Goal: Task Accomplishment & Management: Use online tool/utility

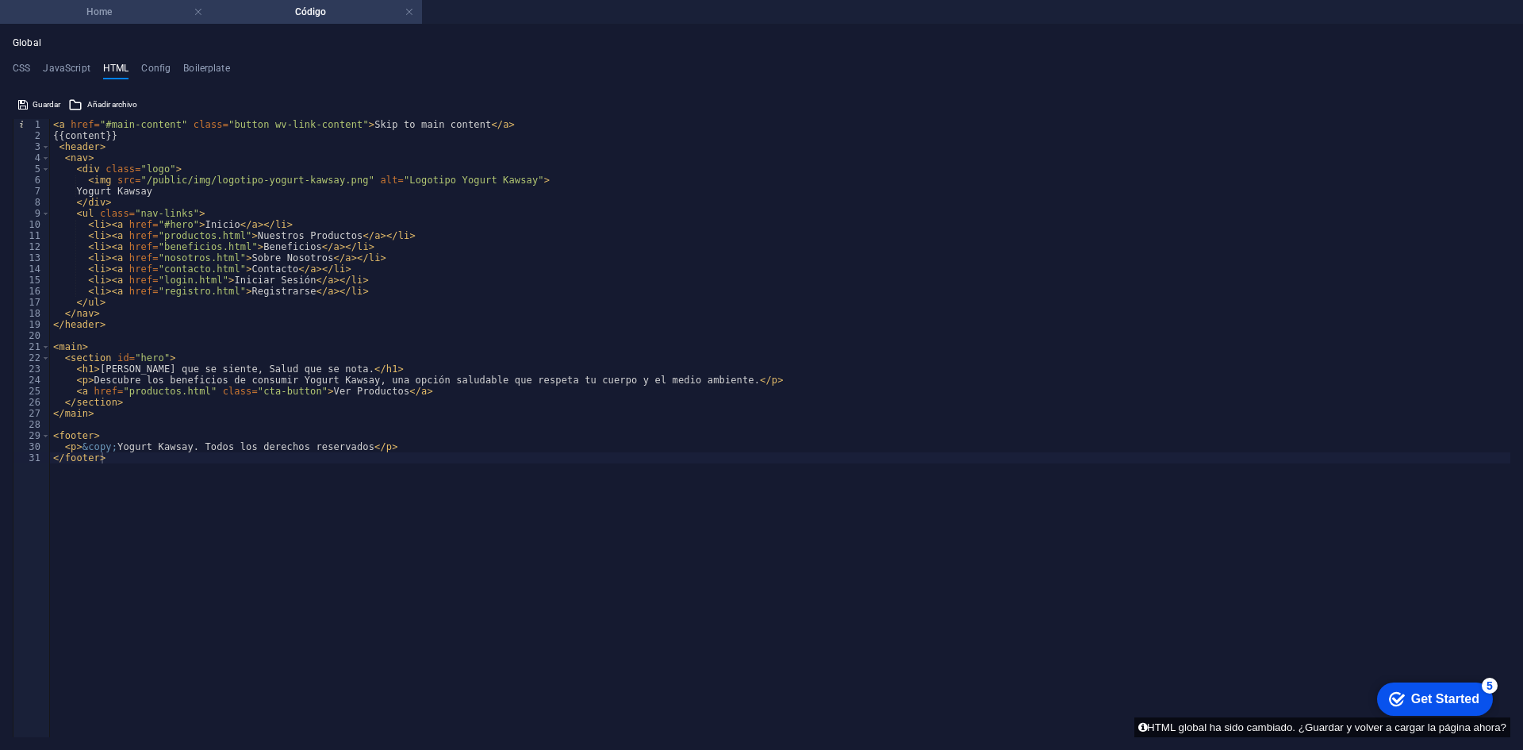
click at [109, 22] on li "Home" at bounding box center [105, 12] width 211 height 24
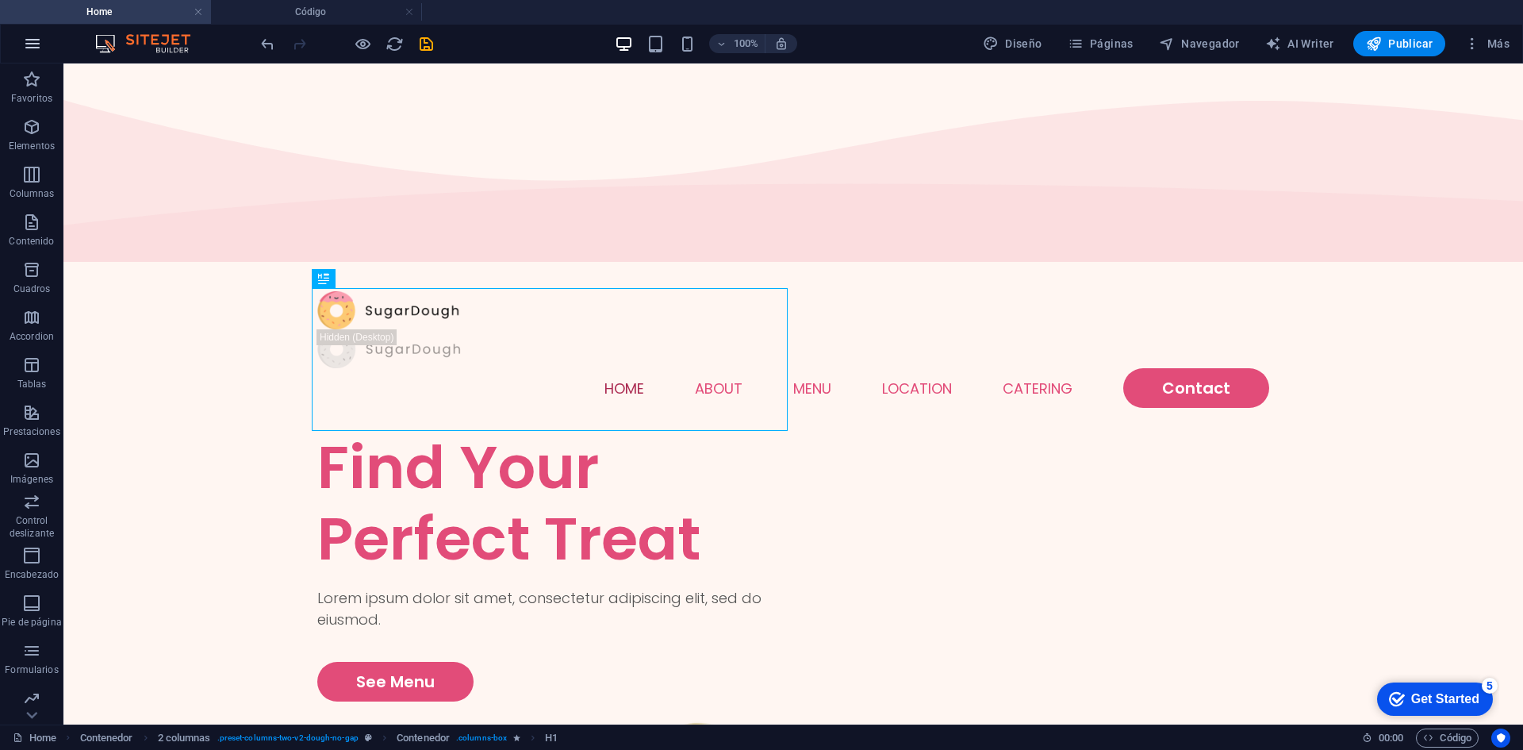
click at [47, 45] on button "button" at bounding box center [32, 44] width 38 height 38
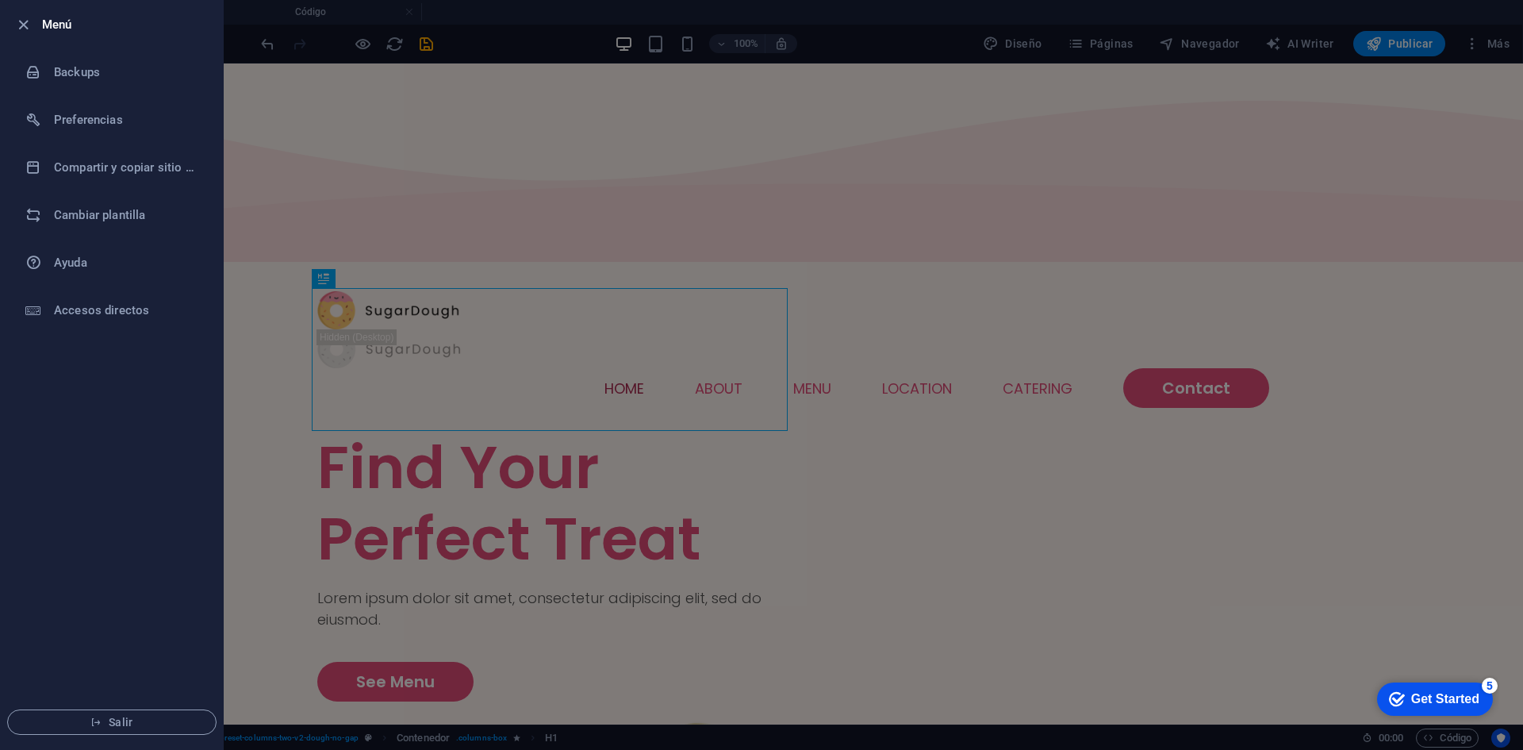
click at [492, 2] on div at bounding box center [761, 375] width 1523 height 750
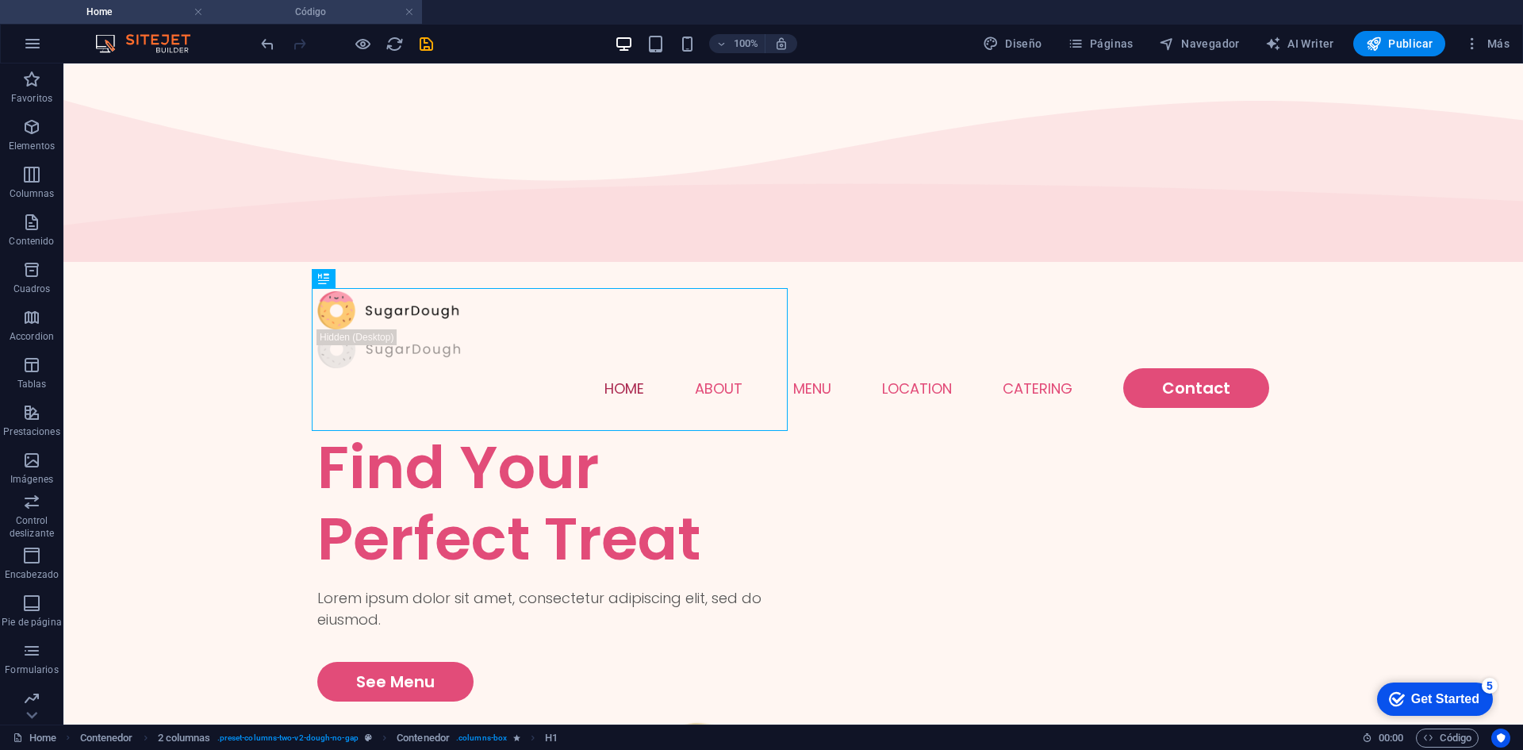
click at [305, 2] on li "Código" at bounding box center [316, 12] width 211 height 24
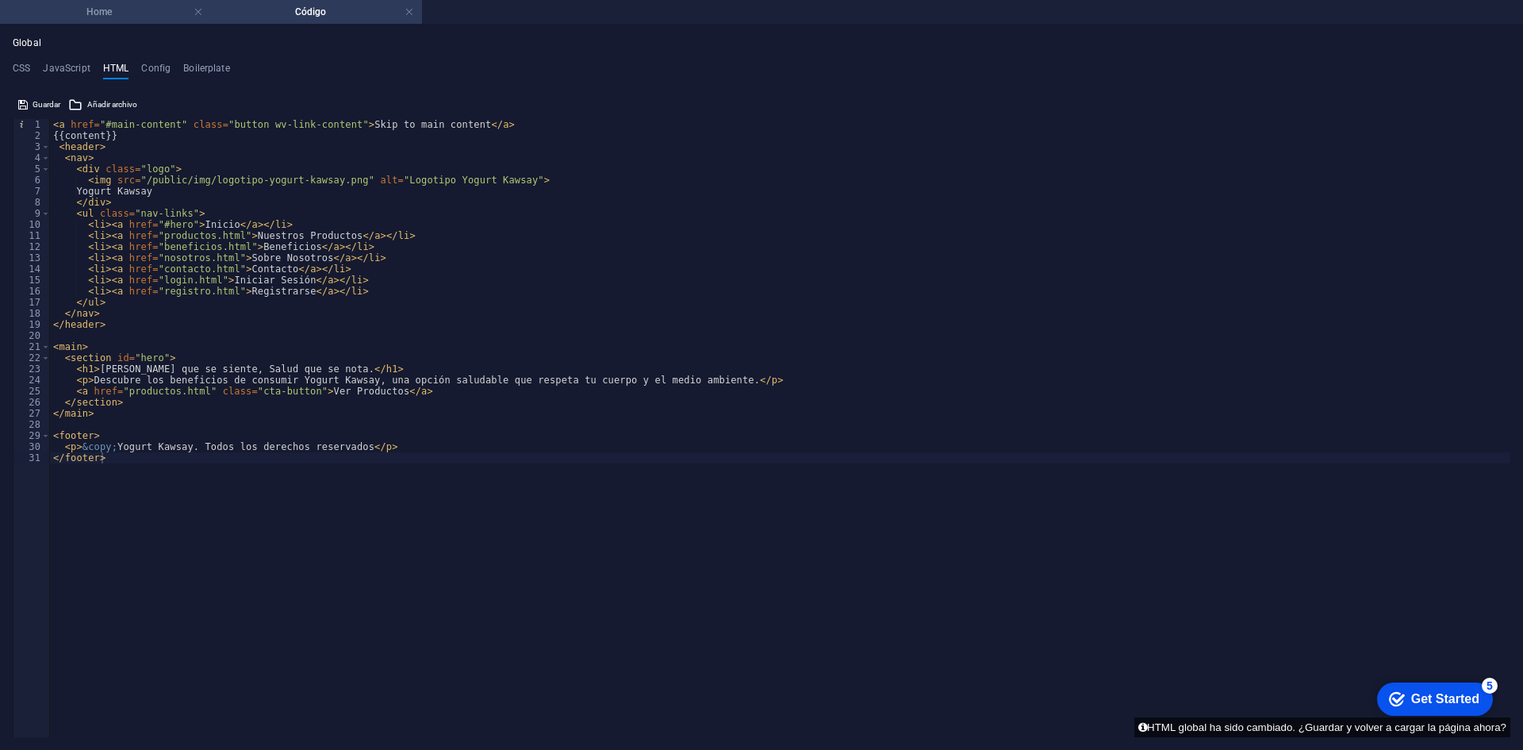
click at [106, 23] on li "Home" at bounding box center [105, 12] width 211 height 24
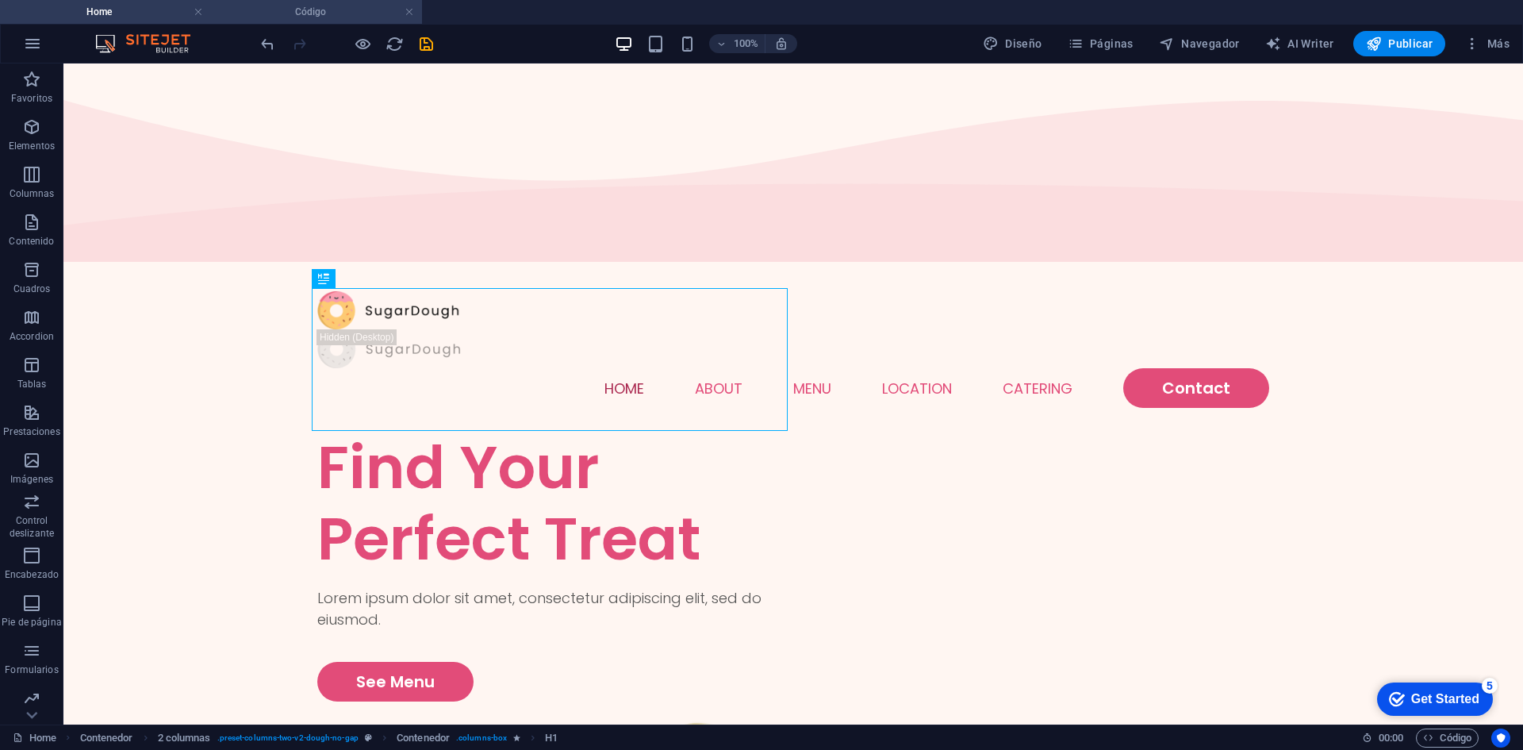
click at [281, 6] on h4 "Código" at bounding box center [316, 11] width 211 height 17
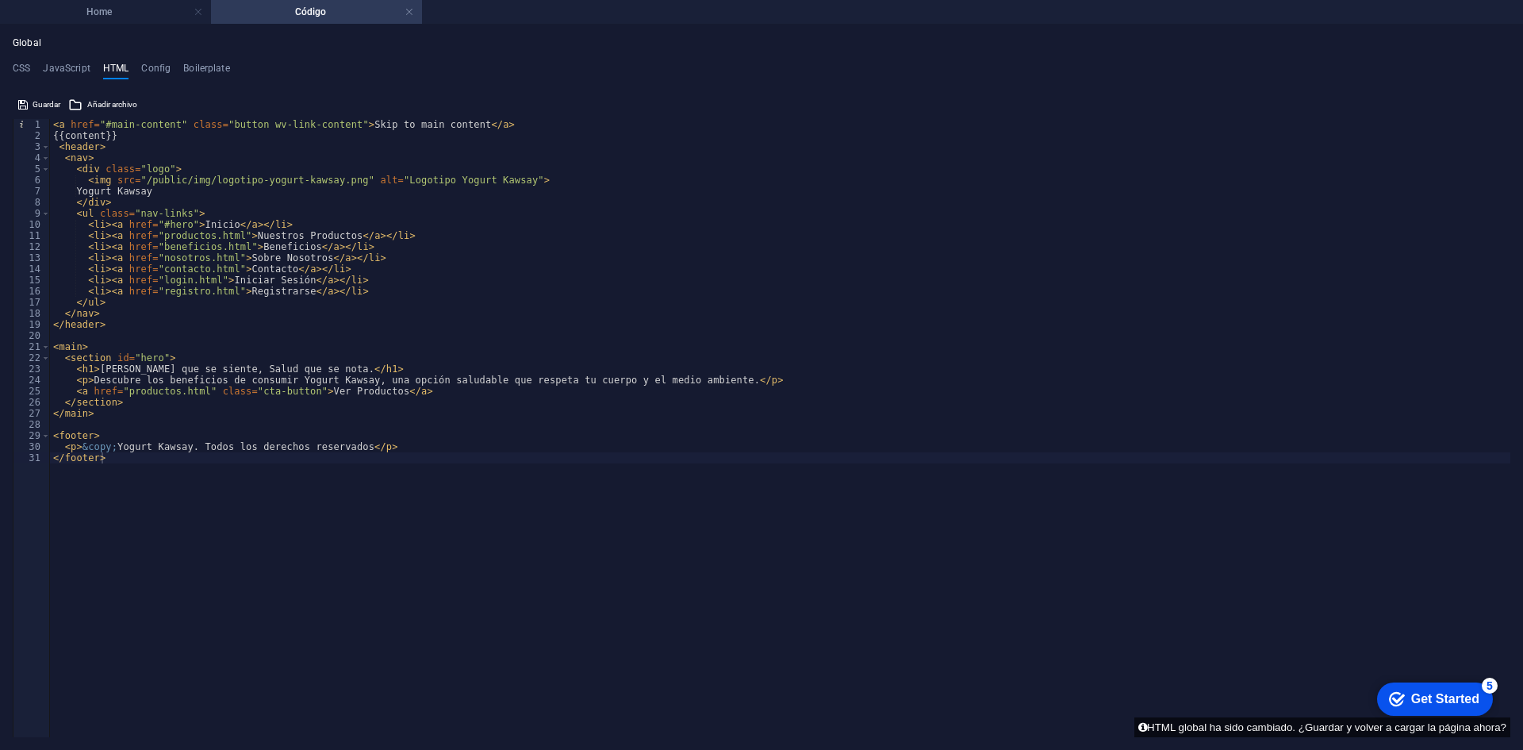
click at [1477, 702] on div "Get Started" at bounding box center [1445, 699] width 68 height 14
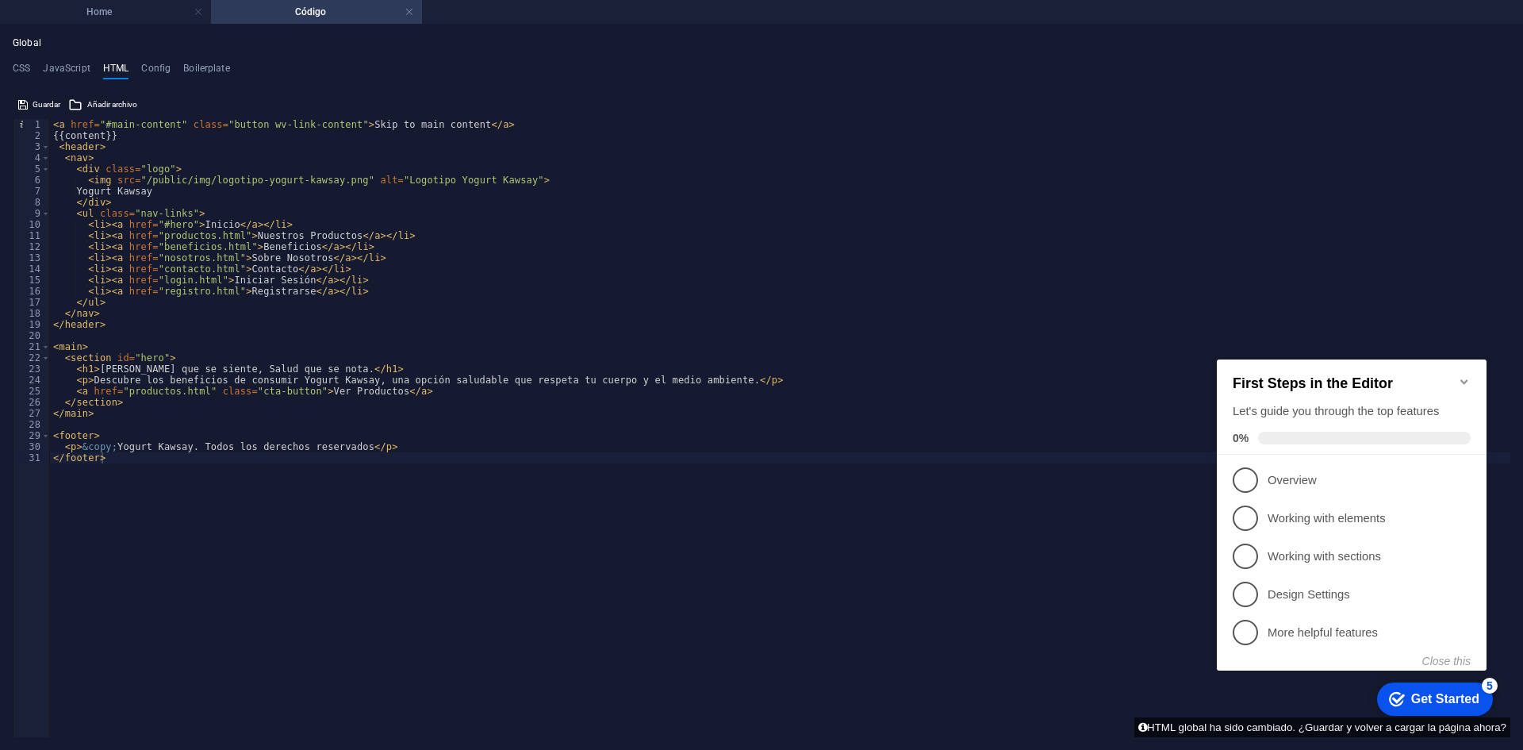
click at [1460, 375] on icon "Minimize checklist" at bounding box center [1464, 381] width 13 height 13
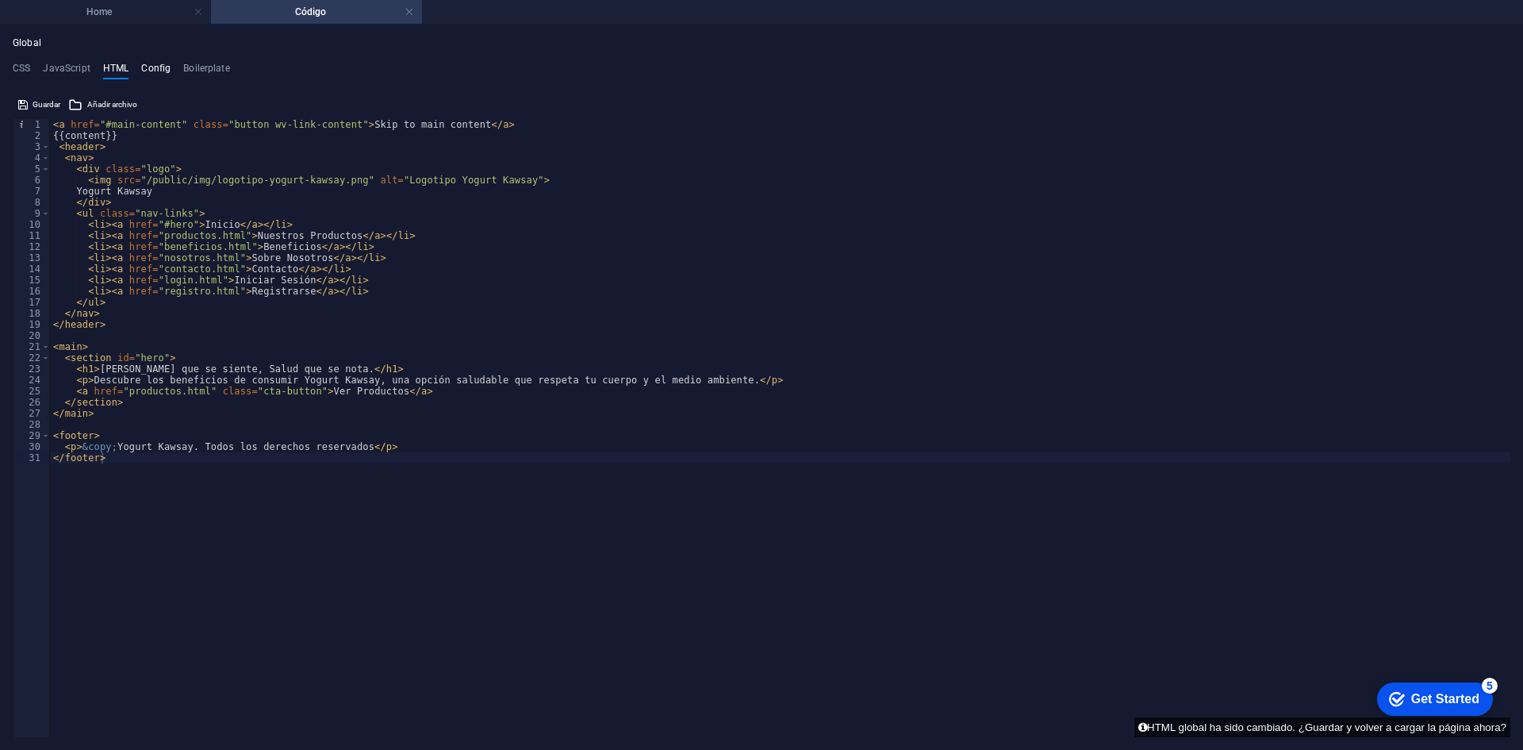
click at [167, 66] on h4 "Config" at bounding box center [155, 71] width 29 height 17
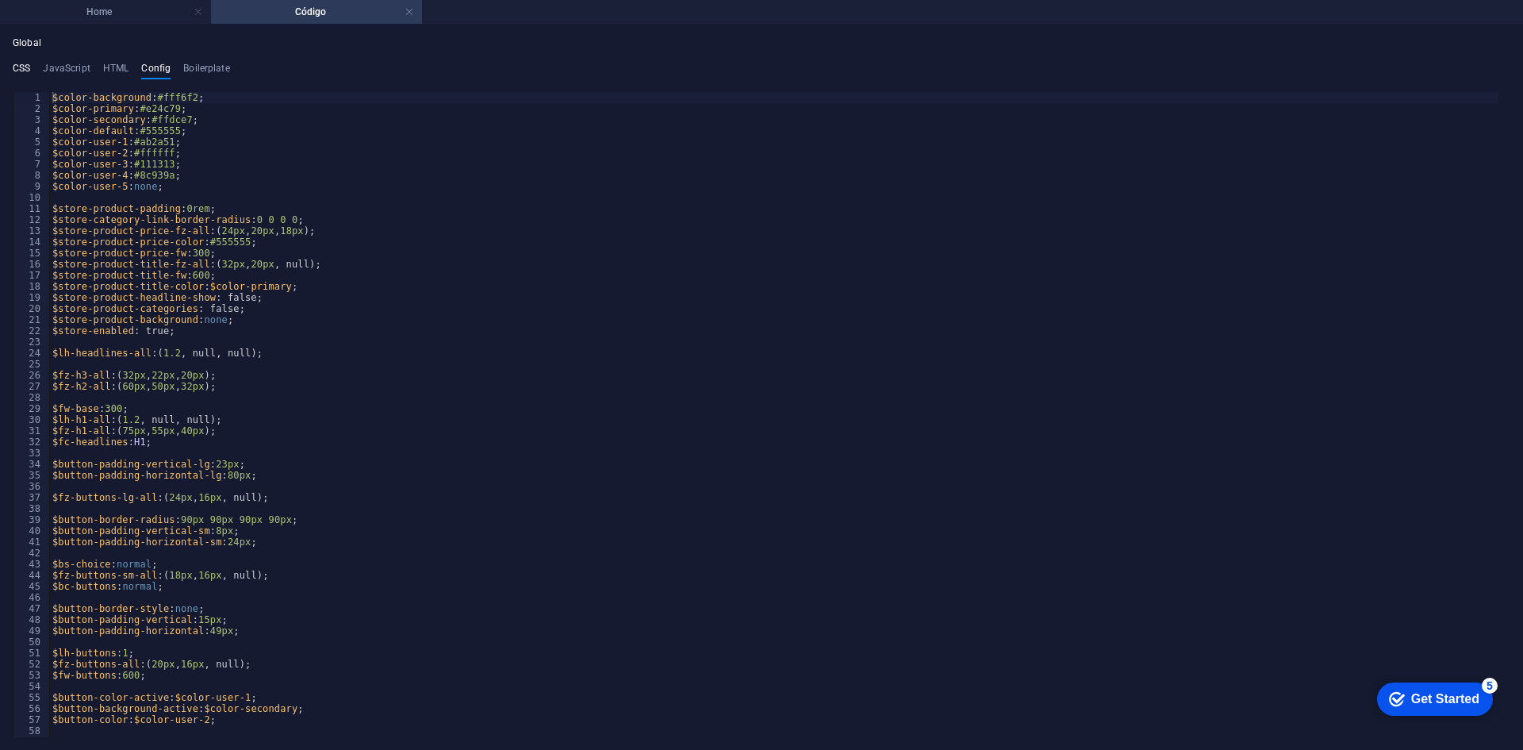
click at [15, 69] on h4 "CSS" at bounding box center [21, 71] width 17 height 17
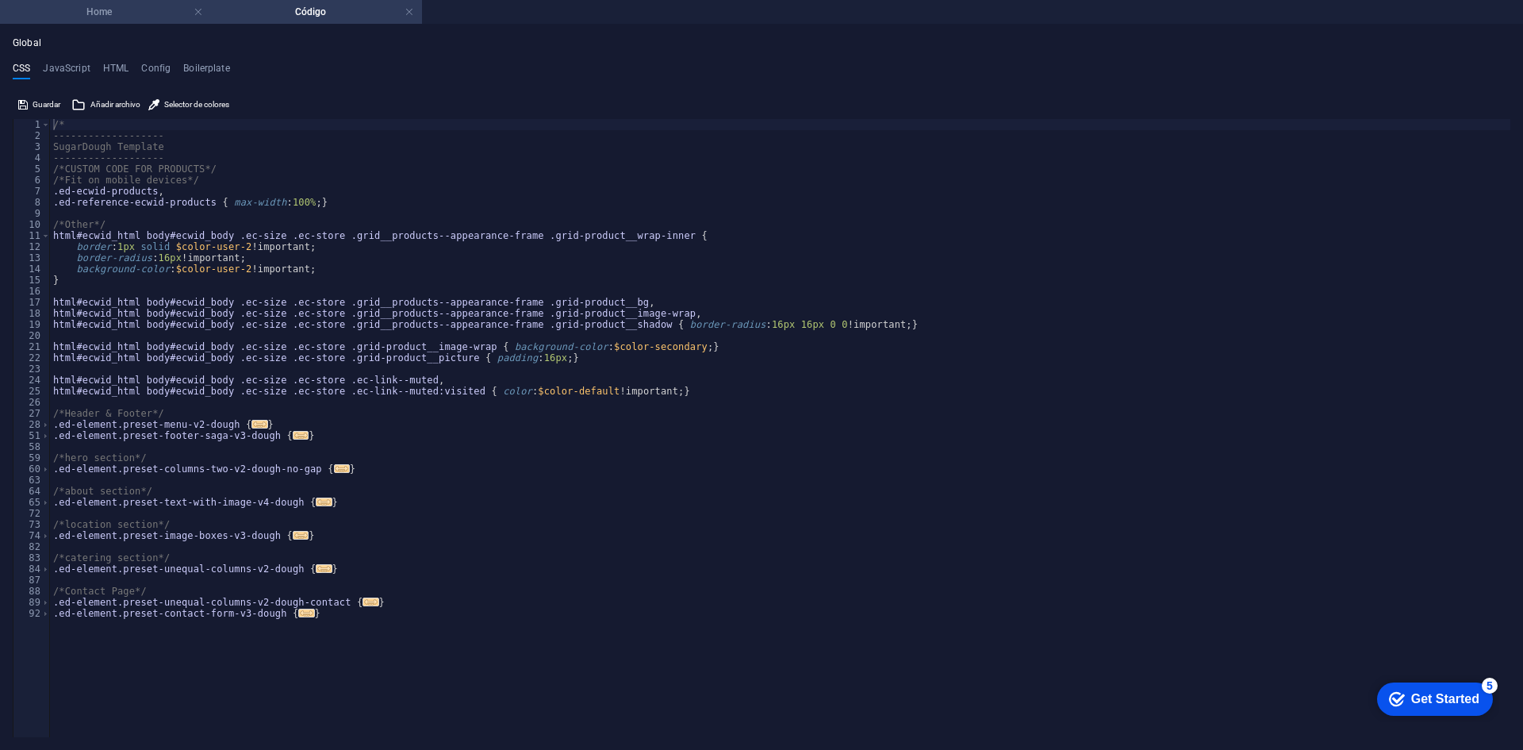
click at [129, 11] on h4 "Home" at bounding box center [105, 11] width 211 height 17
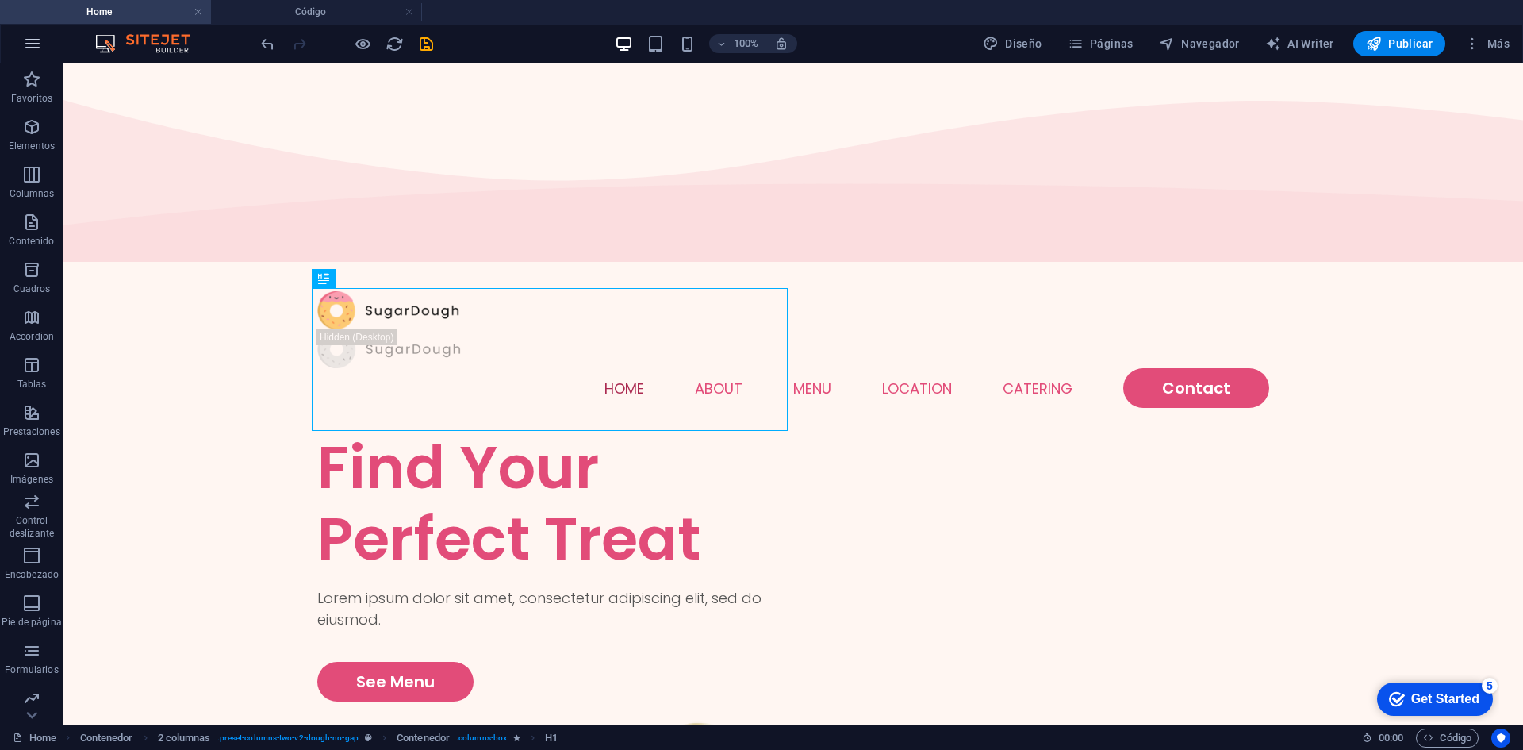
click at [34, 53] on button "button" at bounding box center [32, 44] width 38 height 38
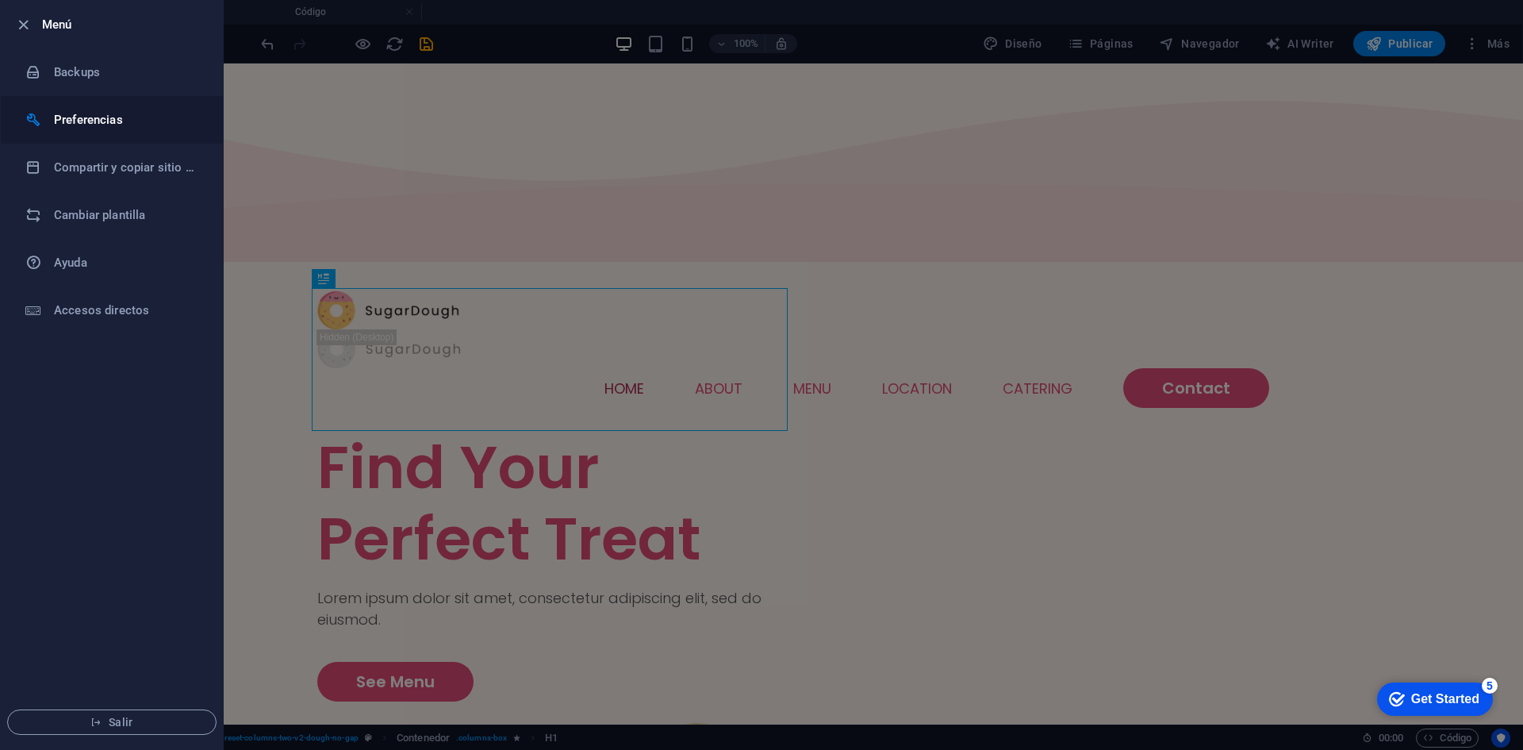
click at [82, 117] on h6 "Preferencias" at bounding box center [127, 119] width 147 height 19
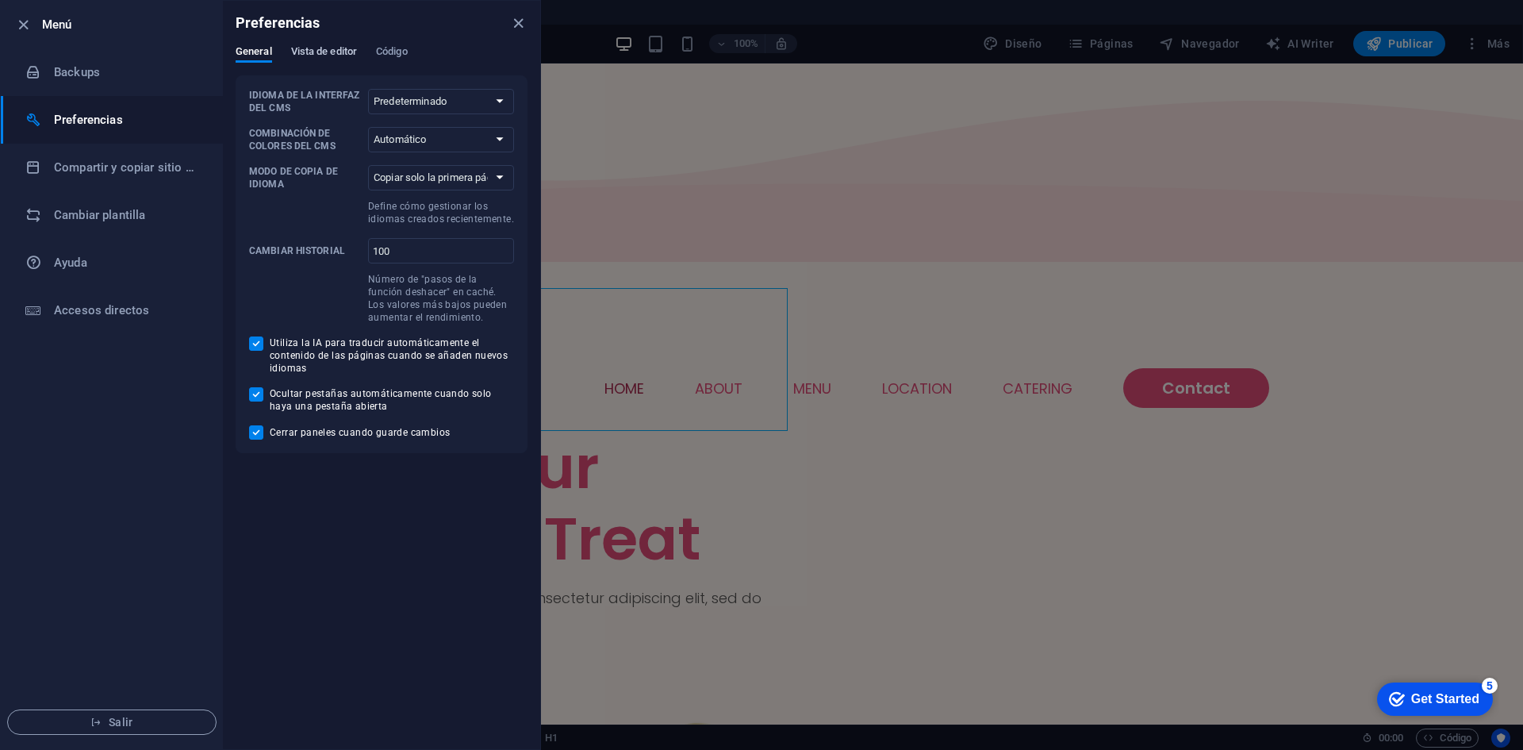
drag, startPoint x: 337, startPoint y: 63, endPoint x: 348, endPoint y: 53, distance: 15.2
click at [348, 53] on div "General Vista de editor Código" at bounding box center [382, 60] width 292 height 30
click at [348, 53] on span "Vista de editor" at bounding box center [324, 53] width 66 height 22
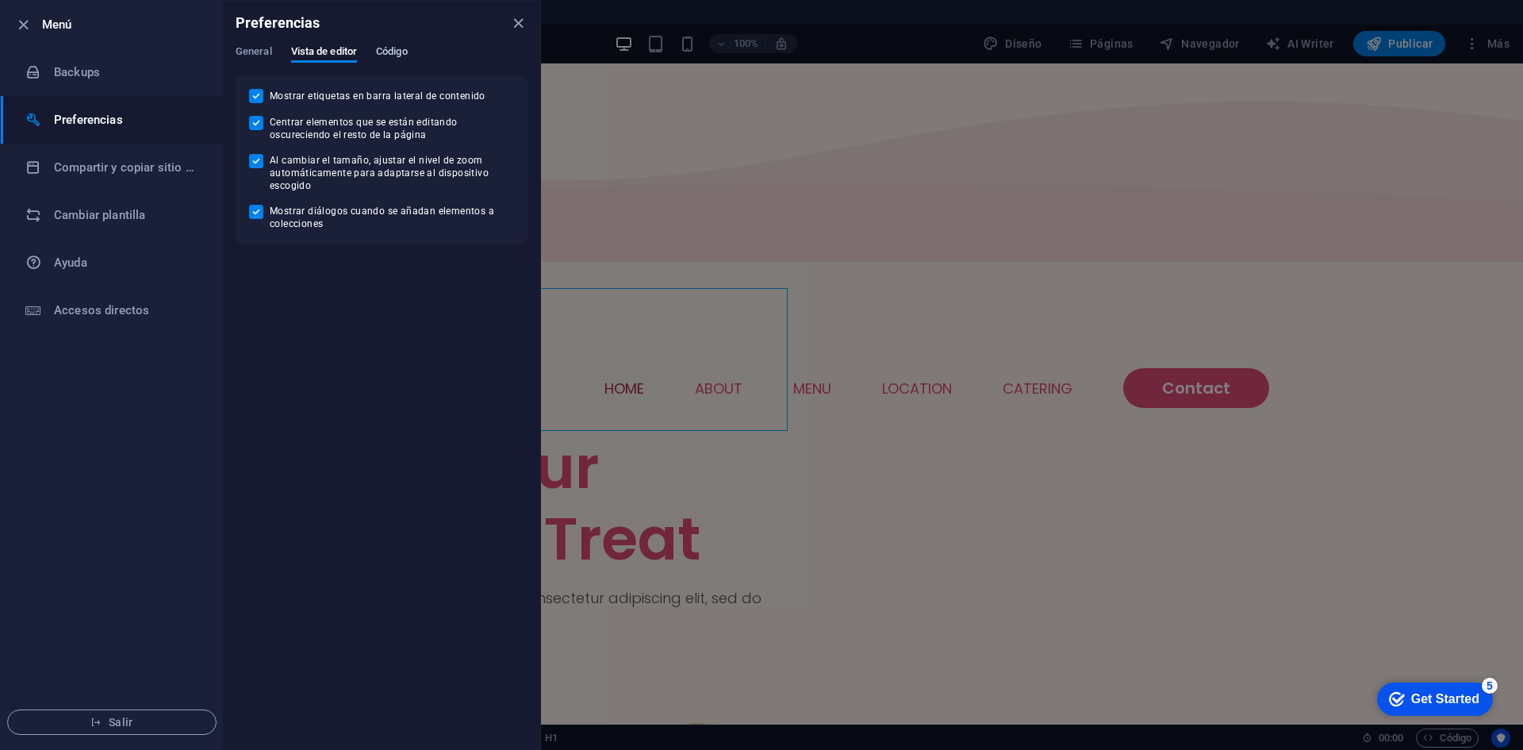
click at [391, 53] on span "Código" at bounding box center [392, 53] width 32 height 22
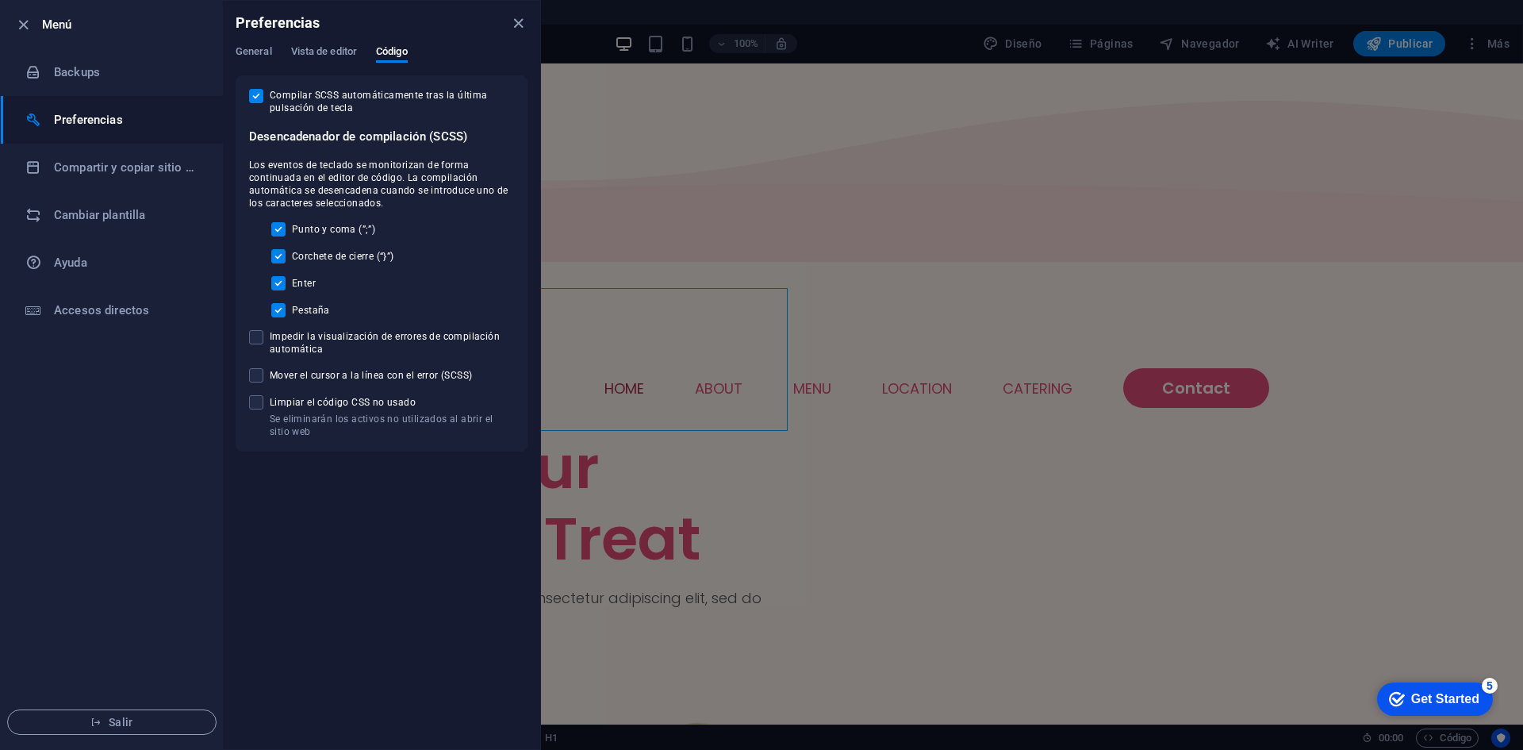
click at [78, 96] on li "Preferencias" at bounding box center [112, 120] width 222 height 48
drag, startPoint x: 78, startPoint y: 96, endPoint x: 90, endPoint y: 82, distance: 19.1
click at [90, 82] on ul "Menú Backups Preferencias Compartir y copiar sitio web Cambiar plantilla Ayuda …" at bounding box center [112, 375] width 222 height 748
click at [90, 82] on li "Backups" at bounding box center [112, 72] width 222 height 48
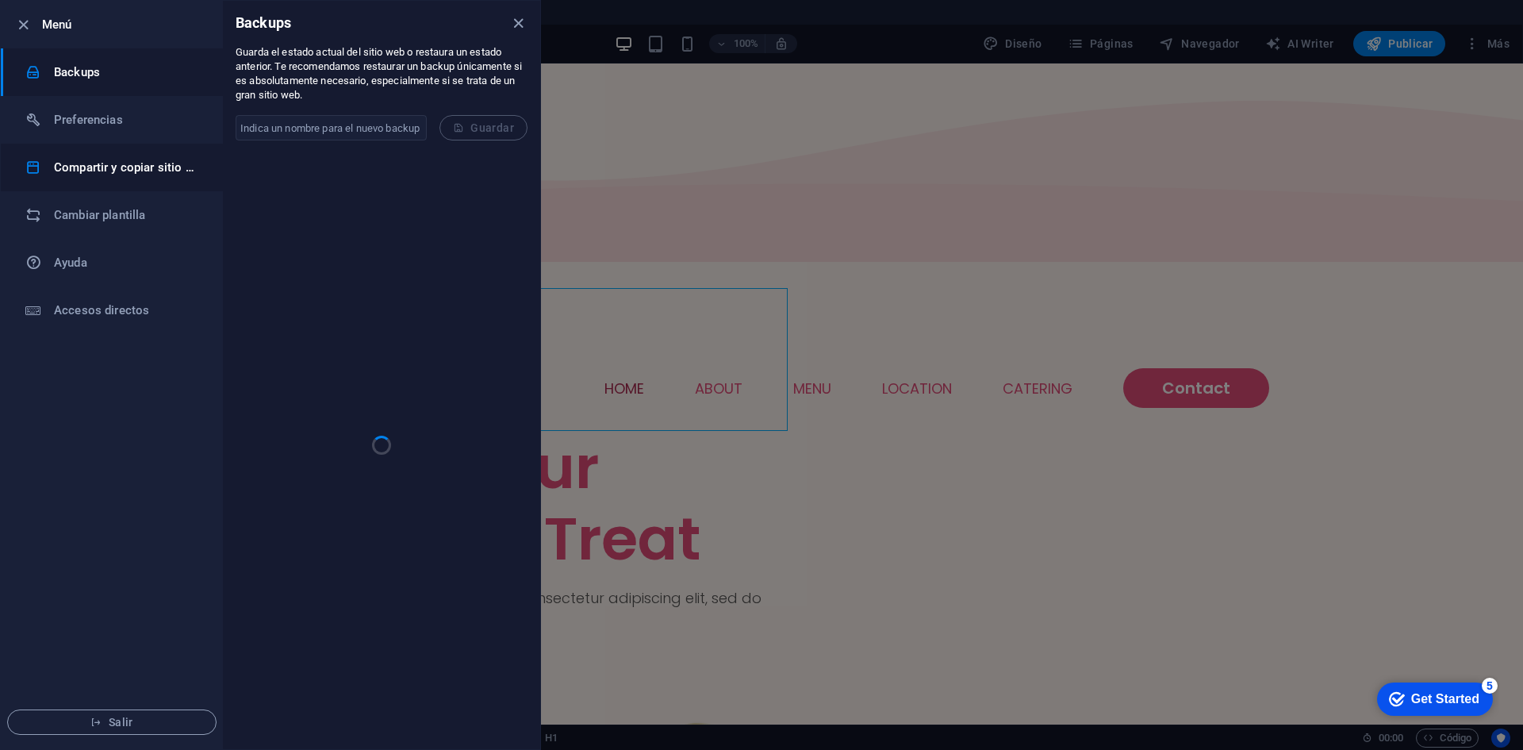
click at [104, 178] on li "Compartir y copiar sitio web" at bounding box center [112, 168] width 222 height 48
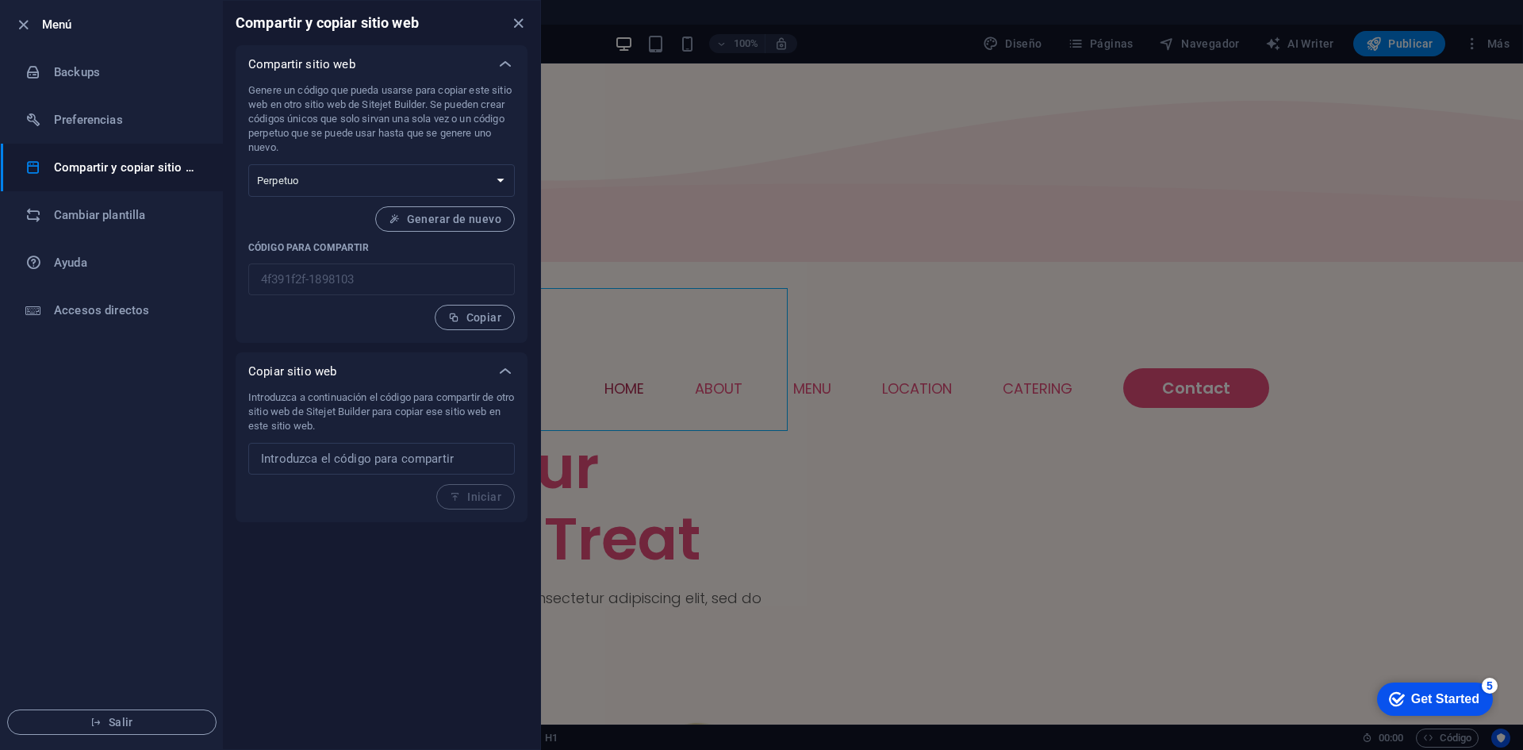
click at [151, 735] on li "Salir" at bounding box center [112, 722] width 222 height 54
click at [158, 714] on button "Salir" at bounding box center [111, 721] width 209 height 25
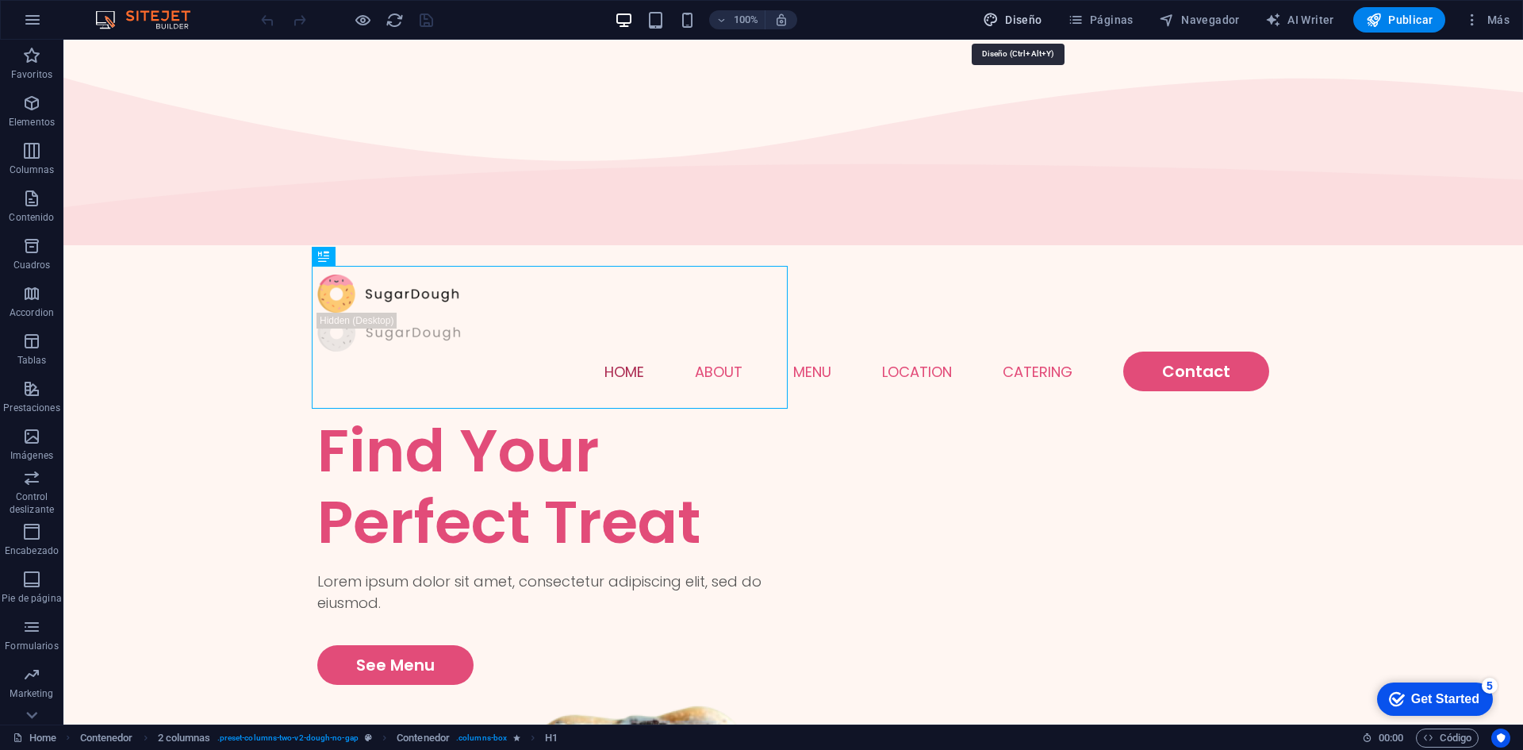
click at [1042, 13] on span "Diseño" at bounding box center [1012, 20] width 59 height 16
select select "px"
select select "300"
select select "px"
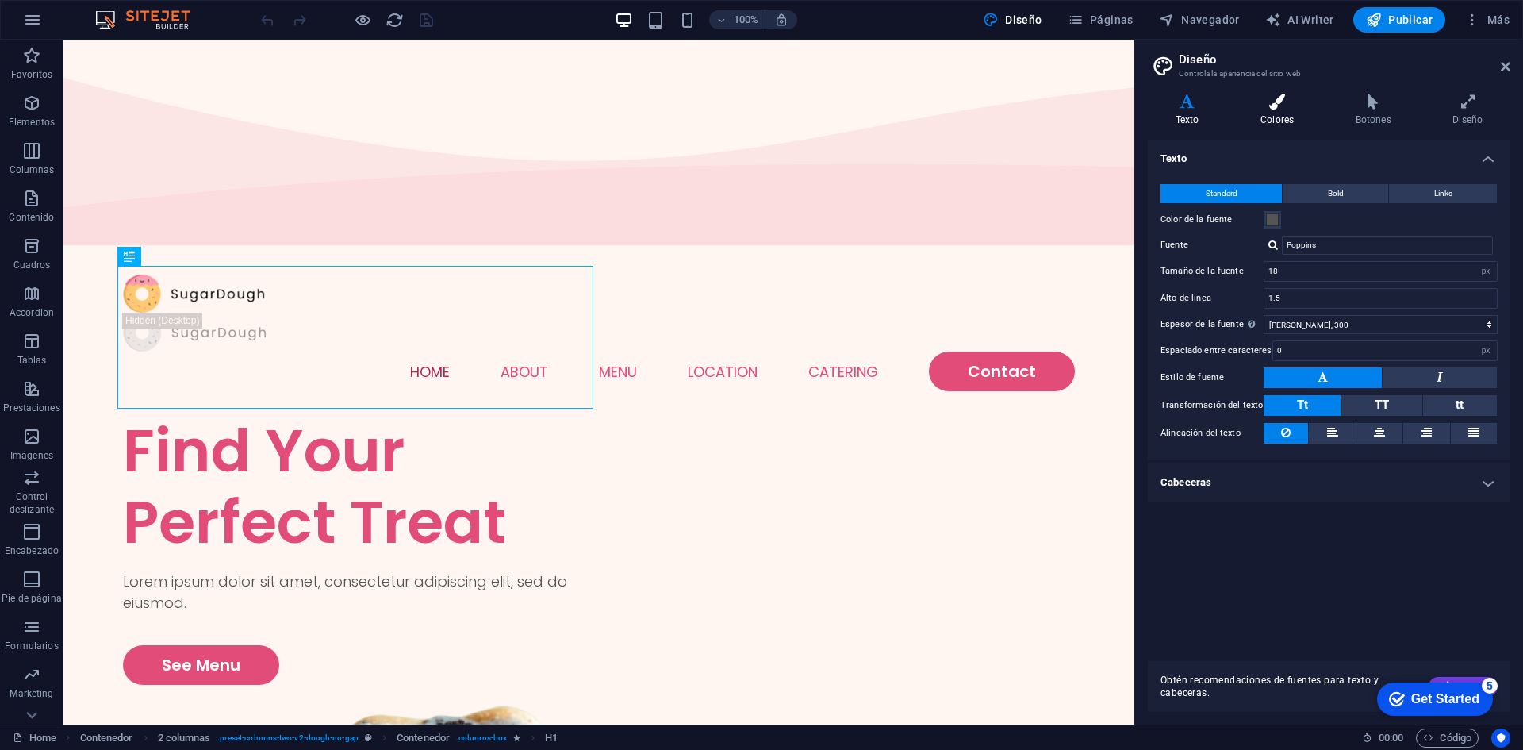
click at [1273, 105] on icon at bounding box center [1277, 102] width 89 height 16
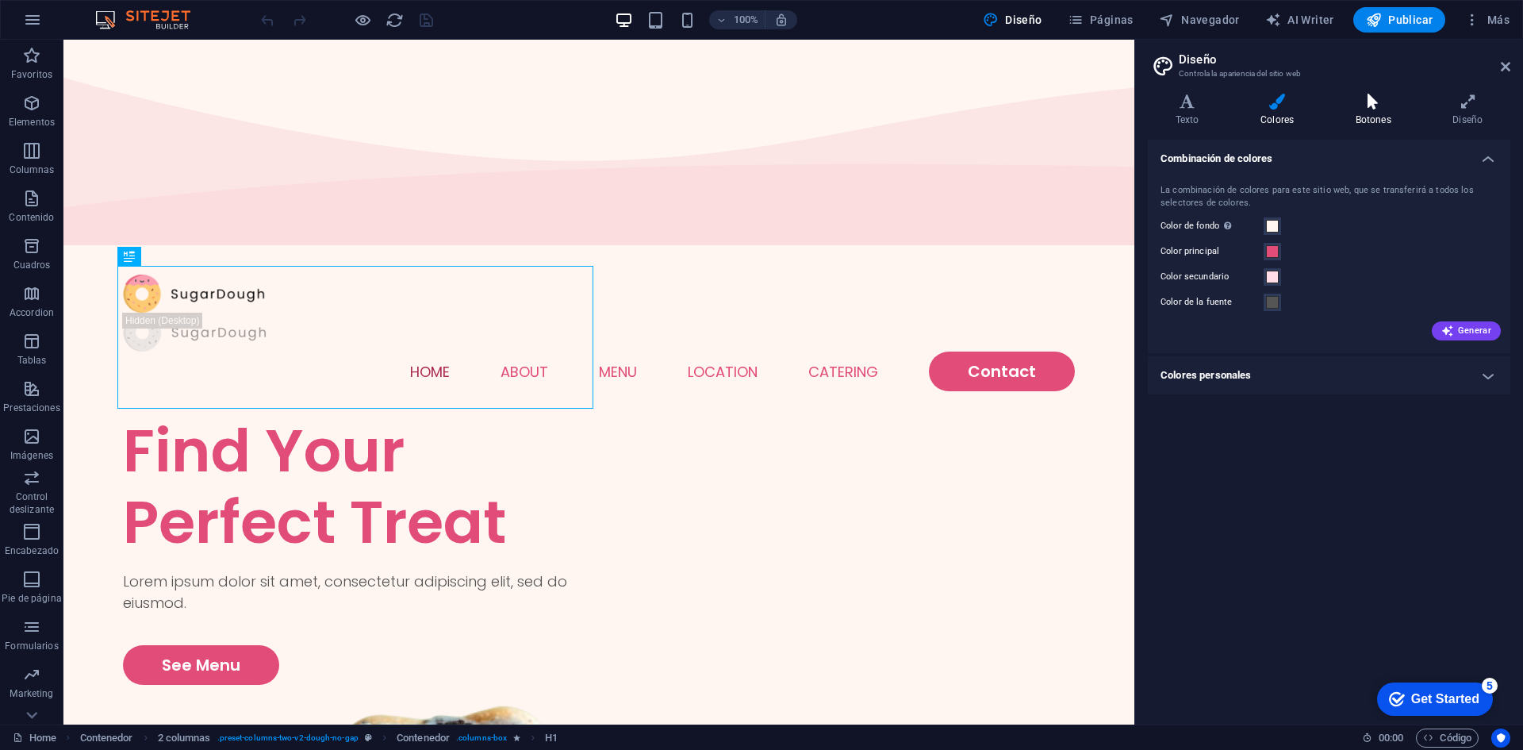
click at [1411, 120] on h4 "Botones" at bounding box center [1377, 110] width 98 height 33
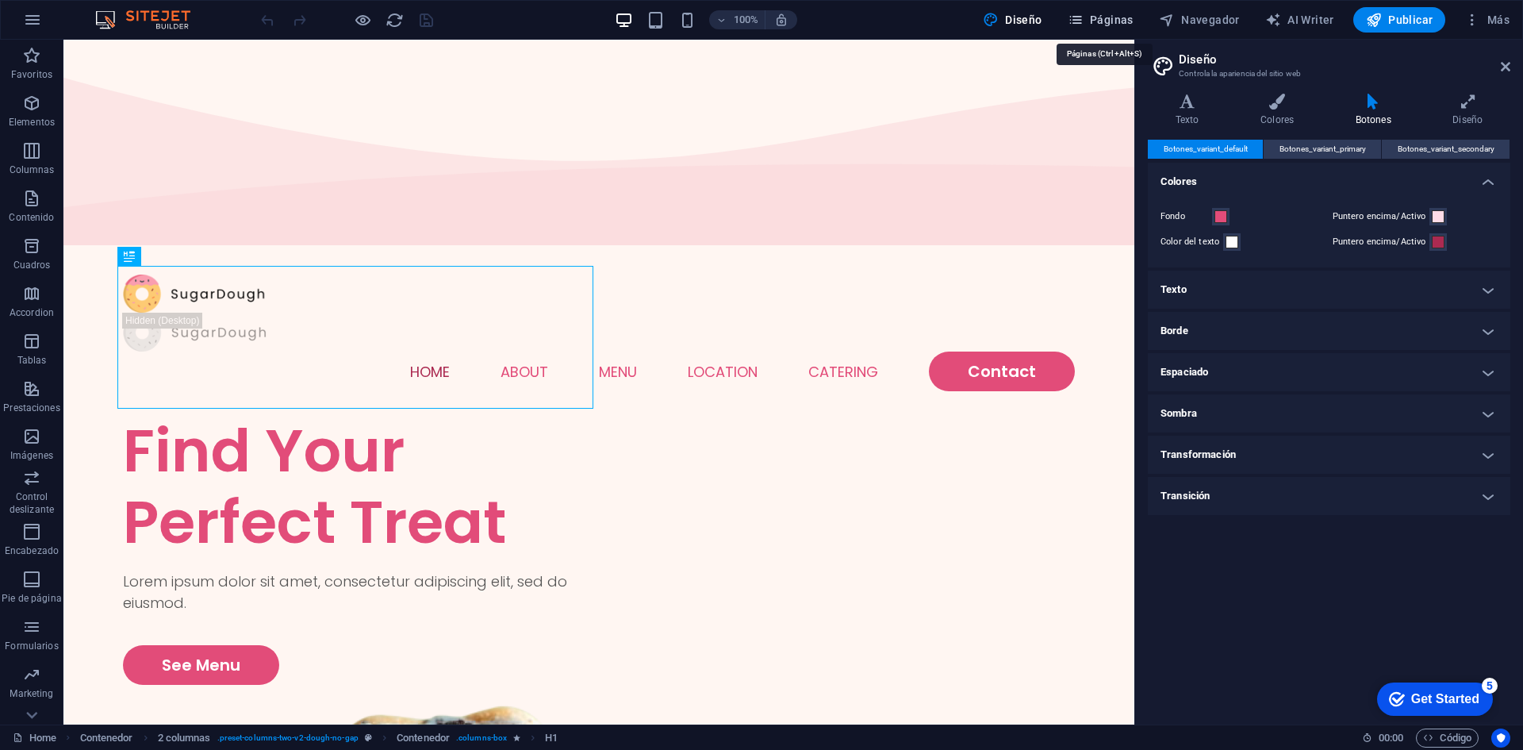
click at [1116, 22] on span "Páginas" at bounding box center [1101, 20] width 66 height 16
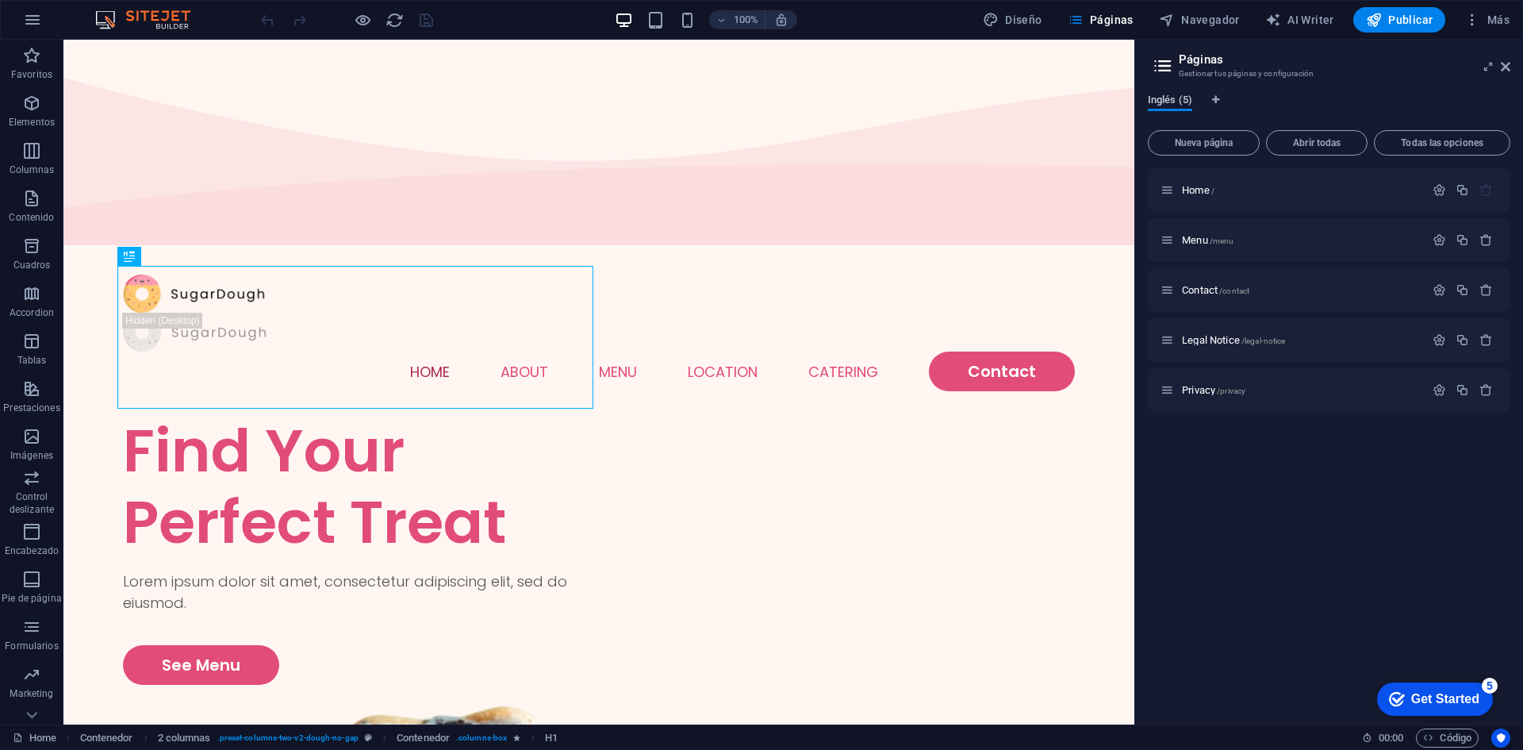
click at [1161, 103] on span "Inglés (5)" at bounding box center [1170, 101] width 44 height 22
drag, startPoint x: 1264, startPoint y: 63, endPoint x: 1222, endPoint y: 51, distance: 43.7
click at [1222, 51] on header "Páginas Gestionar tus páginas y configuración" at bounding box center [1330, 60] width 359 height 41
click at [1489, 11] on button "Más" at bounding box center [1487, 19] width 58 height 25
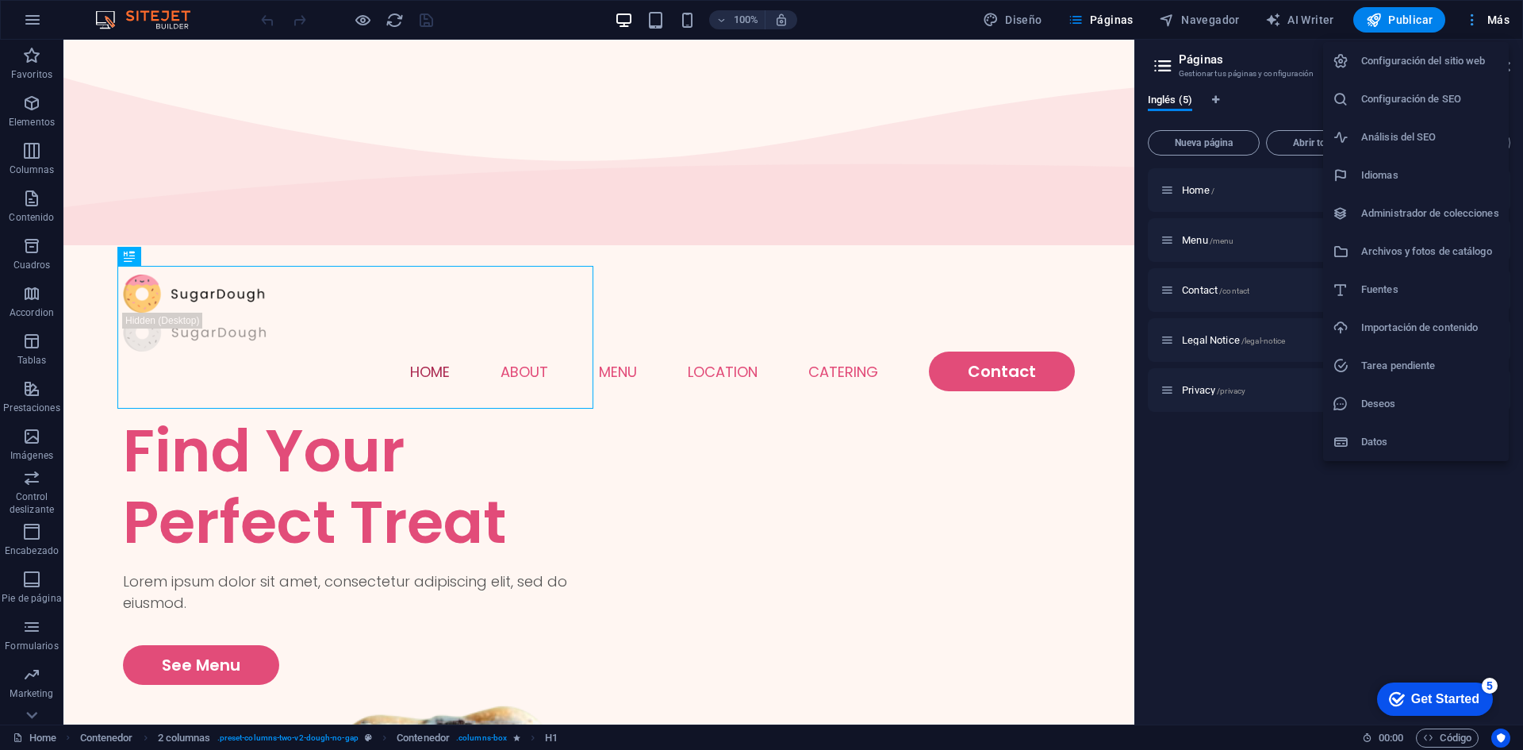
click at [1489, 11] on div at bounding box center [761, 375] width 1523 height 750
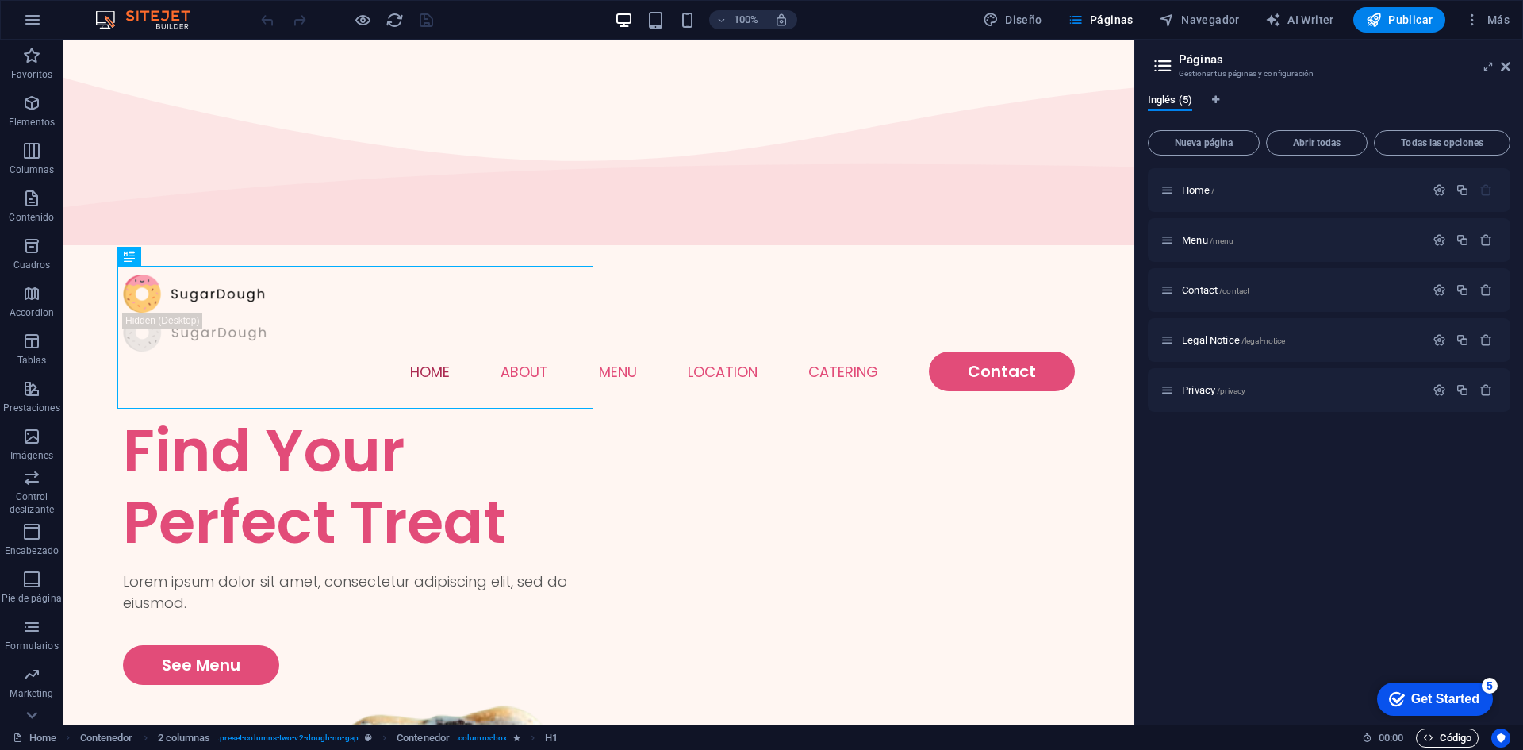
click at [1427, 733] on icon "button" at bounding box center [1428, 737] width 10 height 10
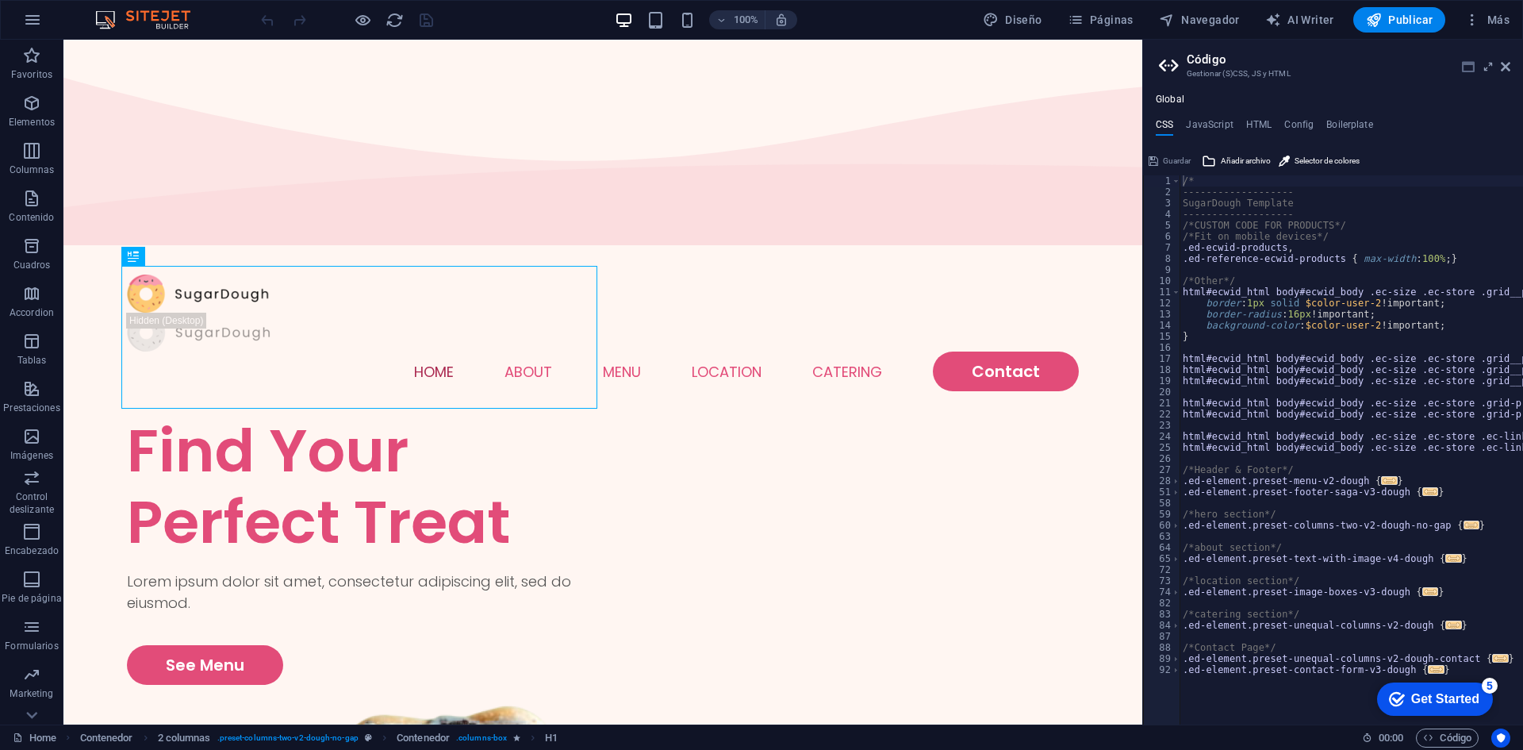
click at [1468, 60] on icon at bounding box center [1468, 66] width 13 height 13
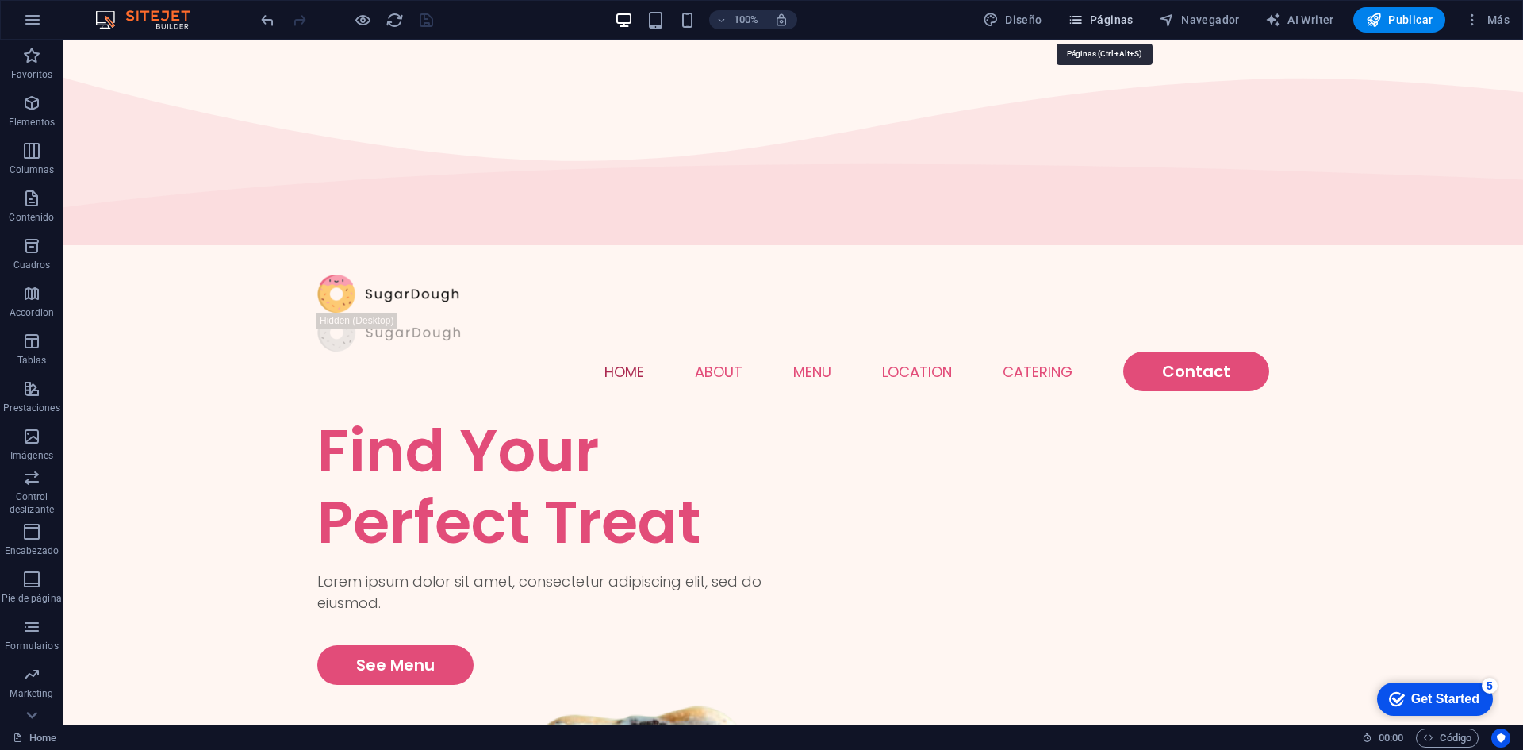
click at [1114, 23] on span "Páginas" at bounding box center [1101, 20] width 66 height 16
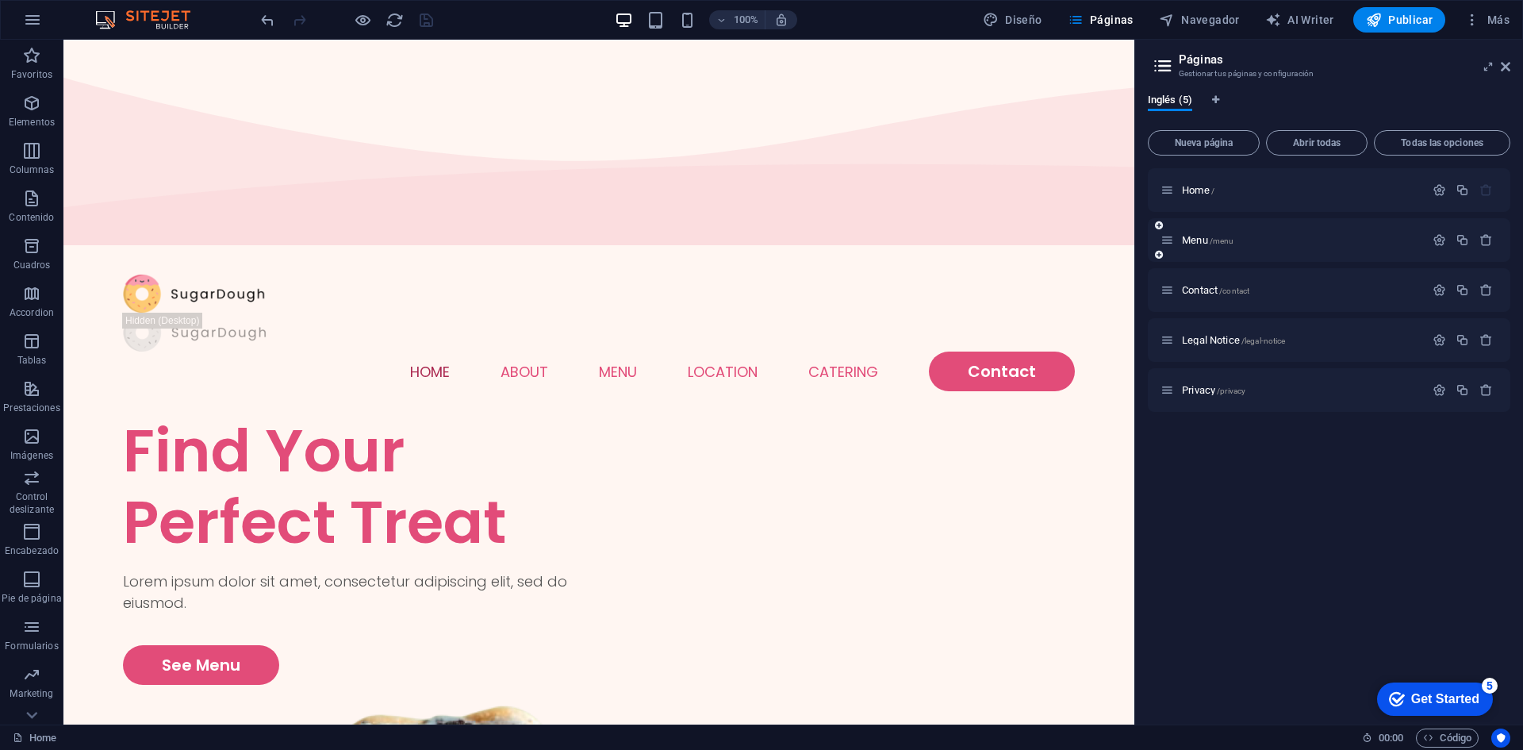
click at [1213, 232] on div "Menu /menu" at bounding box center [1292, 240] width 264 height 18
click at [1208, 240] on span "Menu /menu" at bounding box center [1208, 240] width 52 height 12
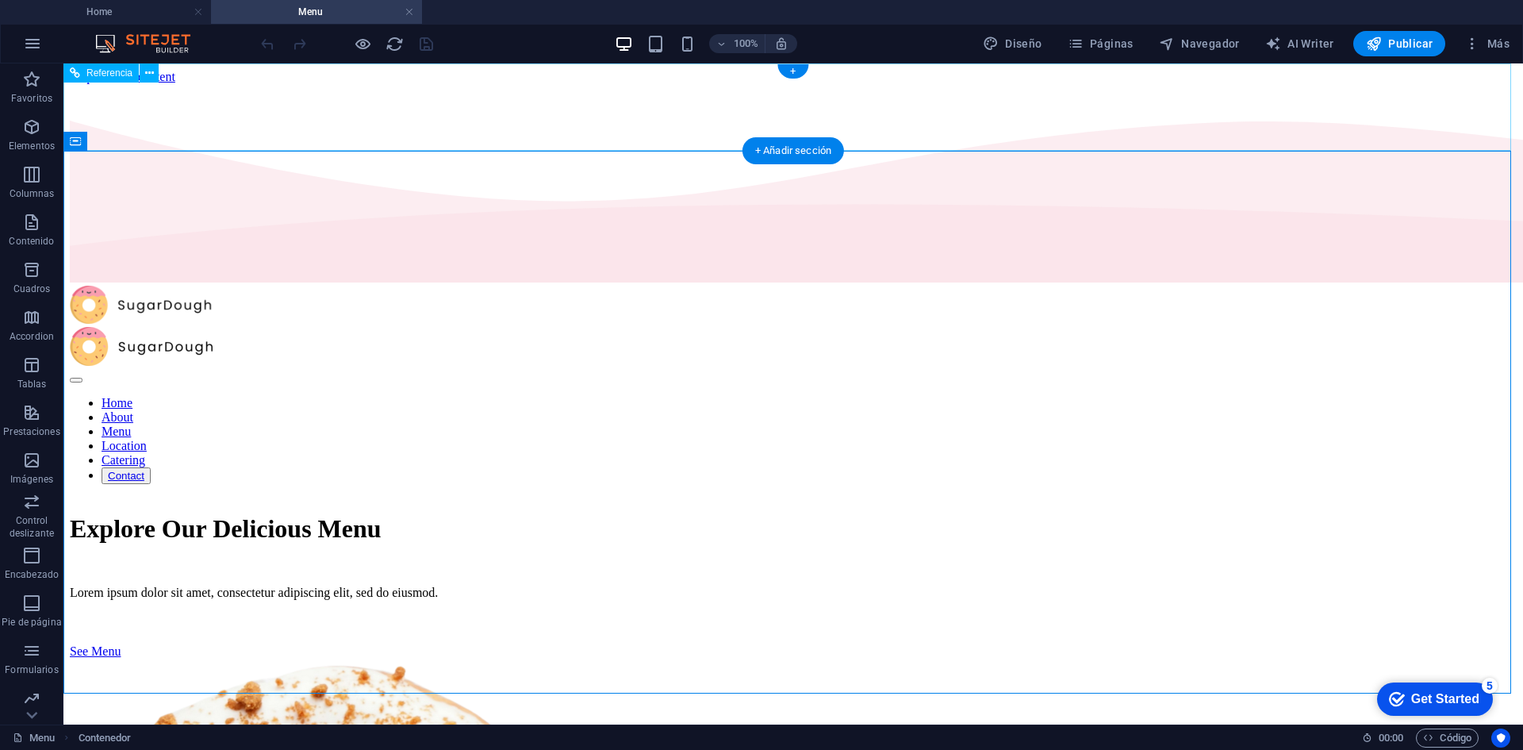
click at [716, 396] on nav "Home About Menu Location Catering Contact" at bounding box center [793, 440] width 1447 height 88
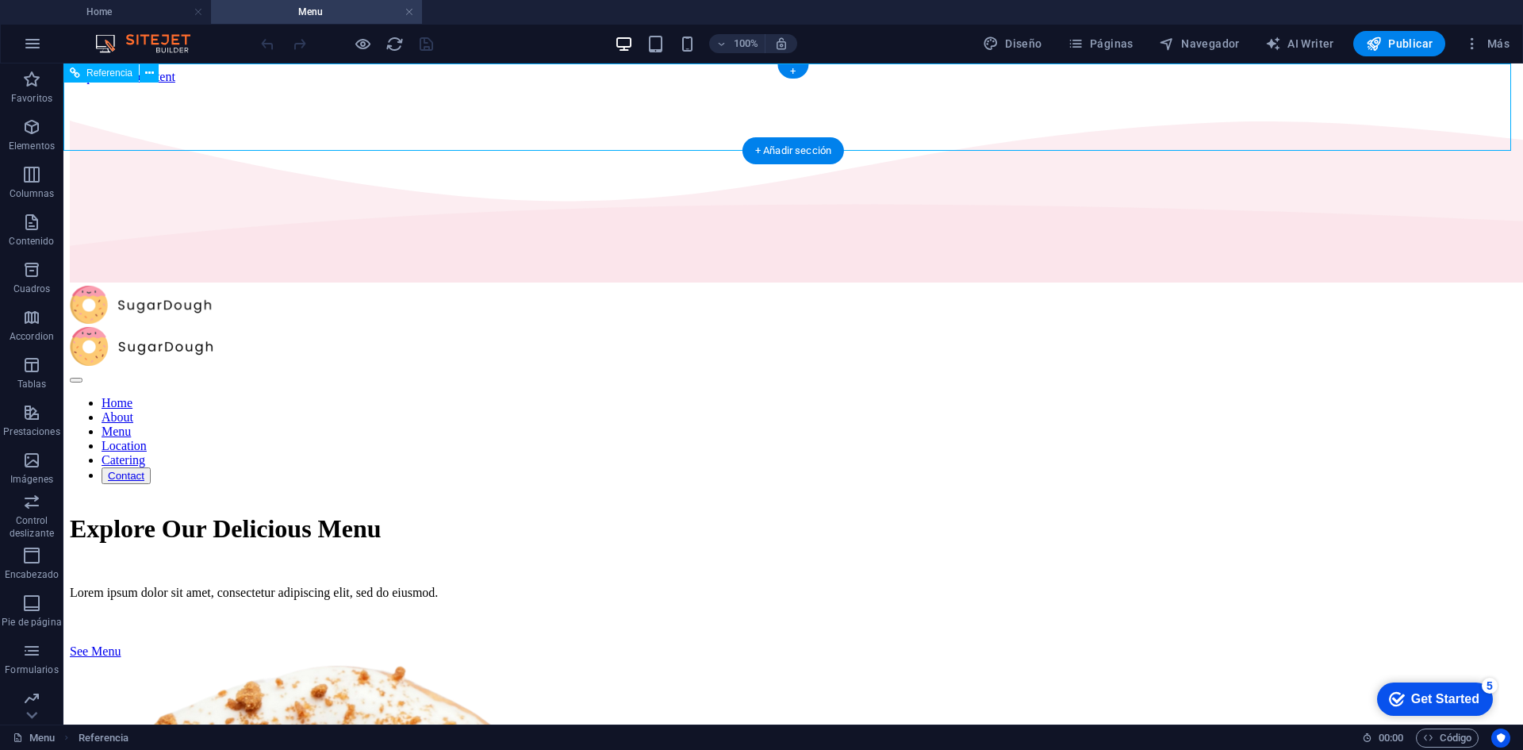
click at [633, 396] on nav "Home About Menu Location Catering Contact" at bounding box center [793, 440] width 1447 height 88
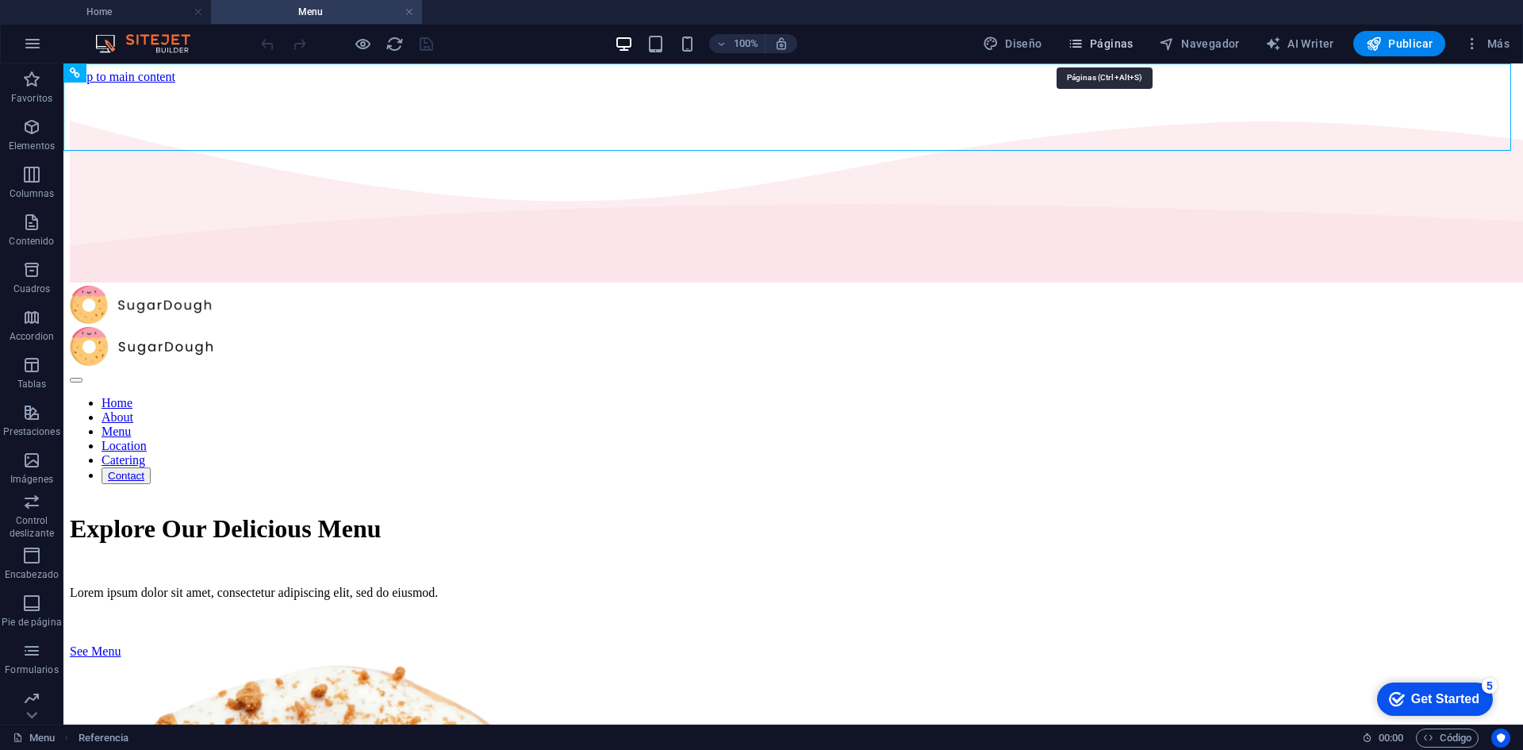
click at [1118, 39] on span "Páginas" at bounding box center [1101, 44] width 66 height 16
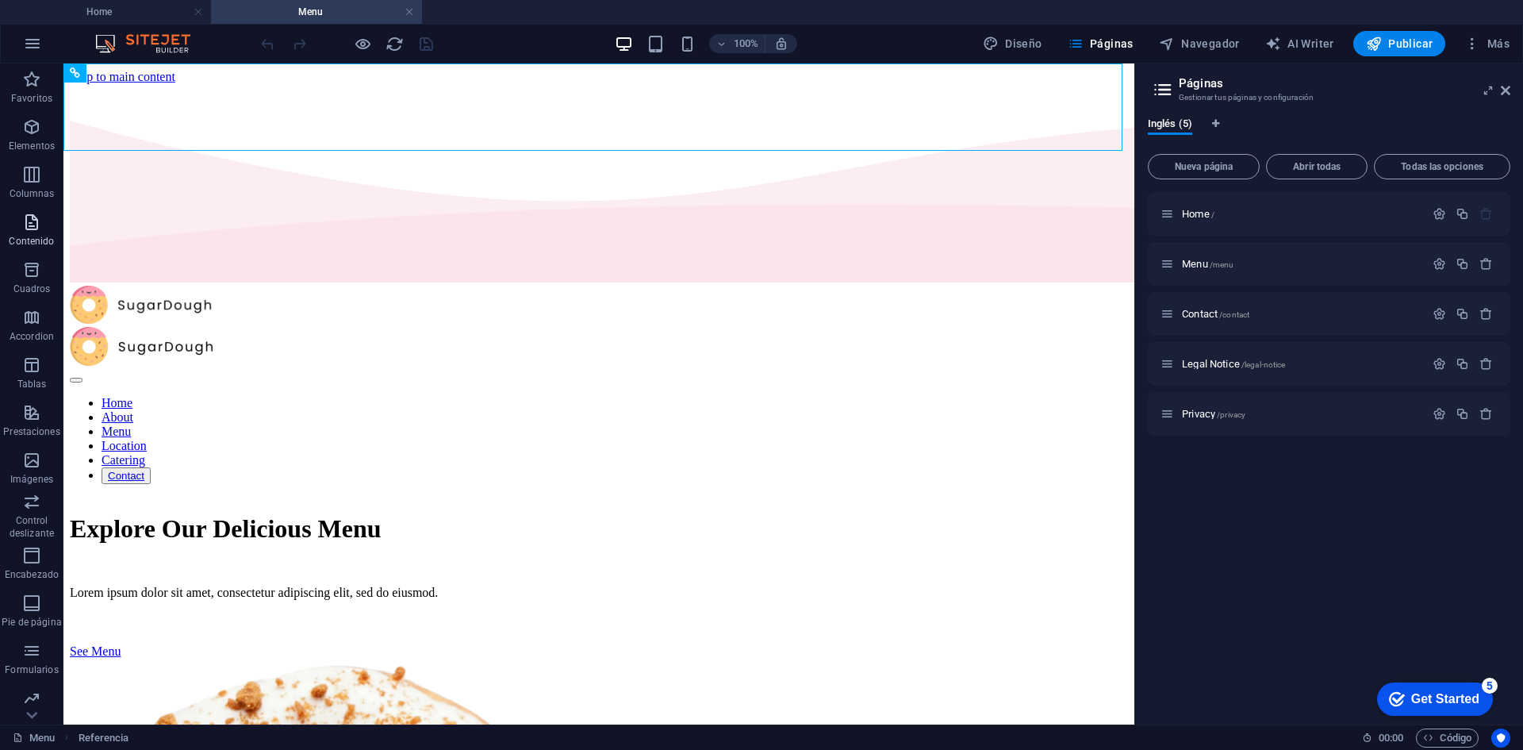
click at [33, 222] on icon "button" at bounding box center [31, 222] width 19 height 19
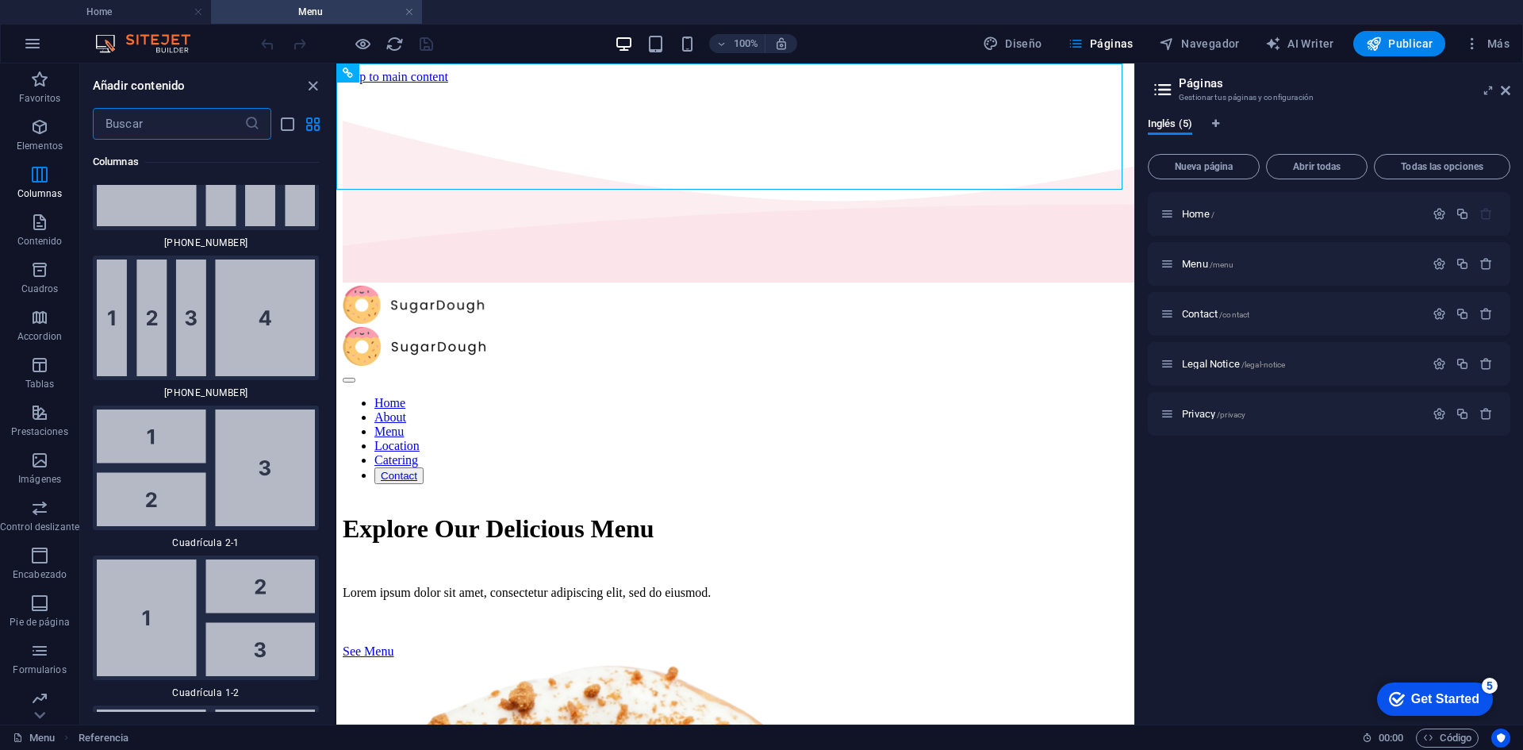
scroll to position [2929, 0]
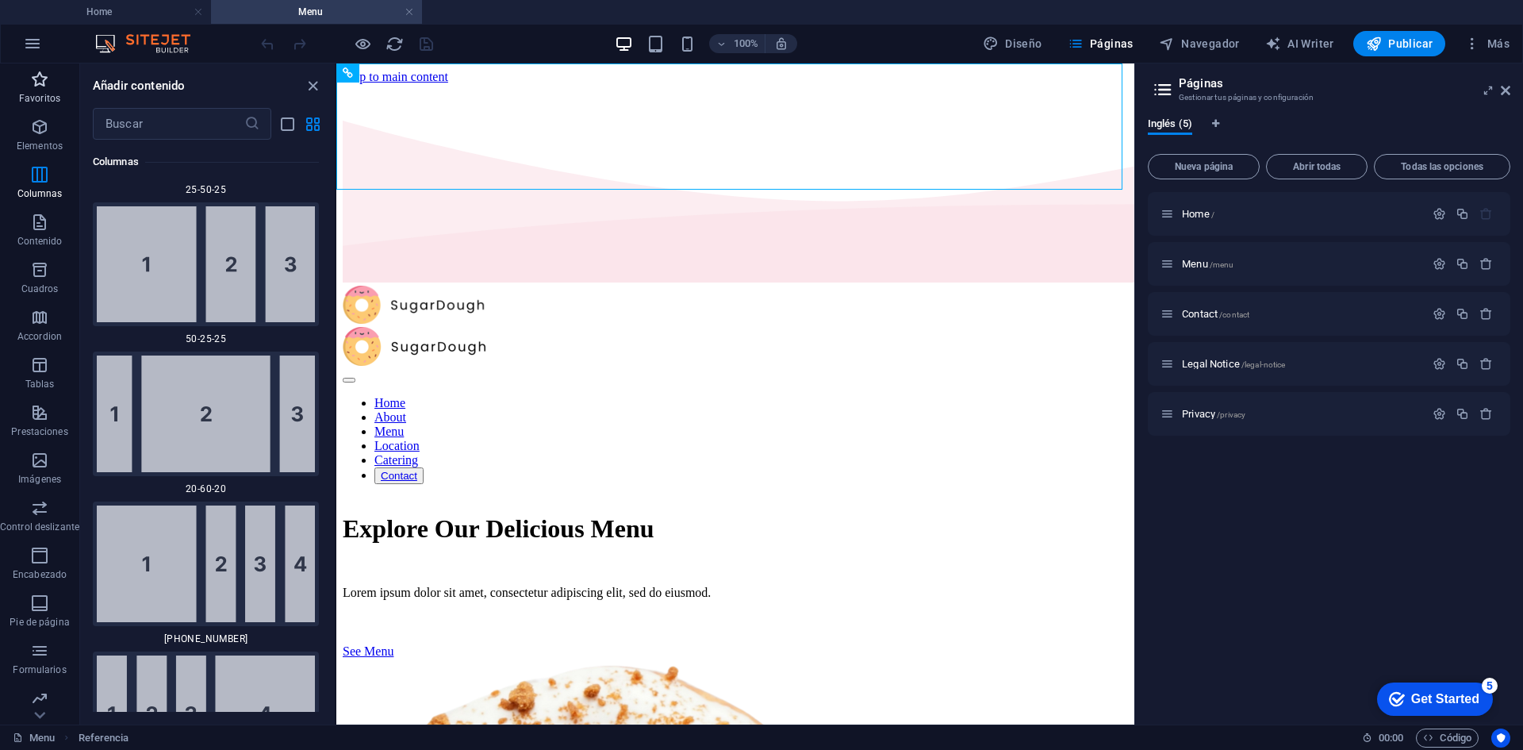
click at [33, 91] on span "Favoritos" at bounding box center [39, 89] width 79 height 38
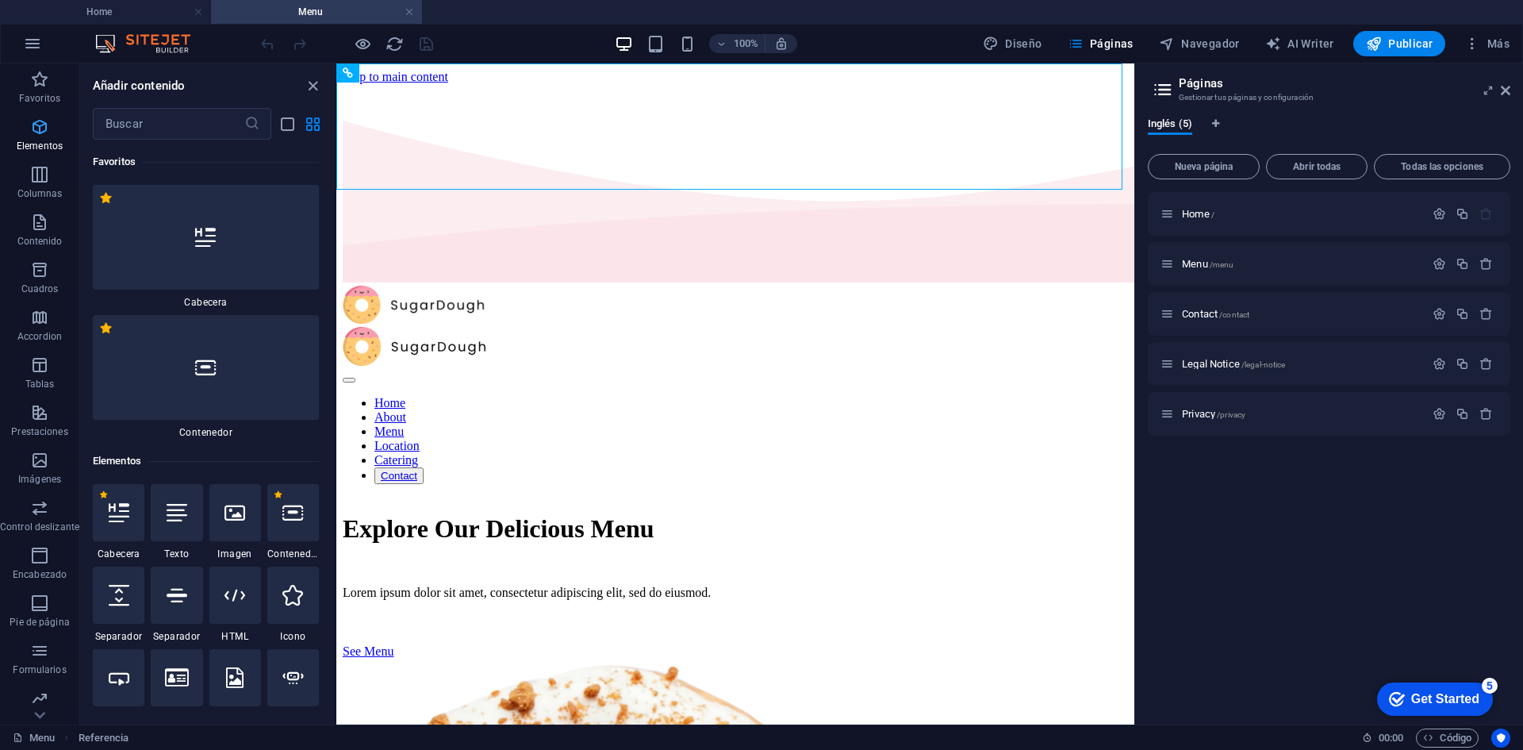
scroll to position [0, 0]
click at [30, 147] on p "Elementos" at bounding box center [40, 146] width 46 height 13
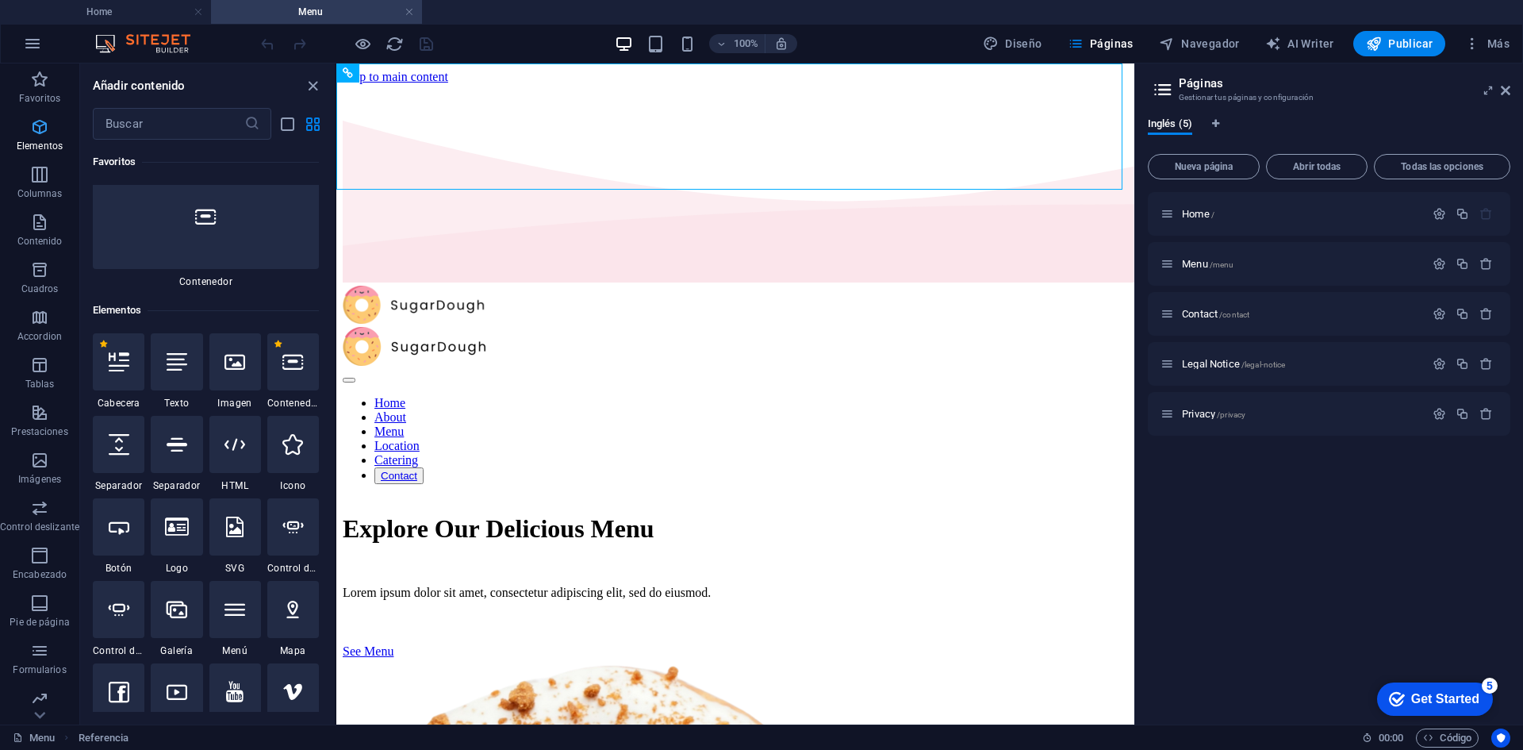
scroll to position [299, 0]
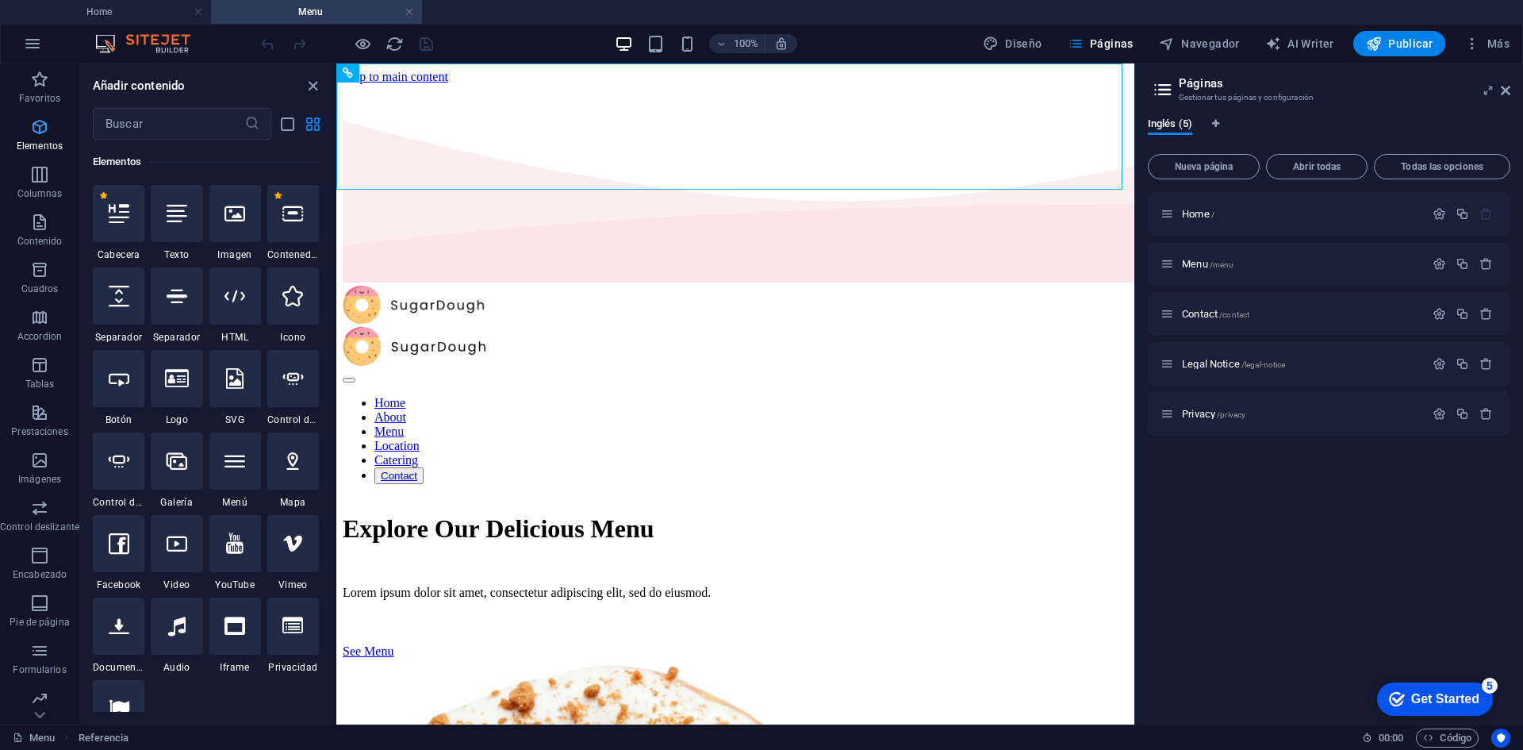
click at [35, 136] on icon "button" at bounding box center [39, 126] width 19 height 19
click at [1476, 41] on icon "button" at bounding box center [1472, 44] width 16 height 16
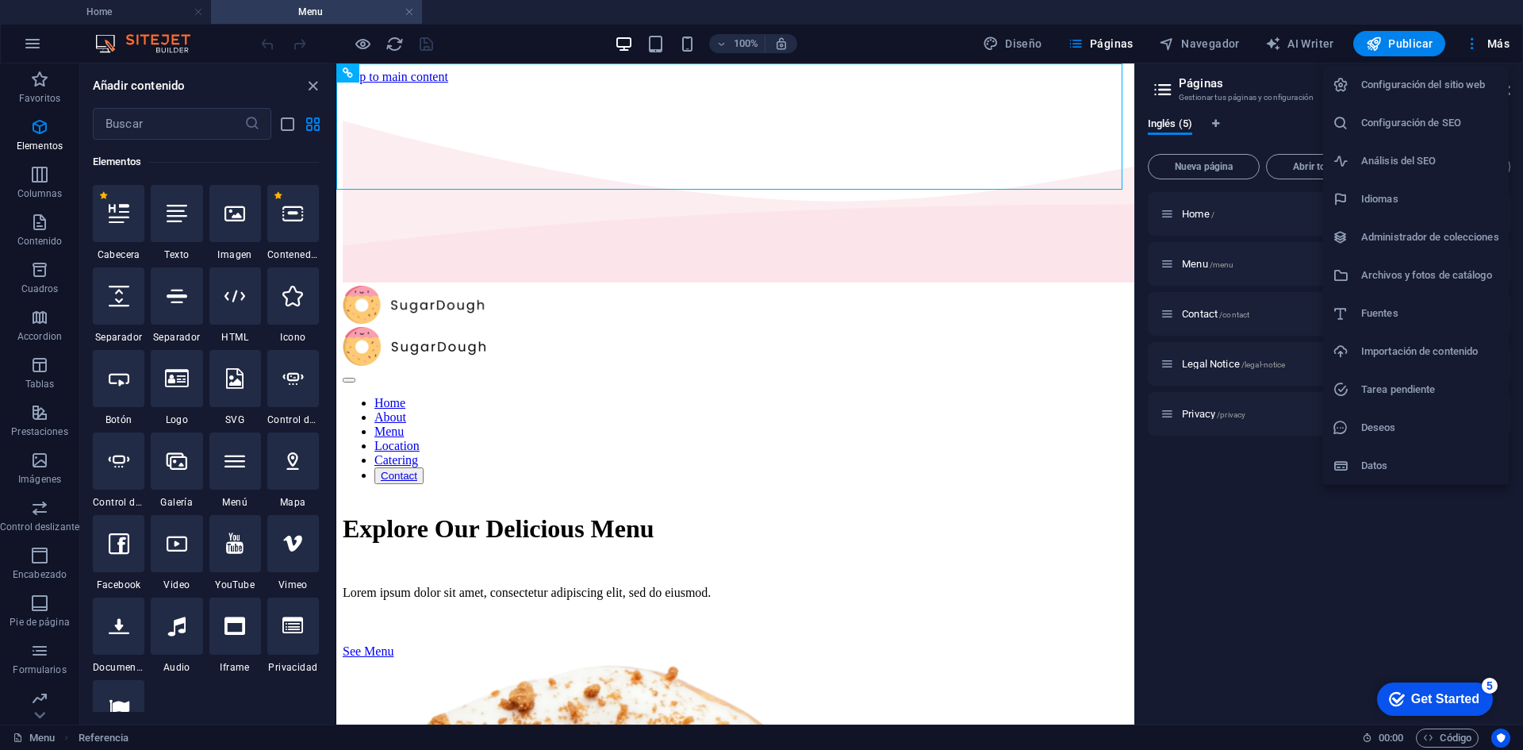
click at [1177, 646] on div at bounding box center [761, 375] width 1523 height 750
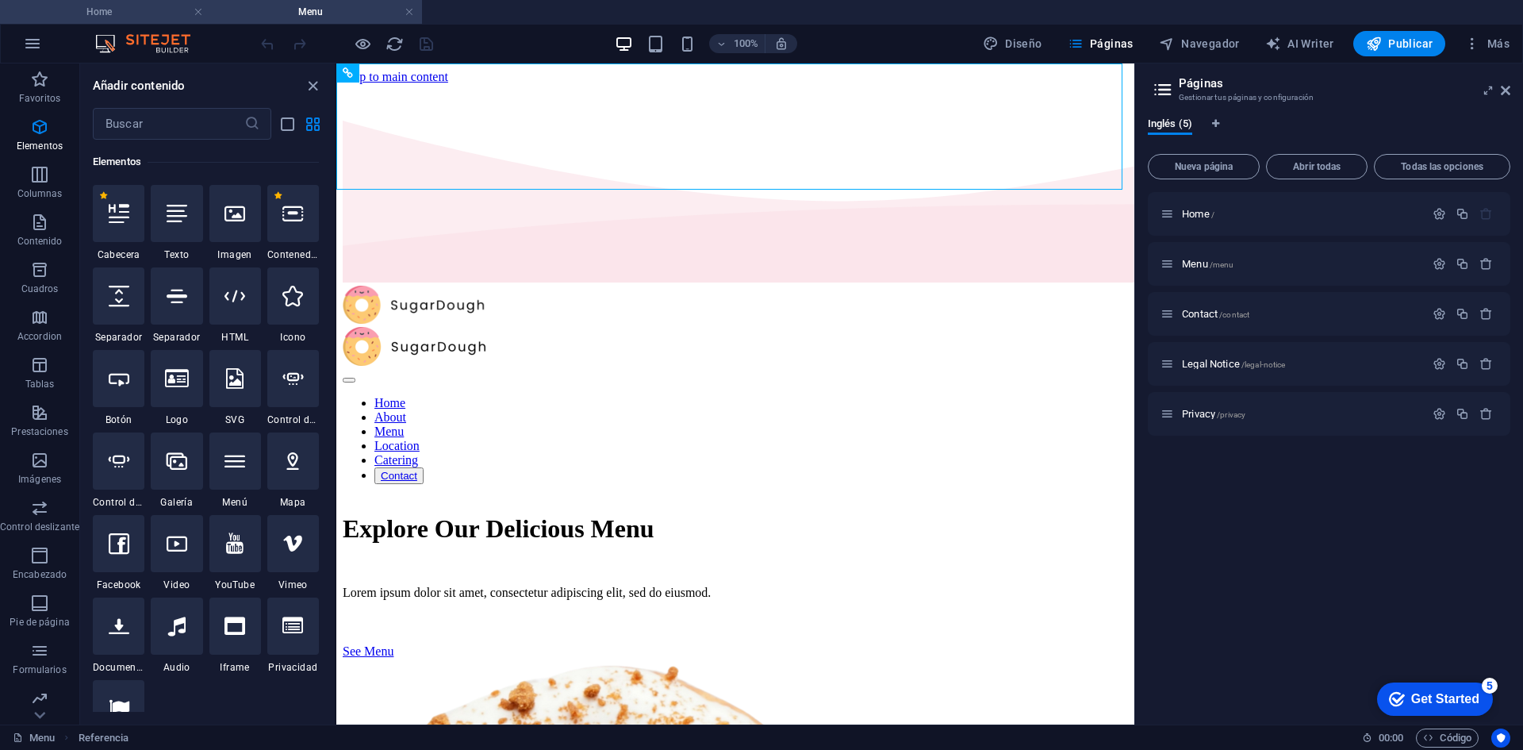
click at [171, 14] on h4 "Home" at bounding box center [105, 11] width 211 height 17
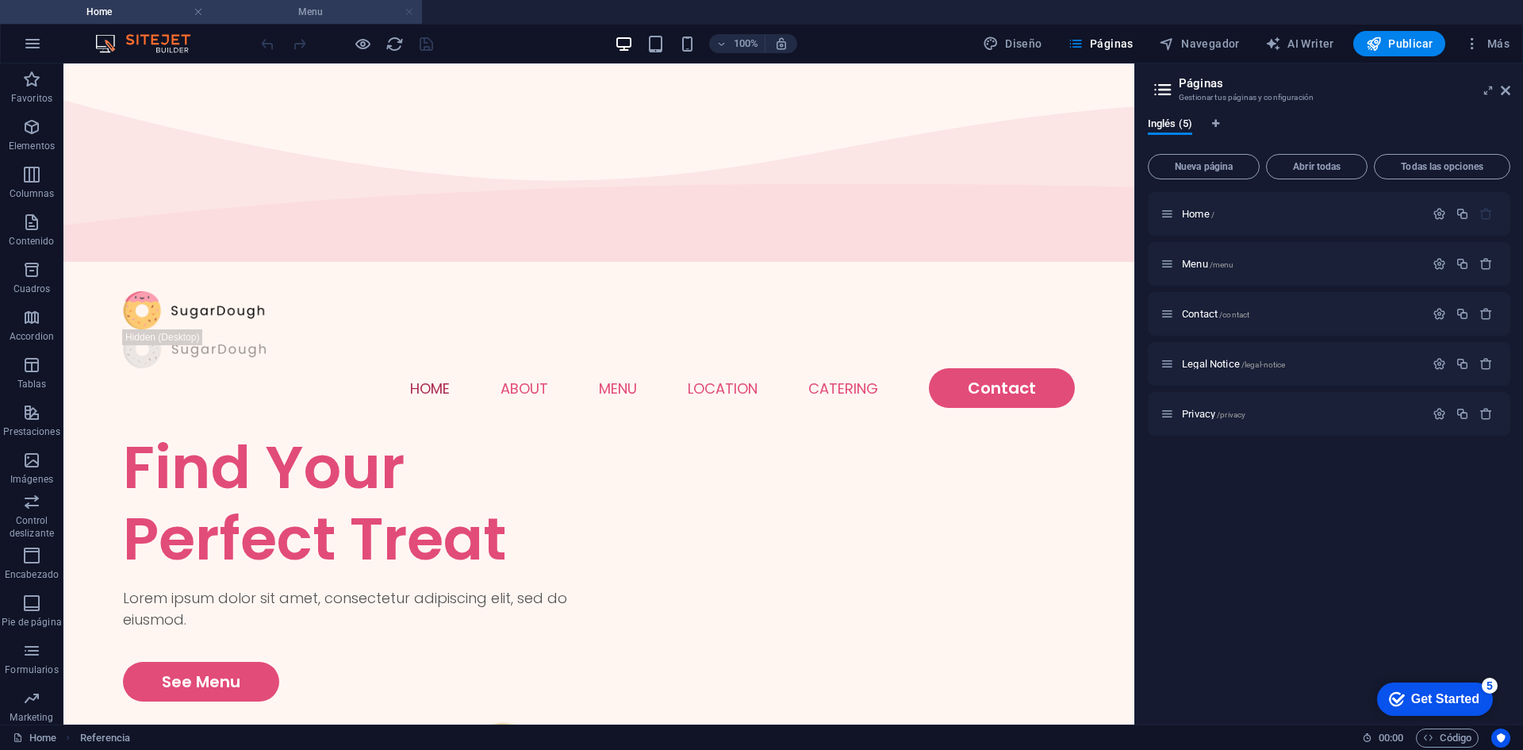
click at [409, 18] on link at bounding box center [410, 12] width 10 height 15
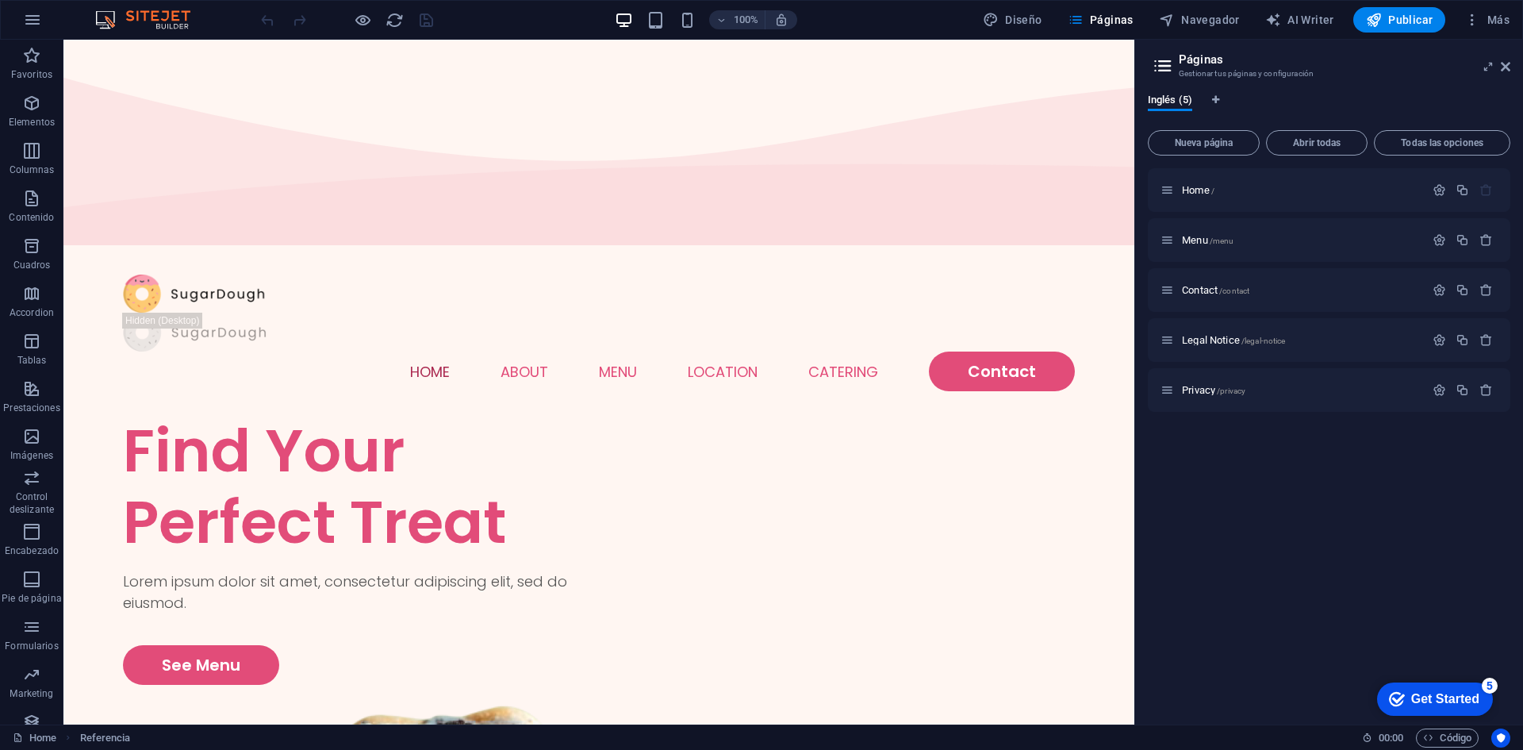
click at [409, 18] on div at bounding box center [347, 19] width 178 height 25
click at [1502, 64] on icon at bounding box center [1506, 66] width 10 height 13
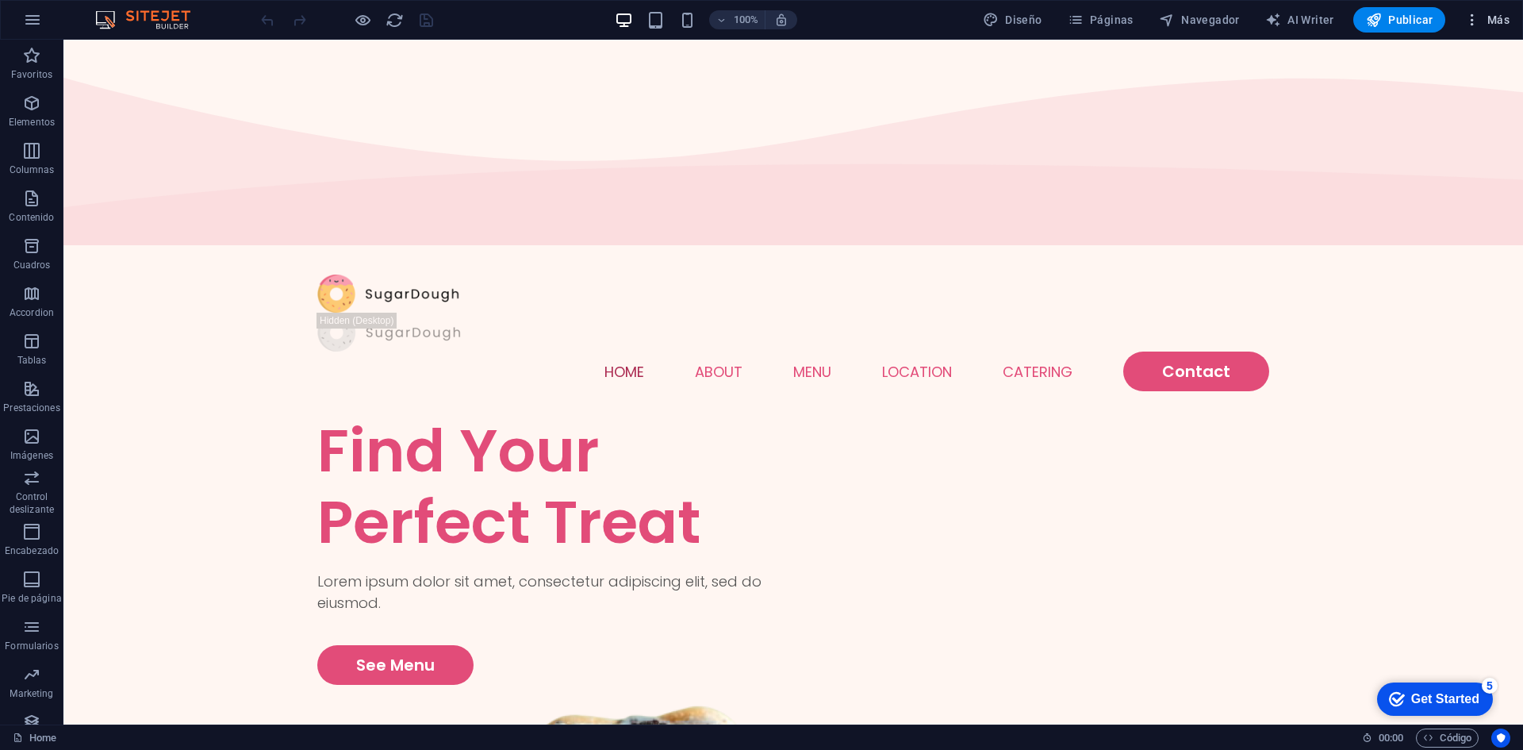
click at [1470, 19] on icon "button" at bounding box center [1472, 20] width 16 height 16
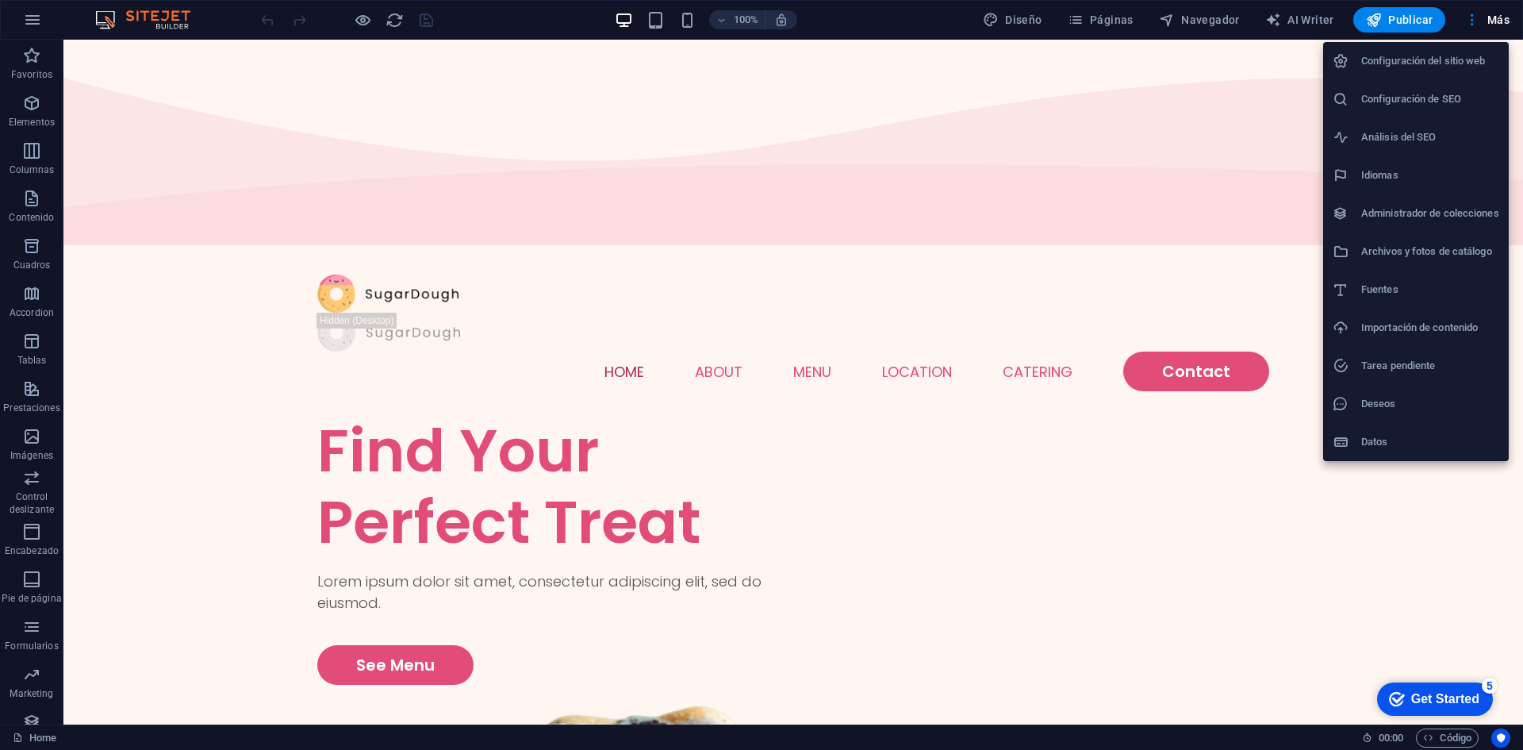
click at [173, 18] on div at bounding box center [761, 375] width 1523 height 750
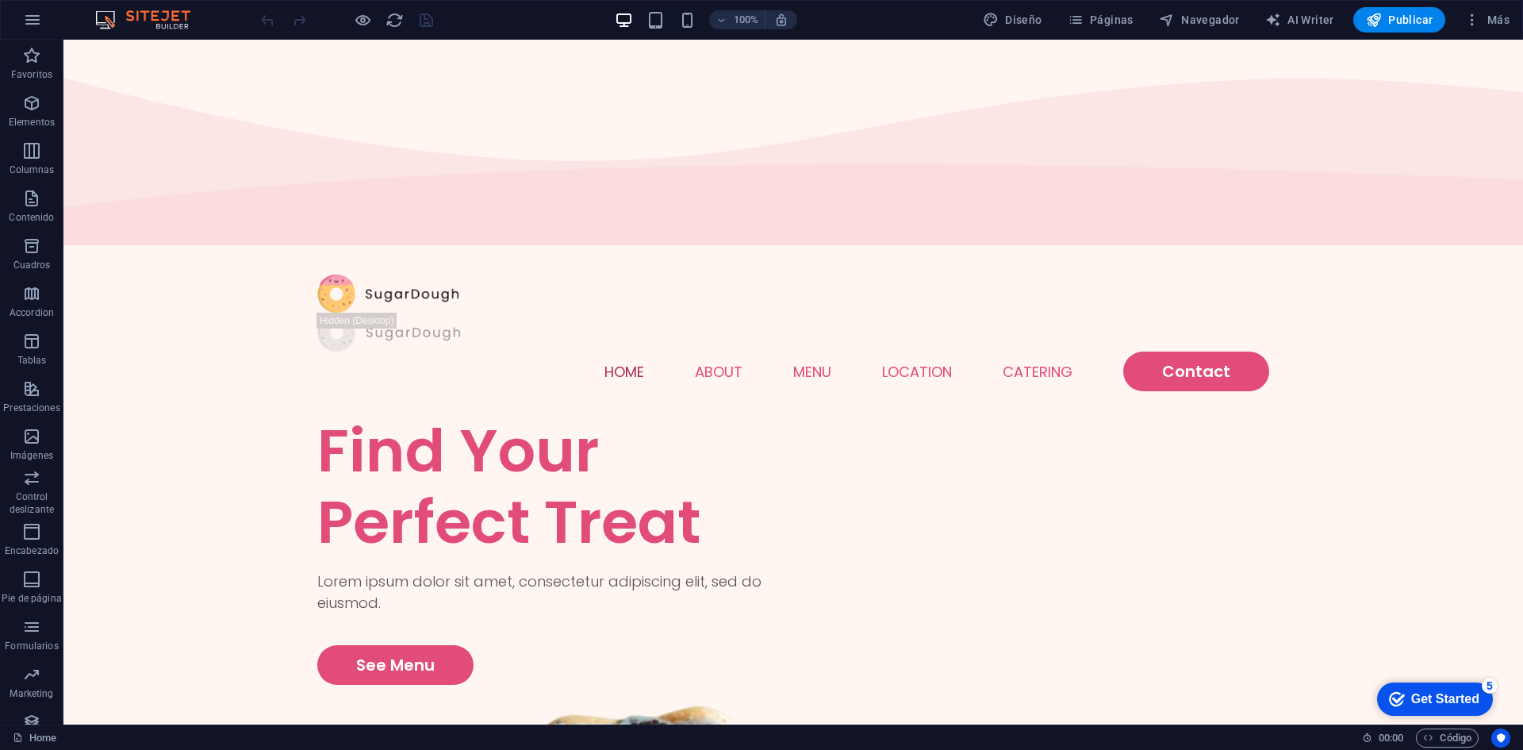
click at [132, 7] on div "100% Diseño Páginas Navegador AI Writer Publicar Más" at bounding box center [761, 20] width 1521 height 38
click at [37, 29] on button "button" at bounding box center [32, 20] width 38 height 38
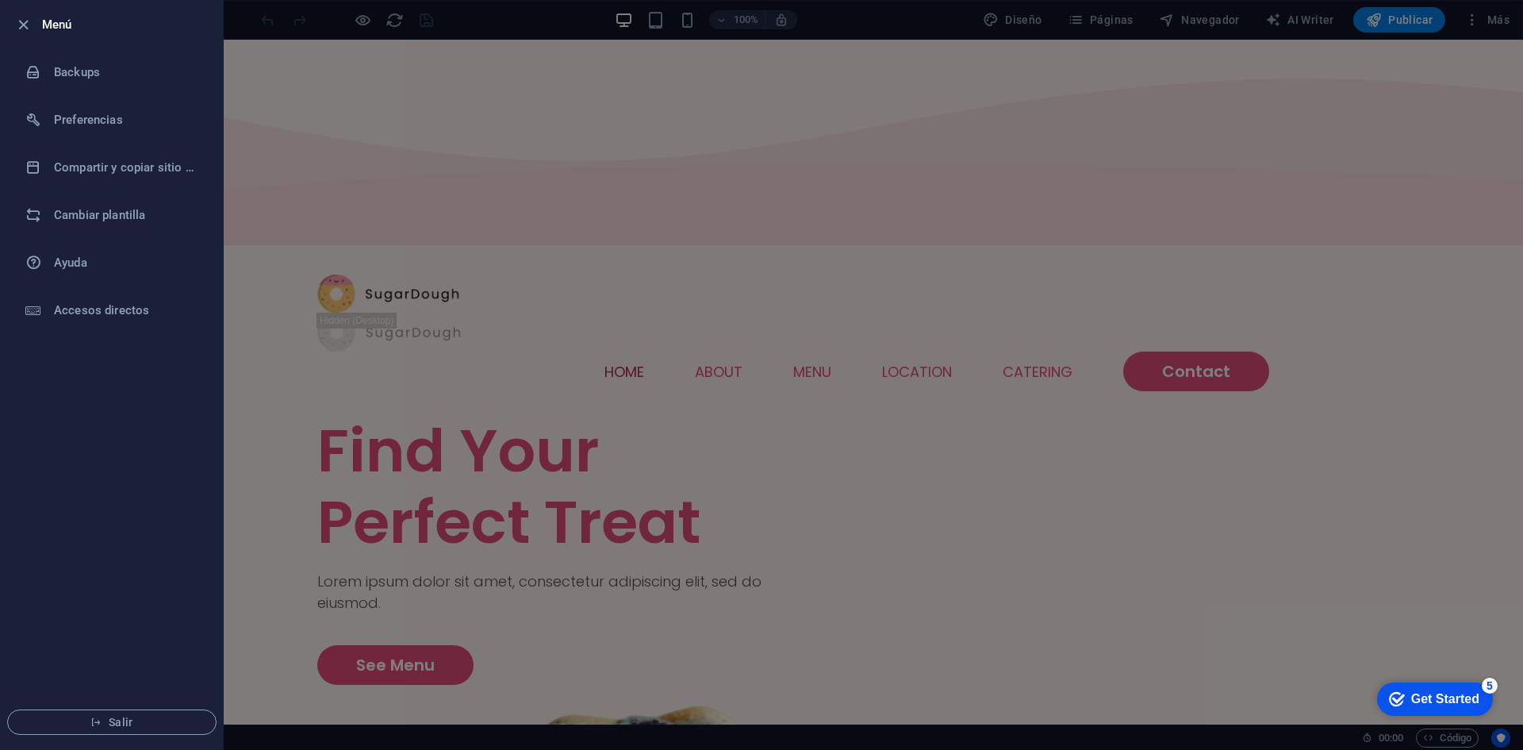
click at [416, 197] on div at bounding box center [761, 375] width 1523 height 750
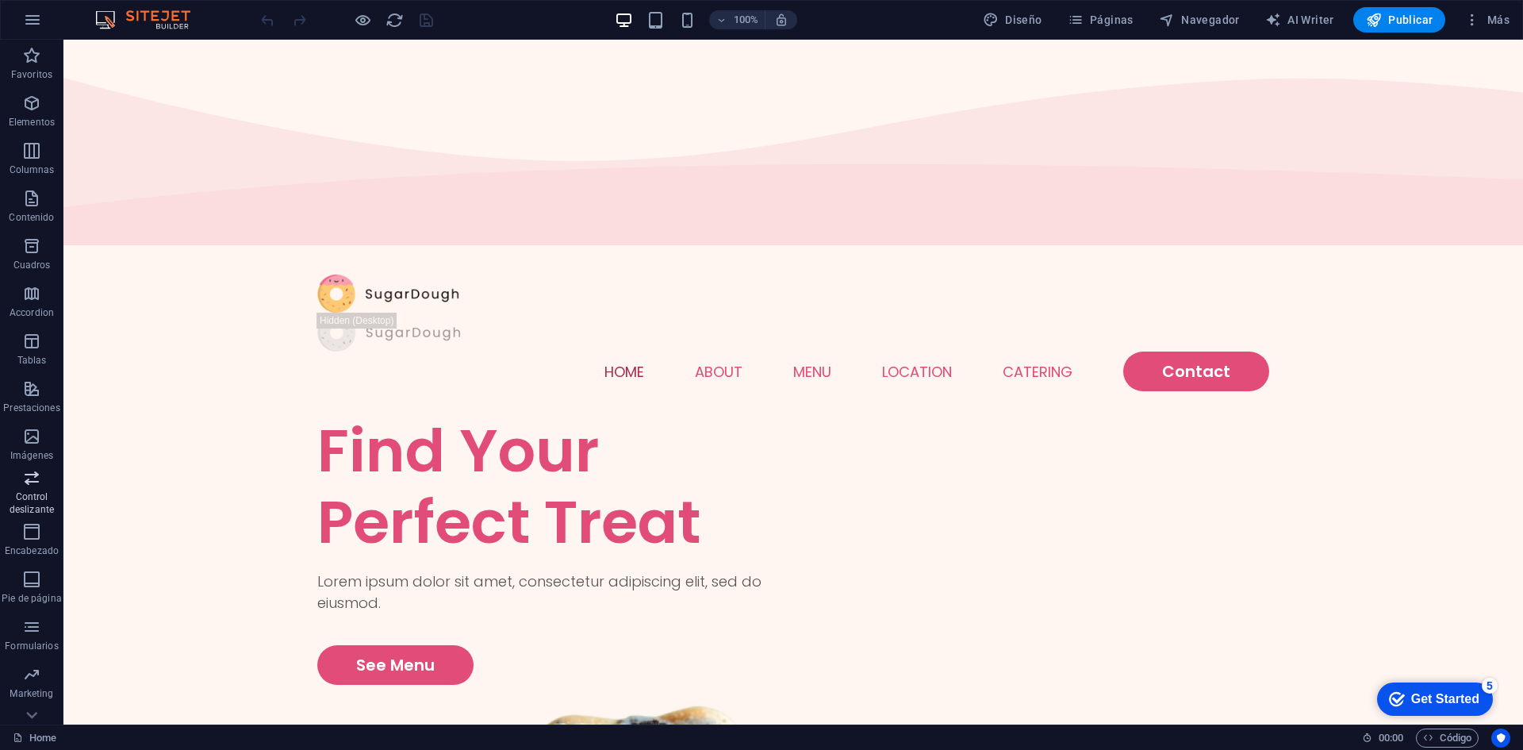
scroll to position [29, 0]
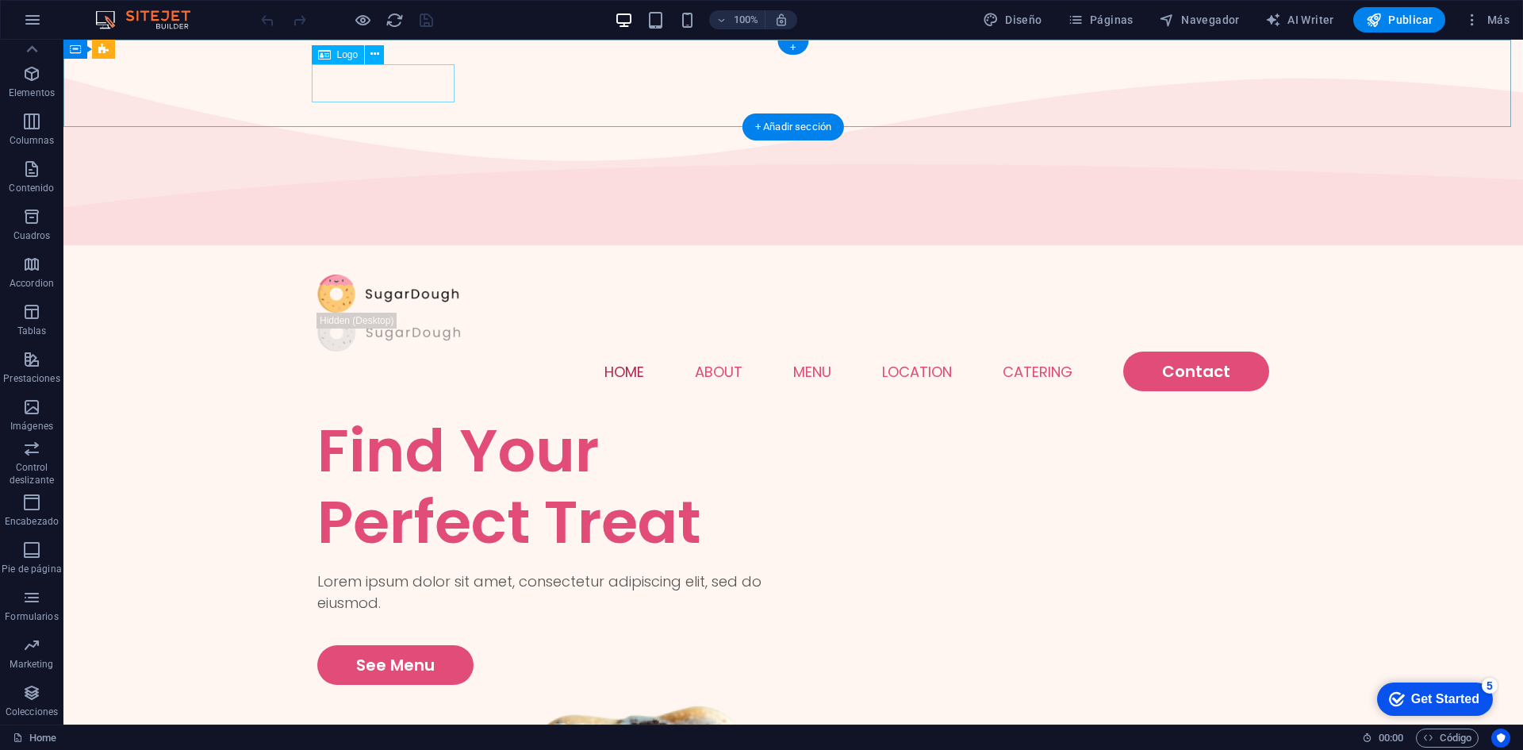
click at [395, 274] on div at bounding box center [793, 293] width 952 height 39
click at [373, 274] on div at bounding box center [793, 293] width 952 height 39
select select "px"
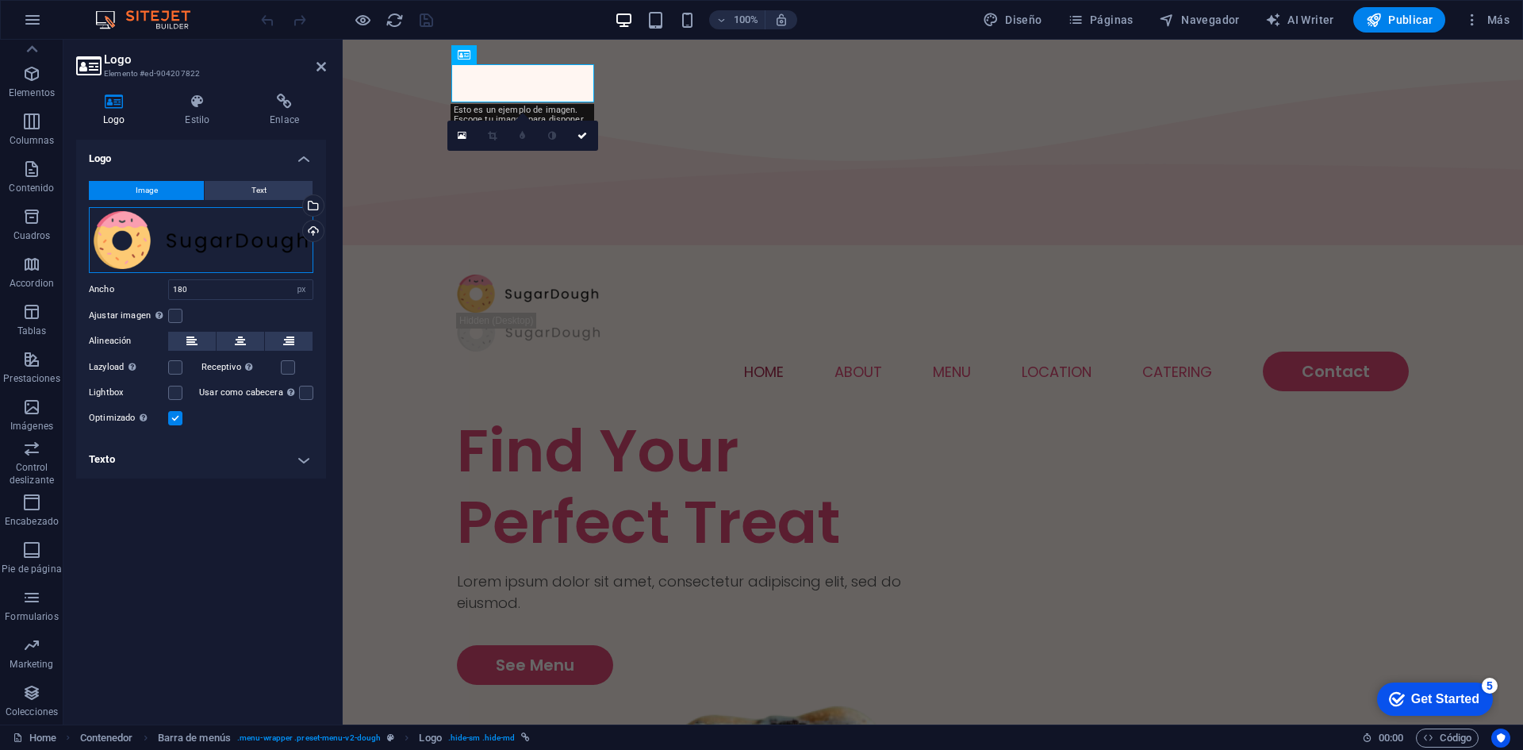
click at [205, 257] on div "Arrastra archivos aquí, haz clic para escoger archivos o selecciona archivos de…" at bounding box center [201, 240] width 224 height 66
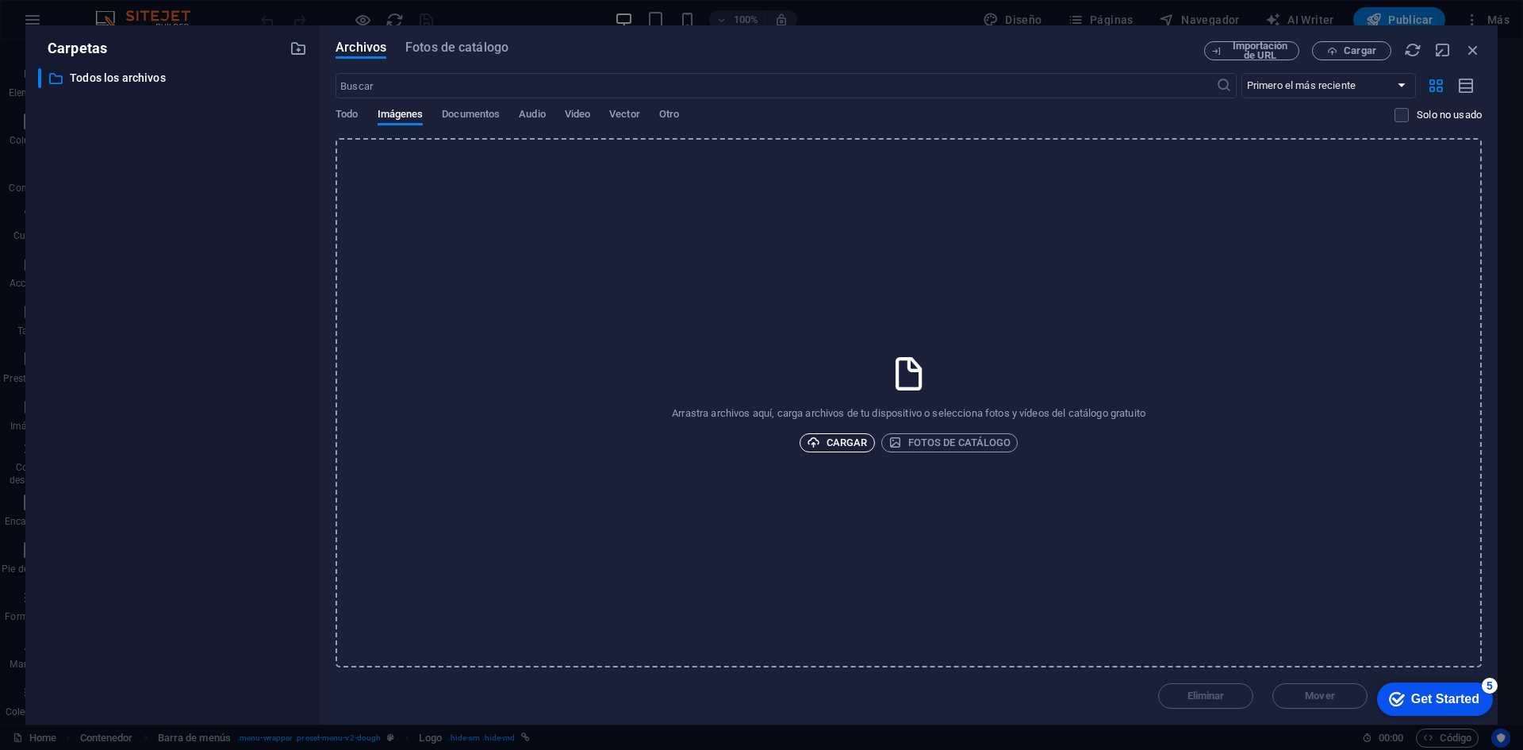
click at [860, 442] on span "Cargar" at bounding box center [837, 442] width 61 height 19
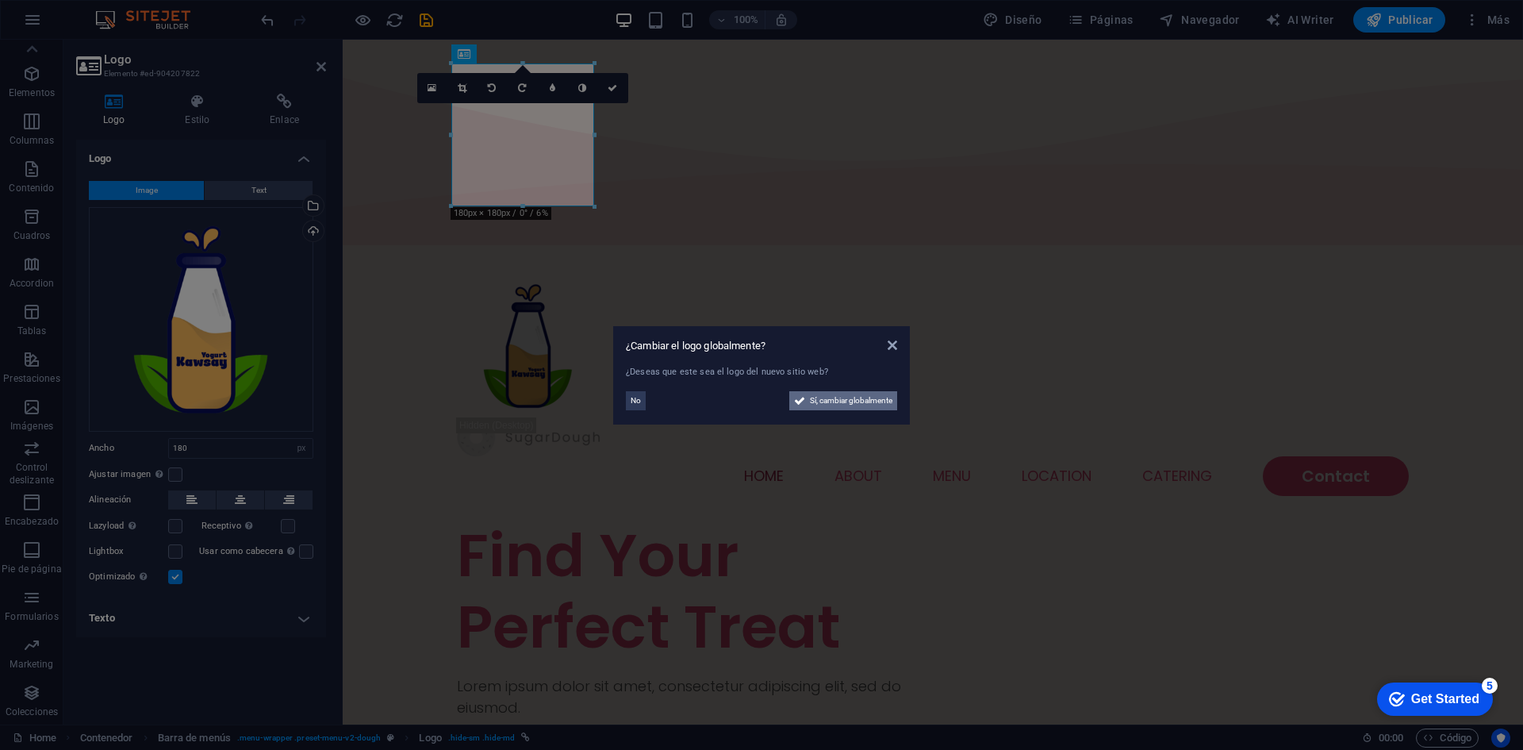
click at [846, 407] on span "Sí, cambiar globalmente" at bounding box center [851, 400] width 82 height 19
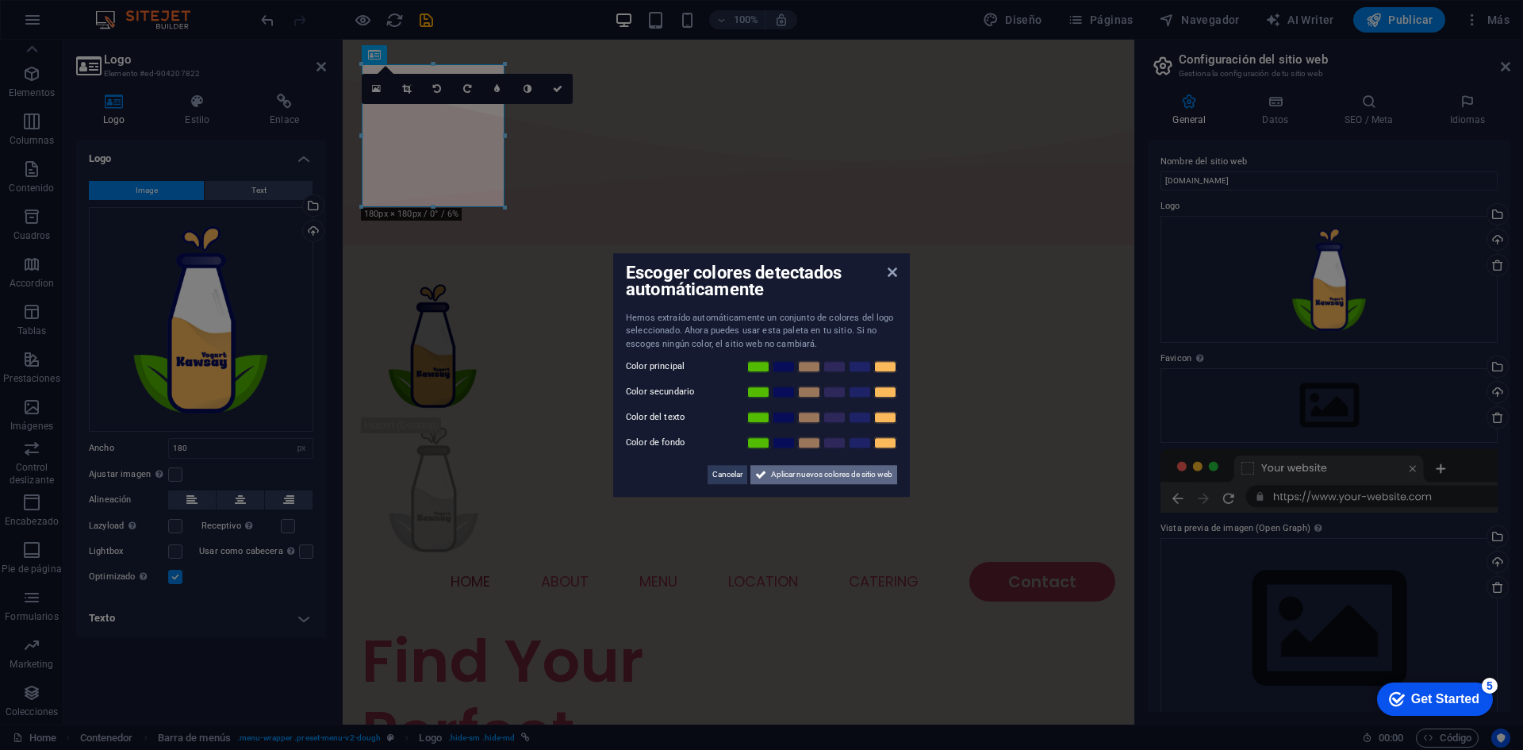
click at [777, 474] on span "Aplicar nuevos colores de sitio web" at bounding box center [831, 474] width 121 height 19
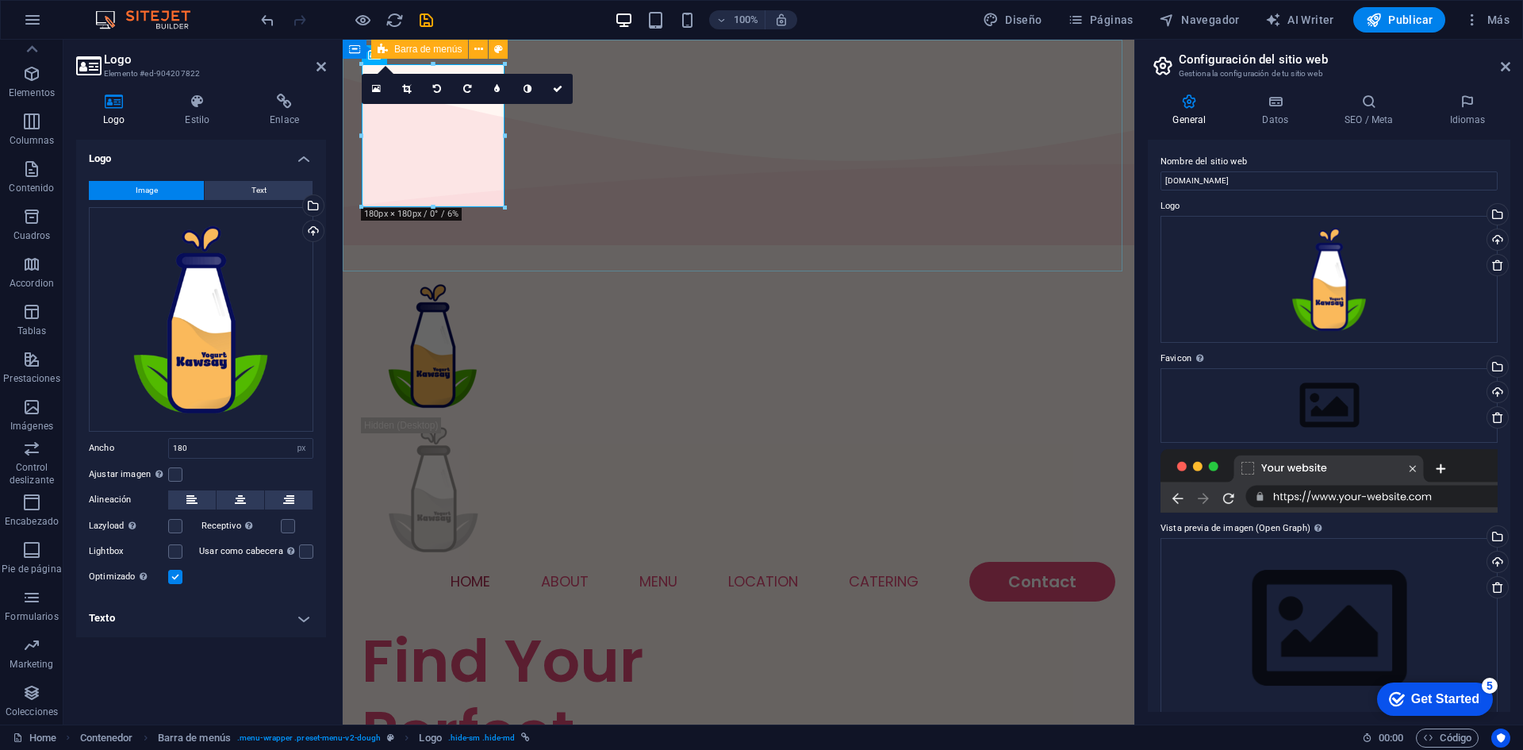
click at [650, 251] on div "Home About Menu Location Catering Contact" at bounding box center [739, 438] width 792 height 374
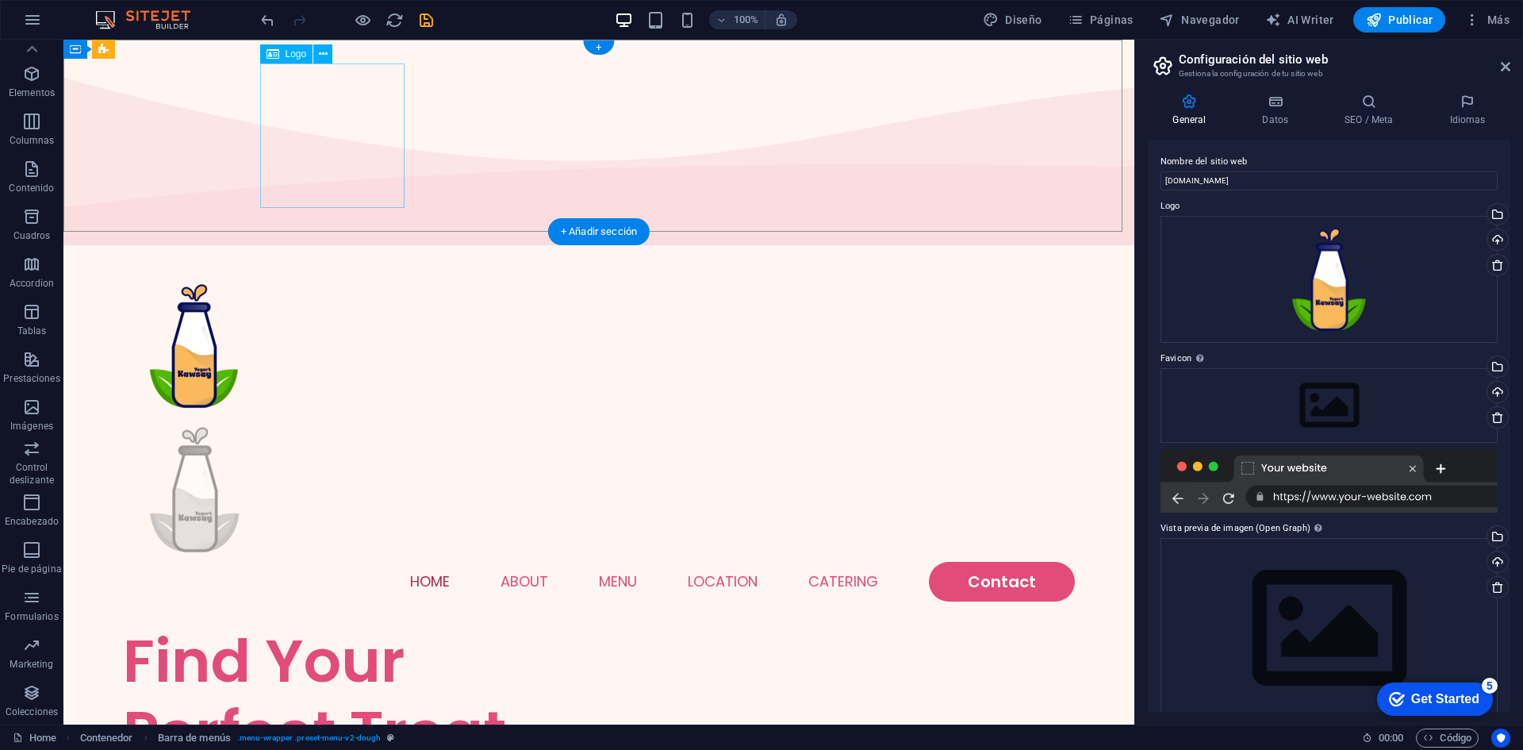
click at [316, 417] on div at bounding box center [599, 489] width 952 height 144
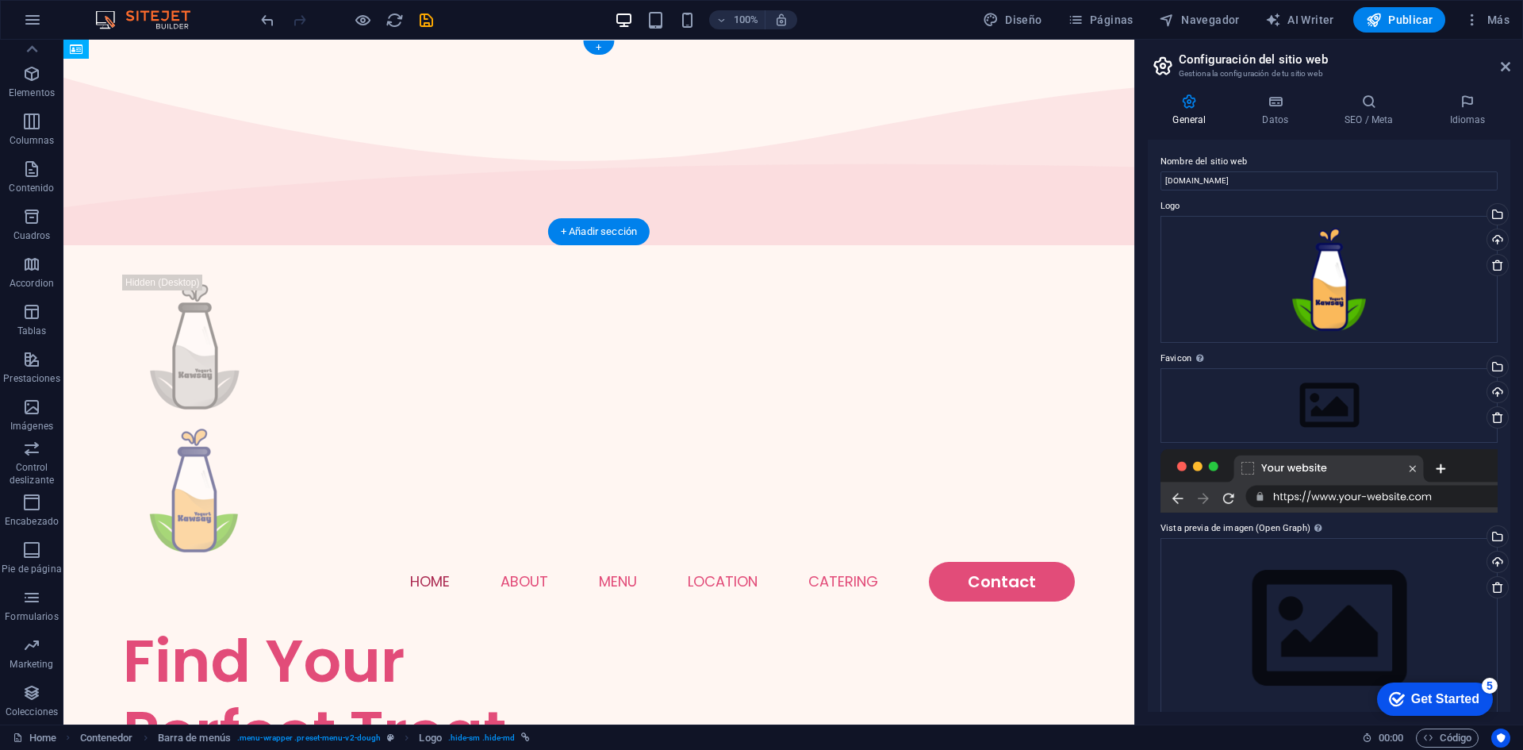
drag, startPoint x: 194, startPoint y: 186, endPoint x: 313, endPoint y: 186, distance: 118.2
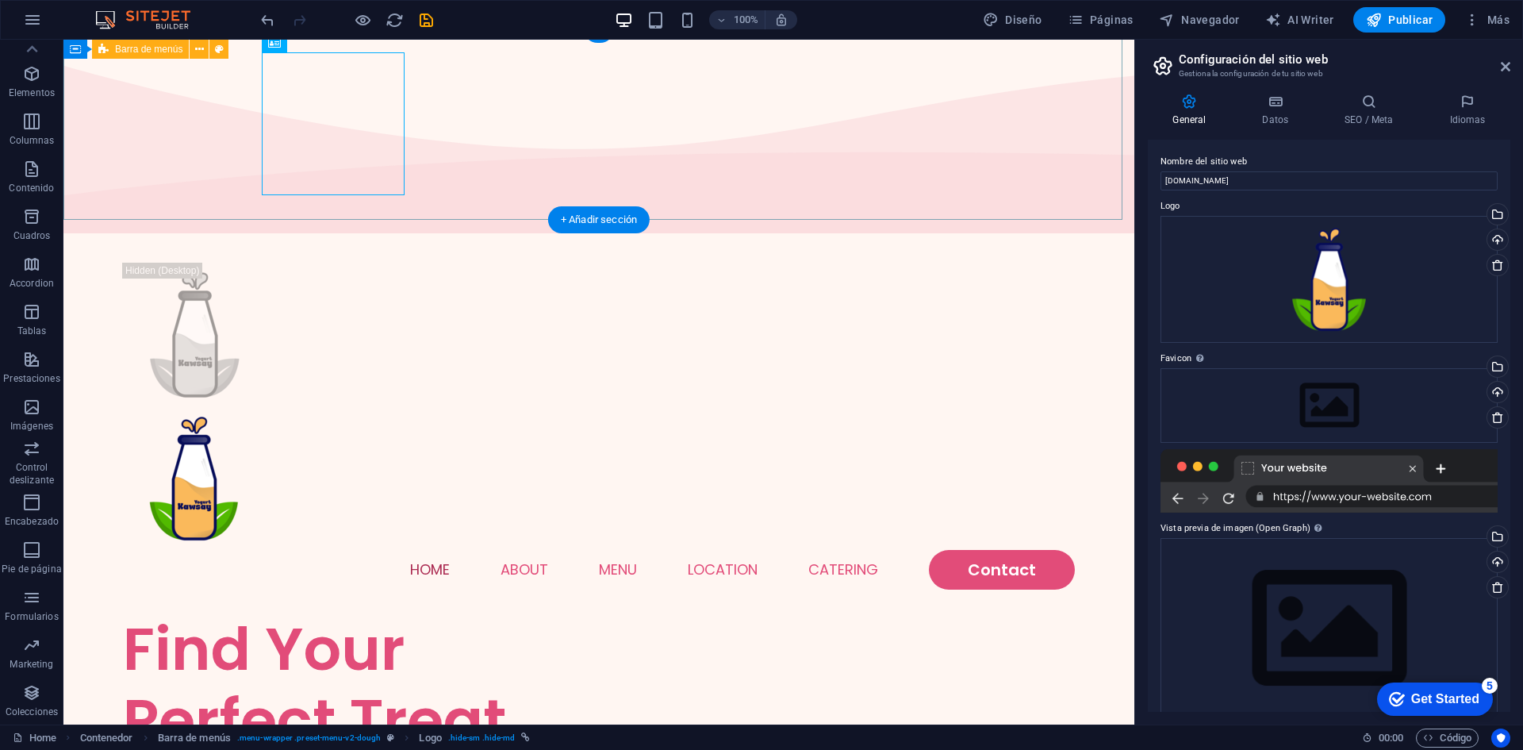
scroll to position [0, 0]
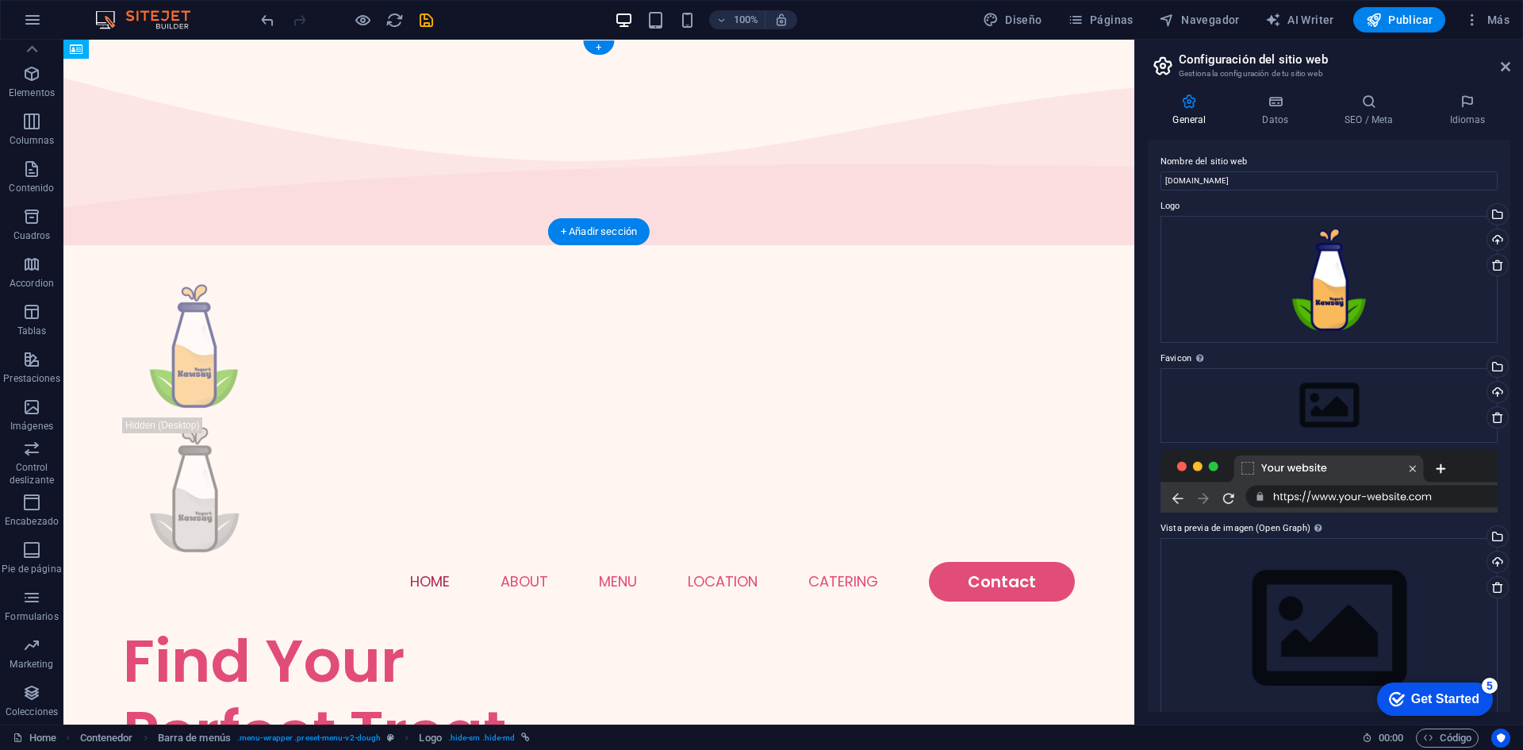
drag, startPoint x: 297, startPoint y: 160, endPoint x: 201, endPoint y: 172, distance: 96.7
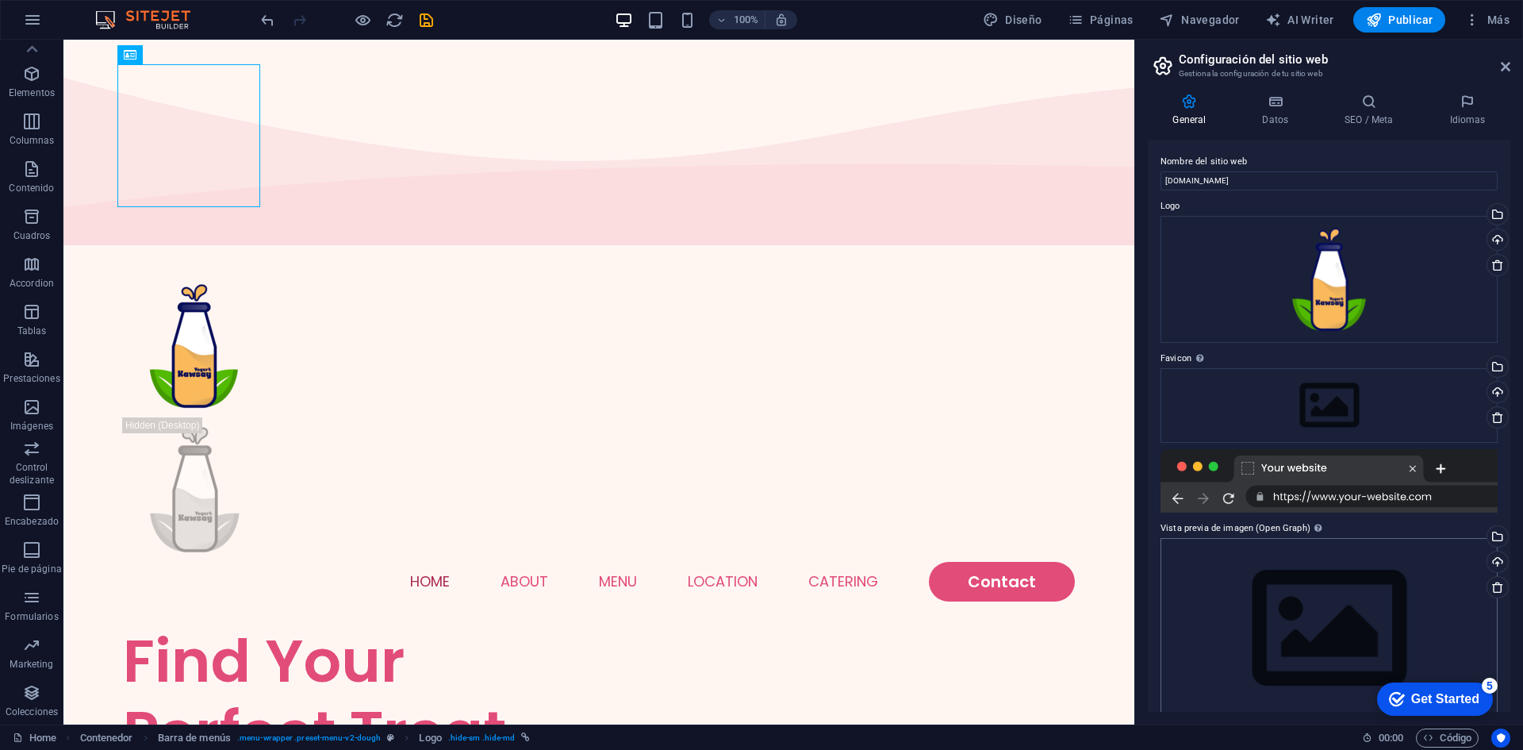
scroll to position [21, 0]
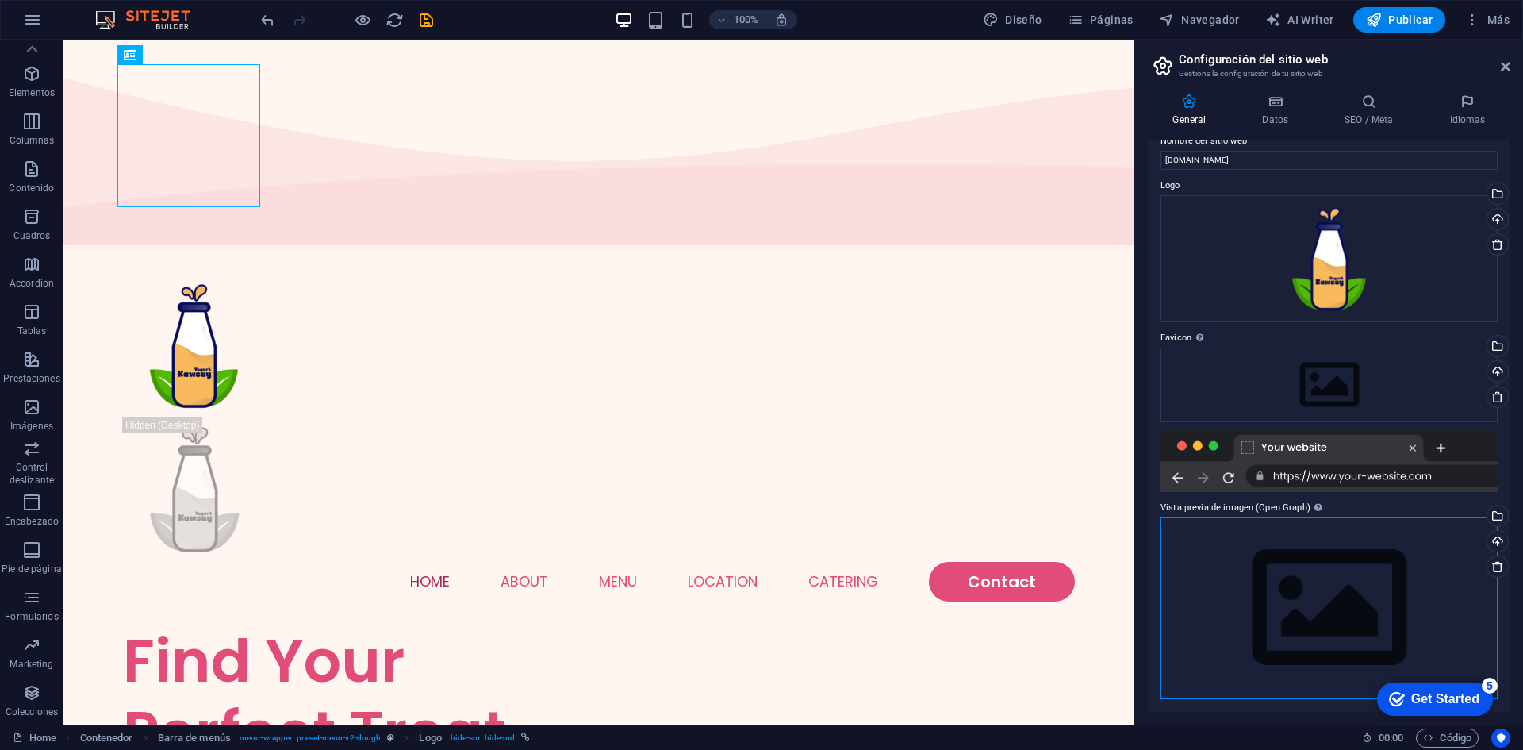
click at [1349, 613] on div "Arrastra archivos aquí, haz clic para escoger archivos o selecciona archivos de…" at bounding box center [1328, 608] width 337 height 182
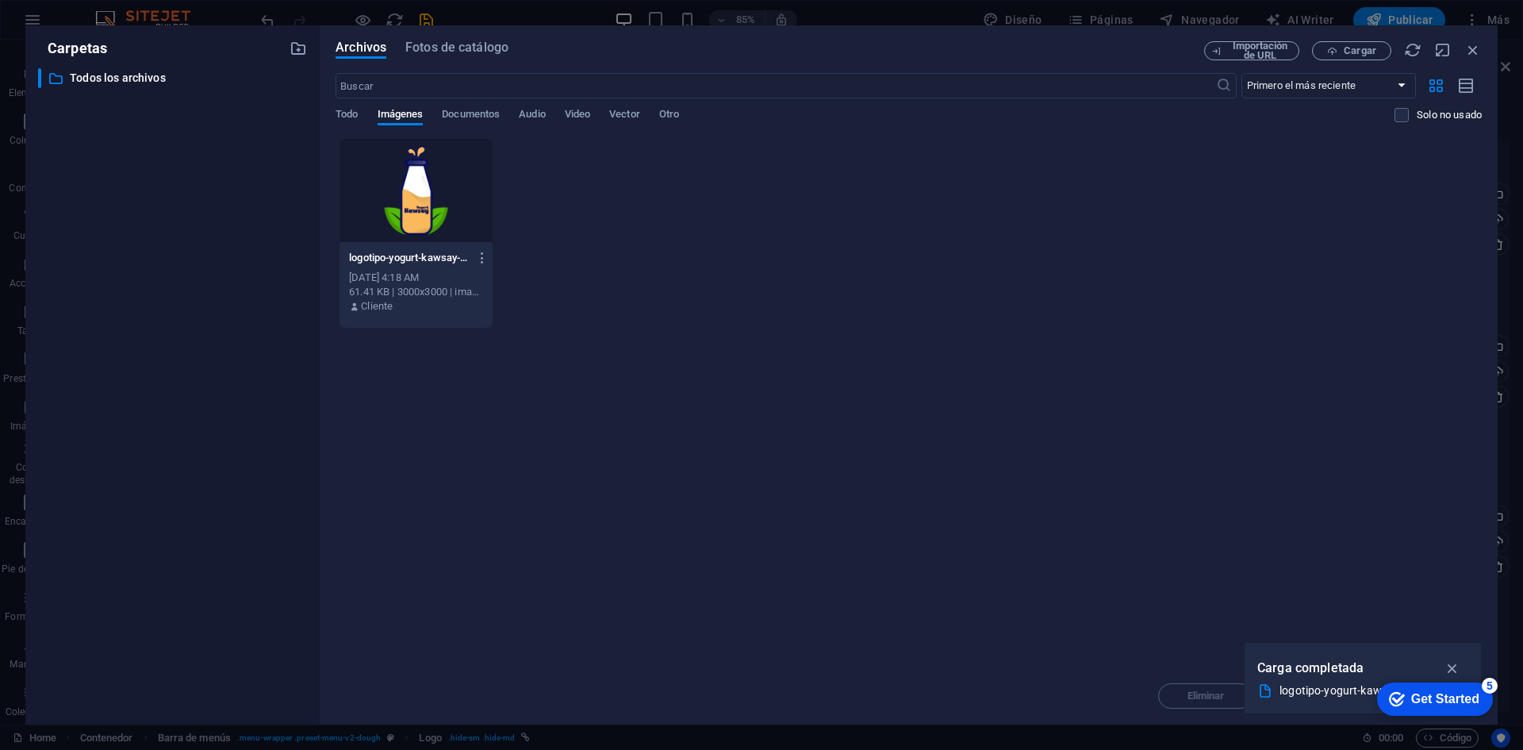
click at [435, 188] on div at bounding box center [416, 190] width 153 height 103
click at [1457, 674] on div "checkmark Get Started 5 First Steps in the Editor Let's guide you through the t…" at bounding box center [1431, 698] width 135 height 48
click at [1452, 668] on icon "button" at bounding box center [1453, 667] width 18 height 17
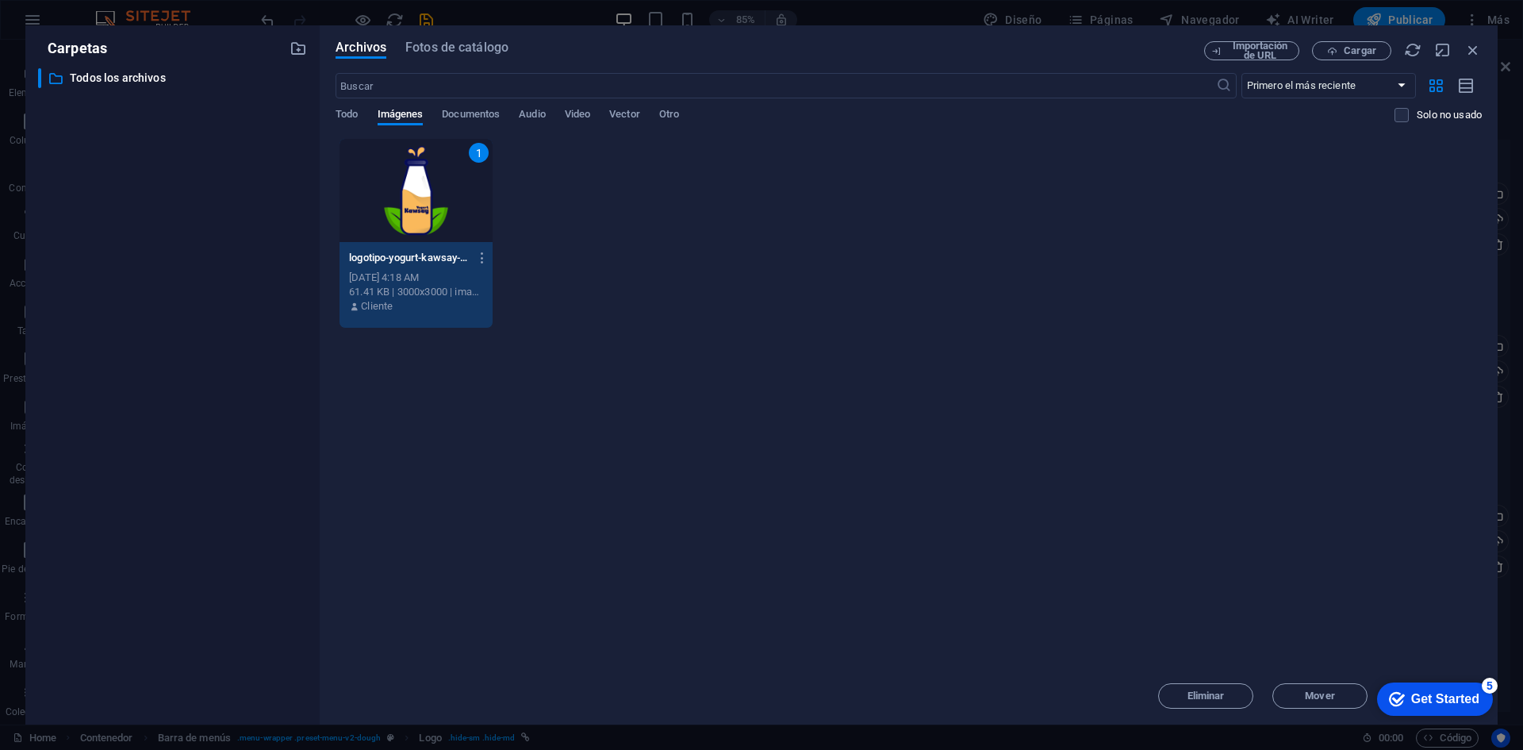
click at [1433, 698] on div "Get Started" at bounding box center [1445, 699] width 68 height 14
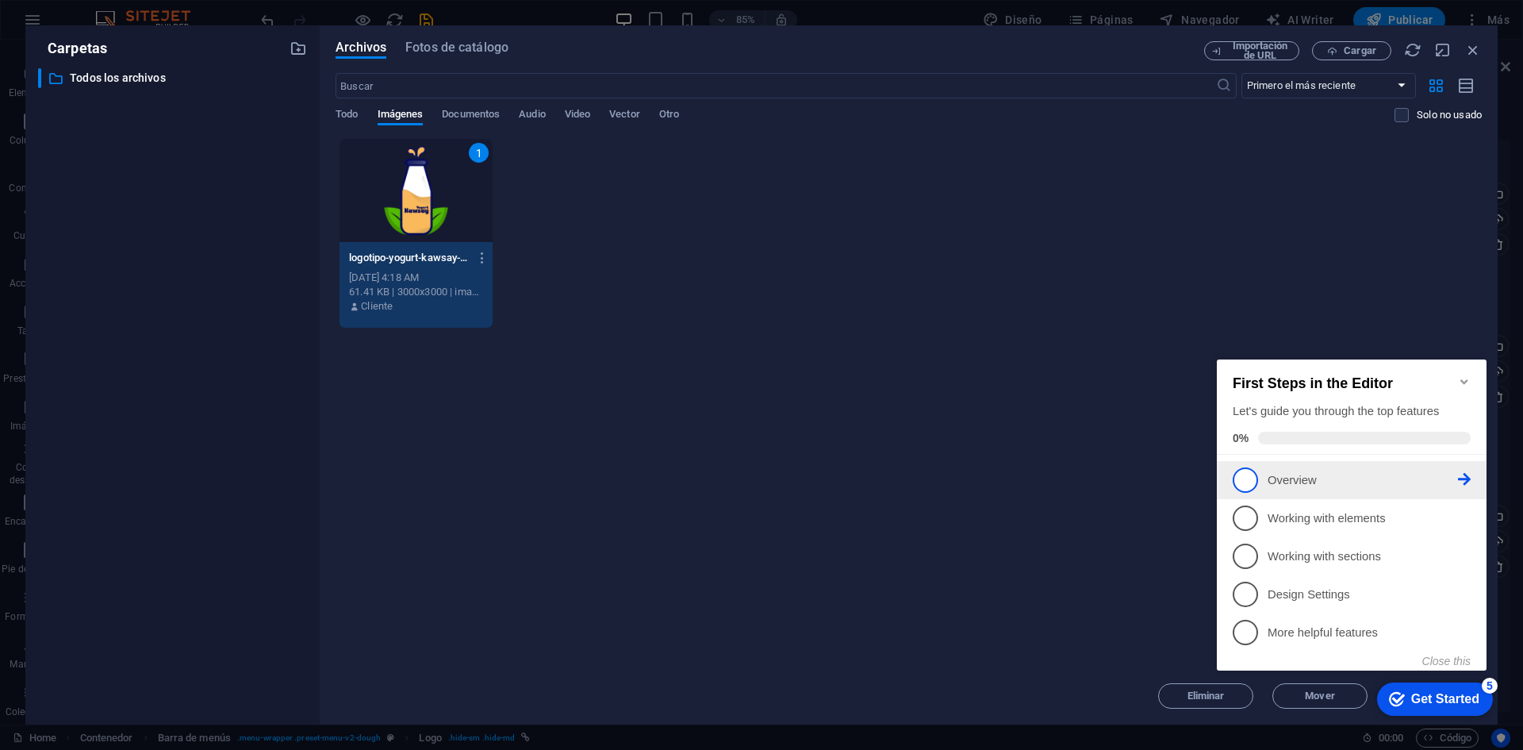
click at [1231, 488] on li "1 Overview - incomplete" at bounding box center [1352, 480] width 270 height 38
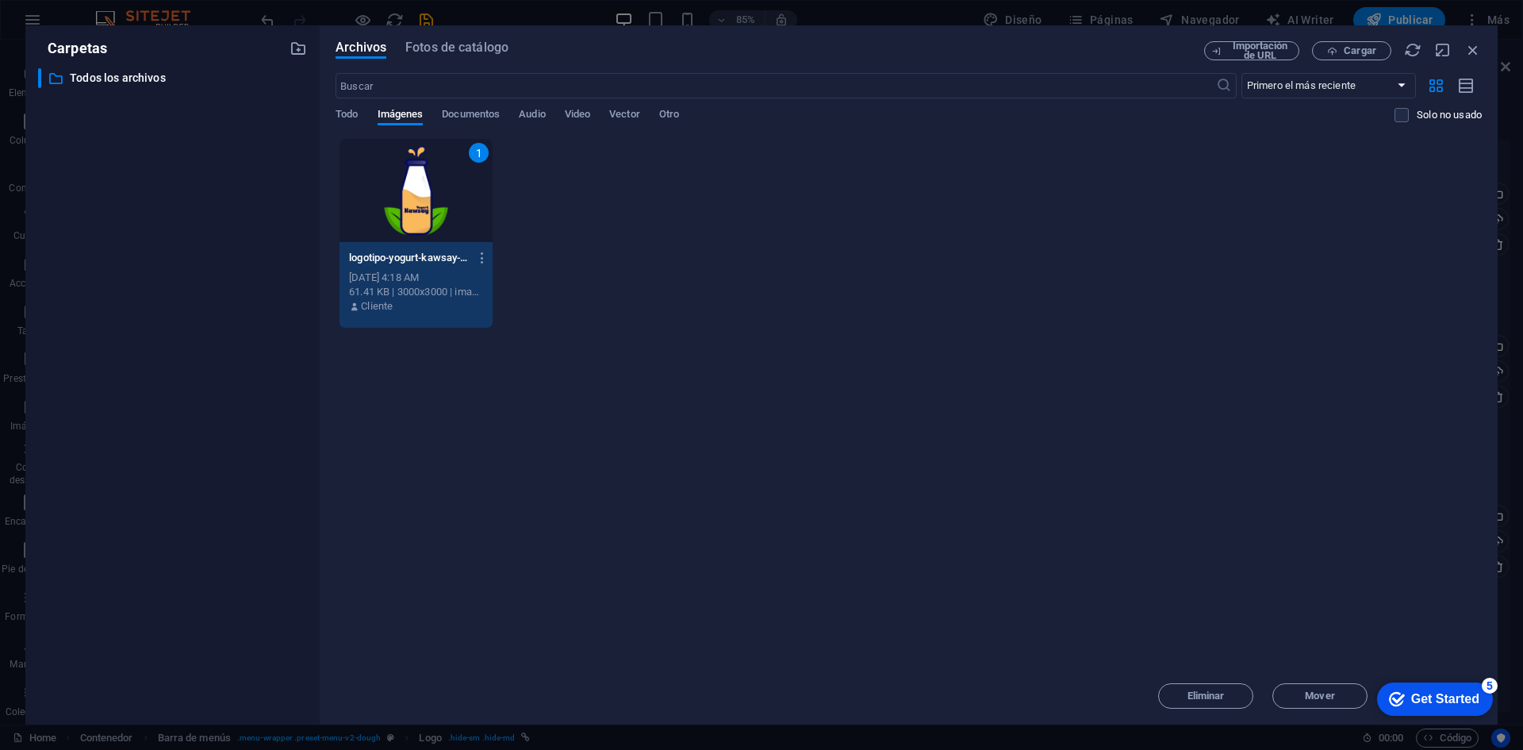
scroll to position [0, 0]
click at [1405, 705] on div "checkmark Get Started 5" at bounding box center [1434, 699] width 90 height 16
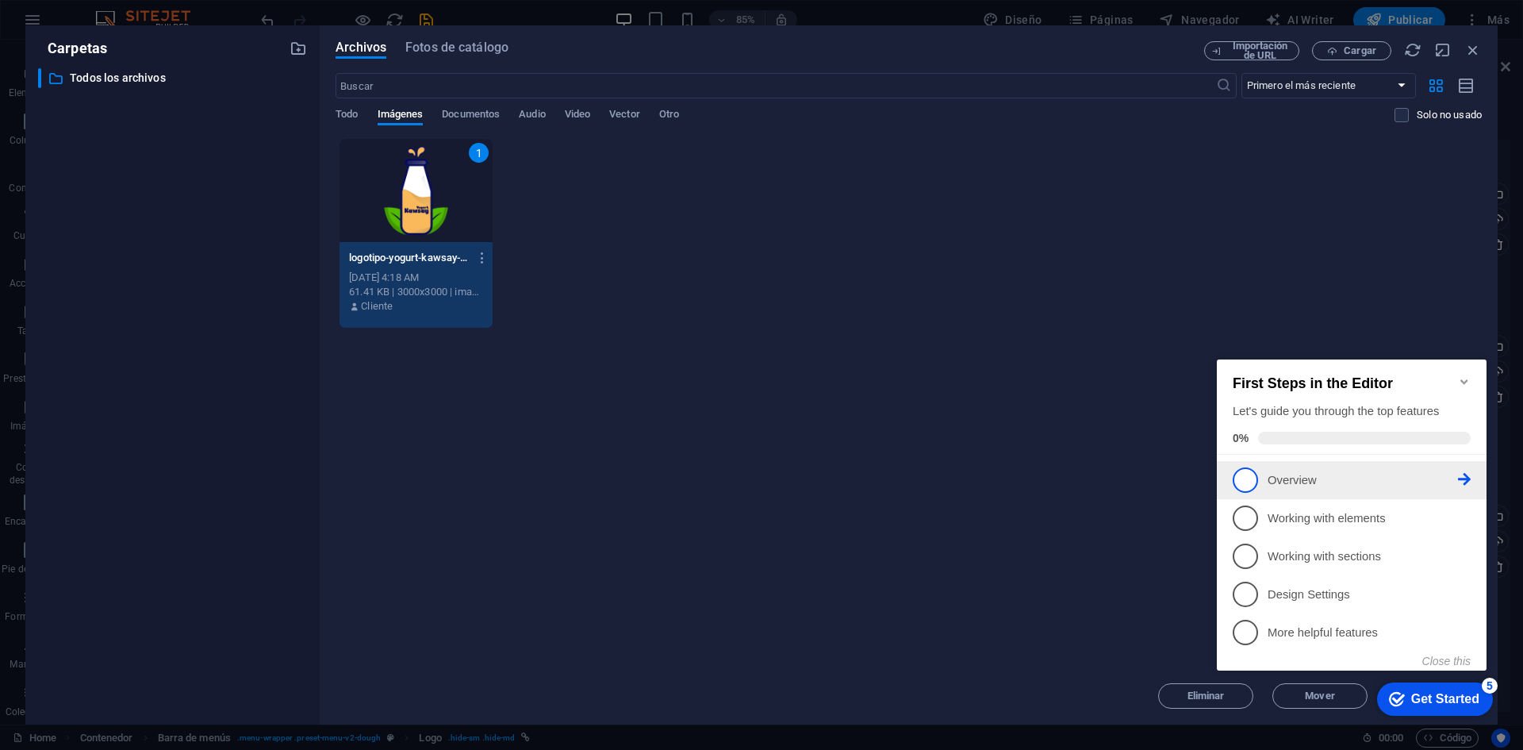
click at [1253, 477] on span "1" at bounding box center [1245, 479] width 25 height 25
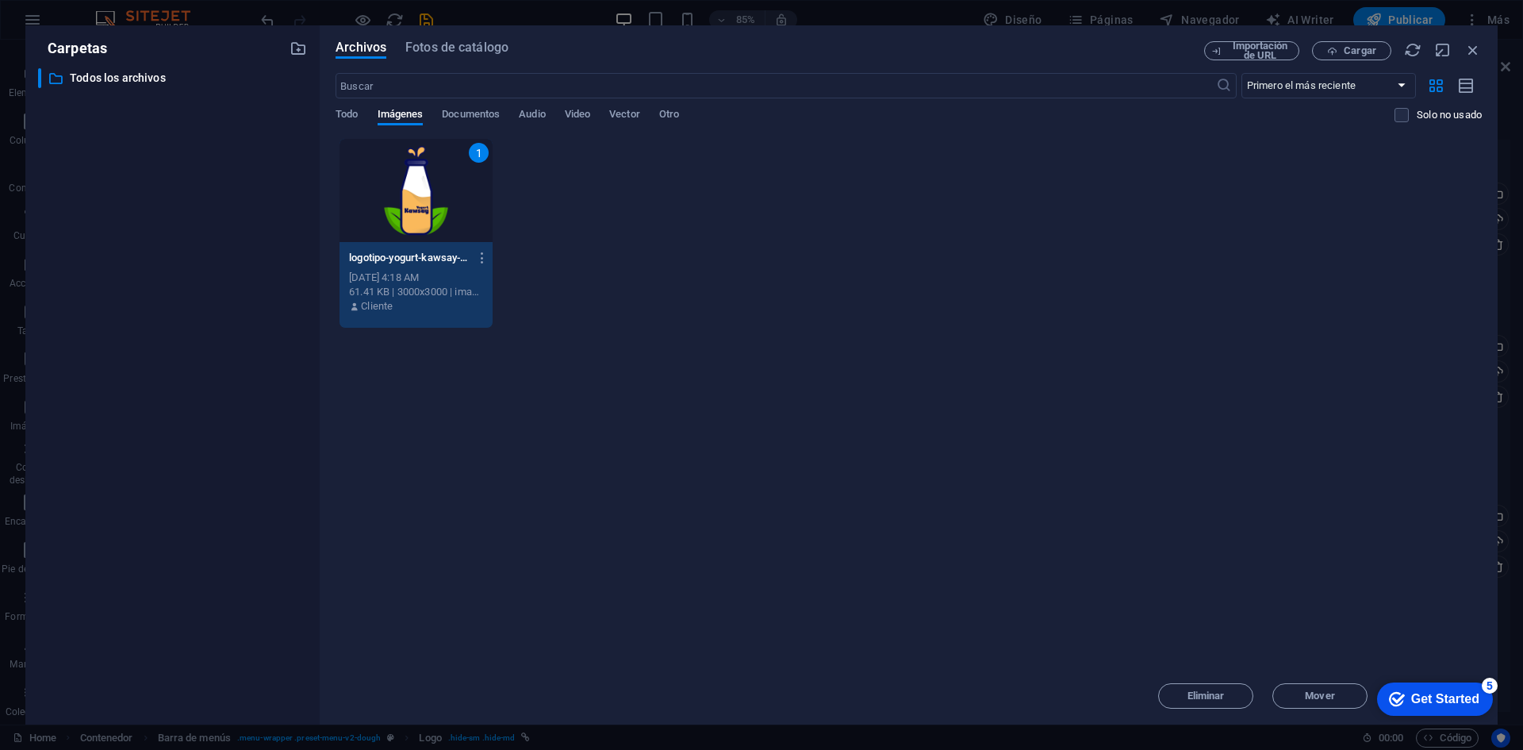
click at [1423, 706] on div "Get Started" at bounding box center [1445, 699] width 68 height 14
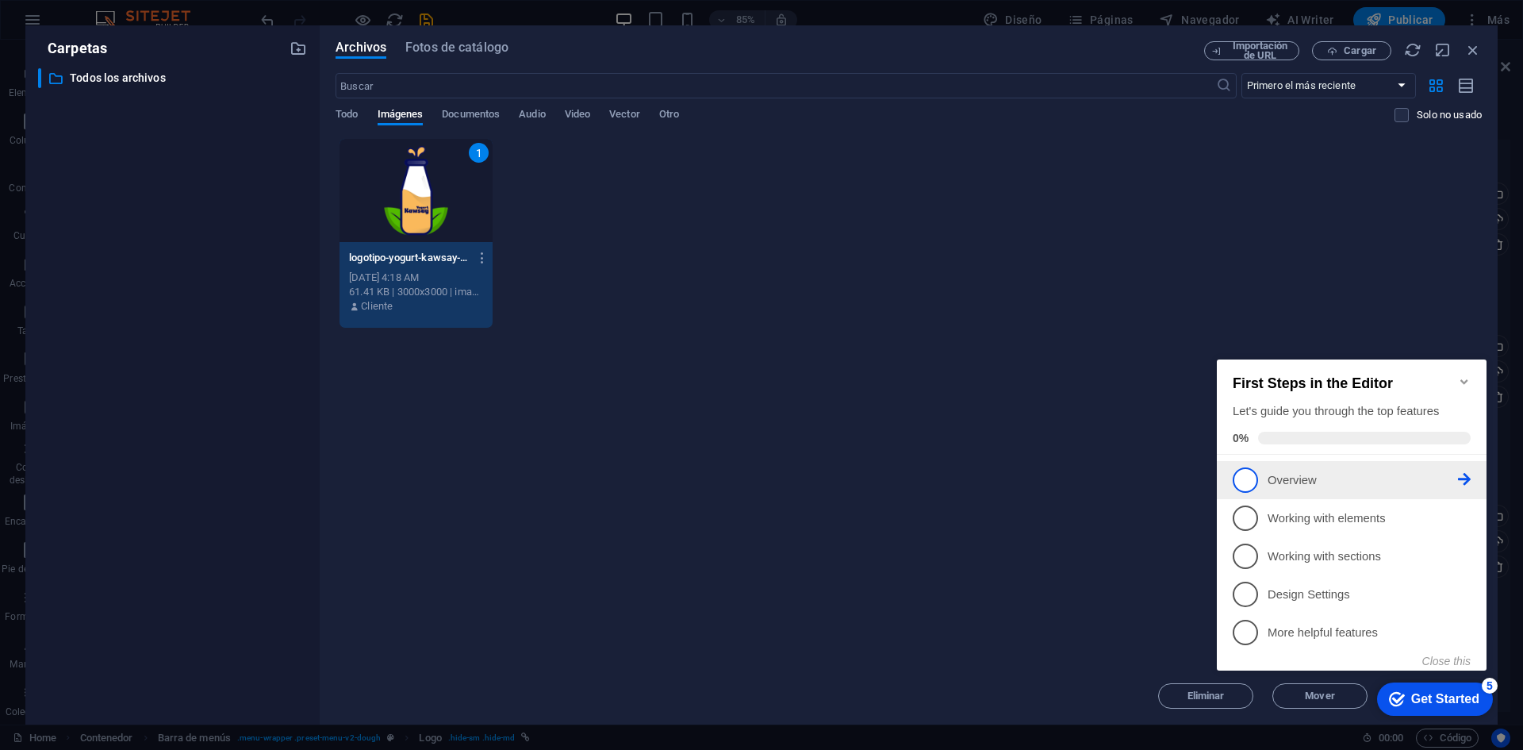
click at [1467, 478] on icon at bounding box center [1464, 479] width 13 height 13
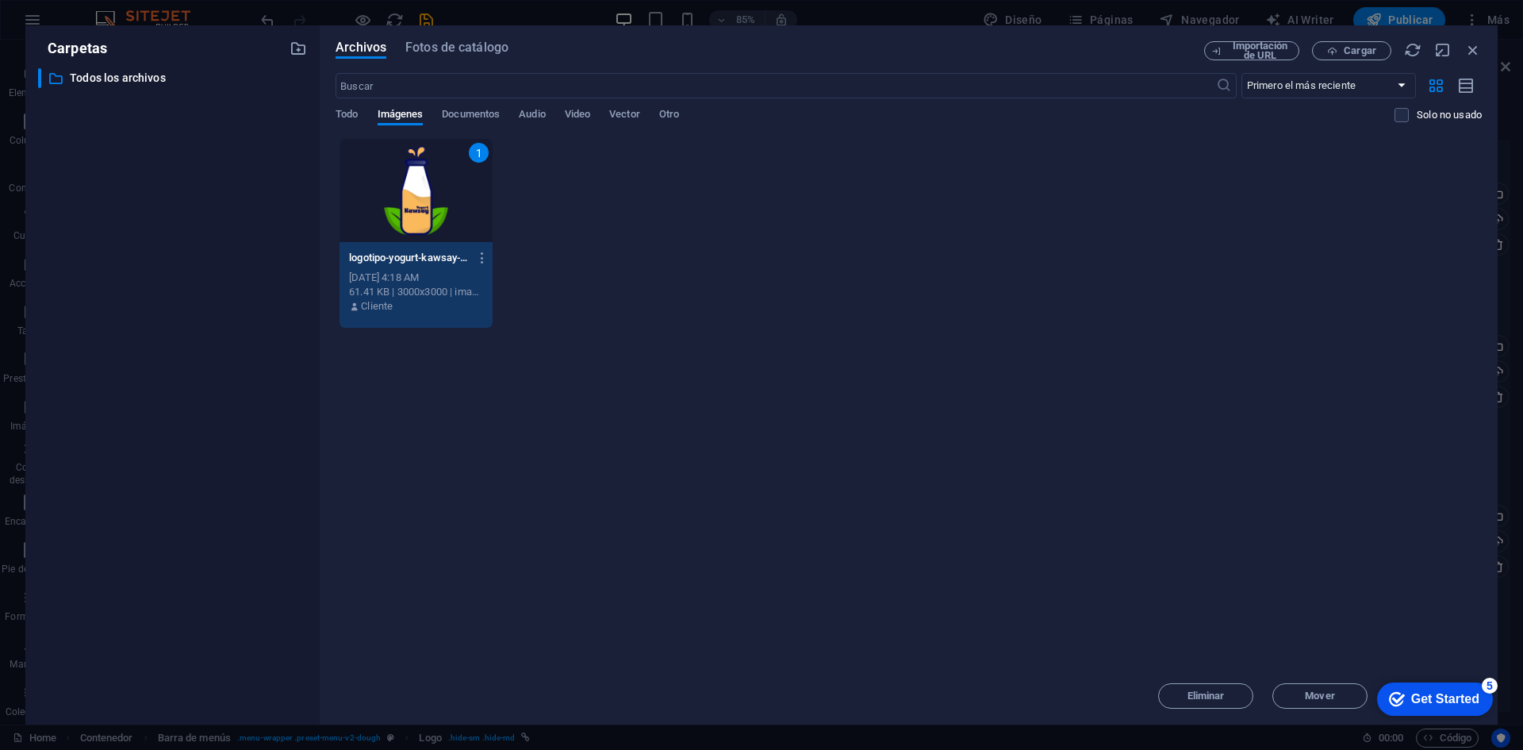
drag, startPoint x: 1441, startPoint y: 678, endPoint x: 1441, endPoint y: 477, distance: 201.5
click at [1441, 674] on html "checkmark Get Started 5 First Steps in the Editor Let's guide you through the t…" at bounding box center [1431, 698] width 135 height 48
click at [451, 191] on div "1" at bounding box center [416, 190] width 153 height 103
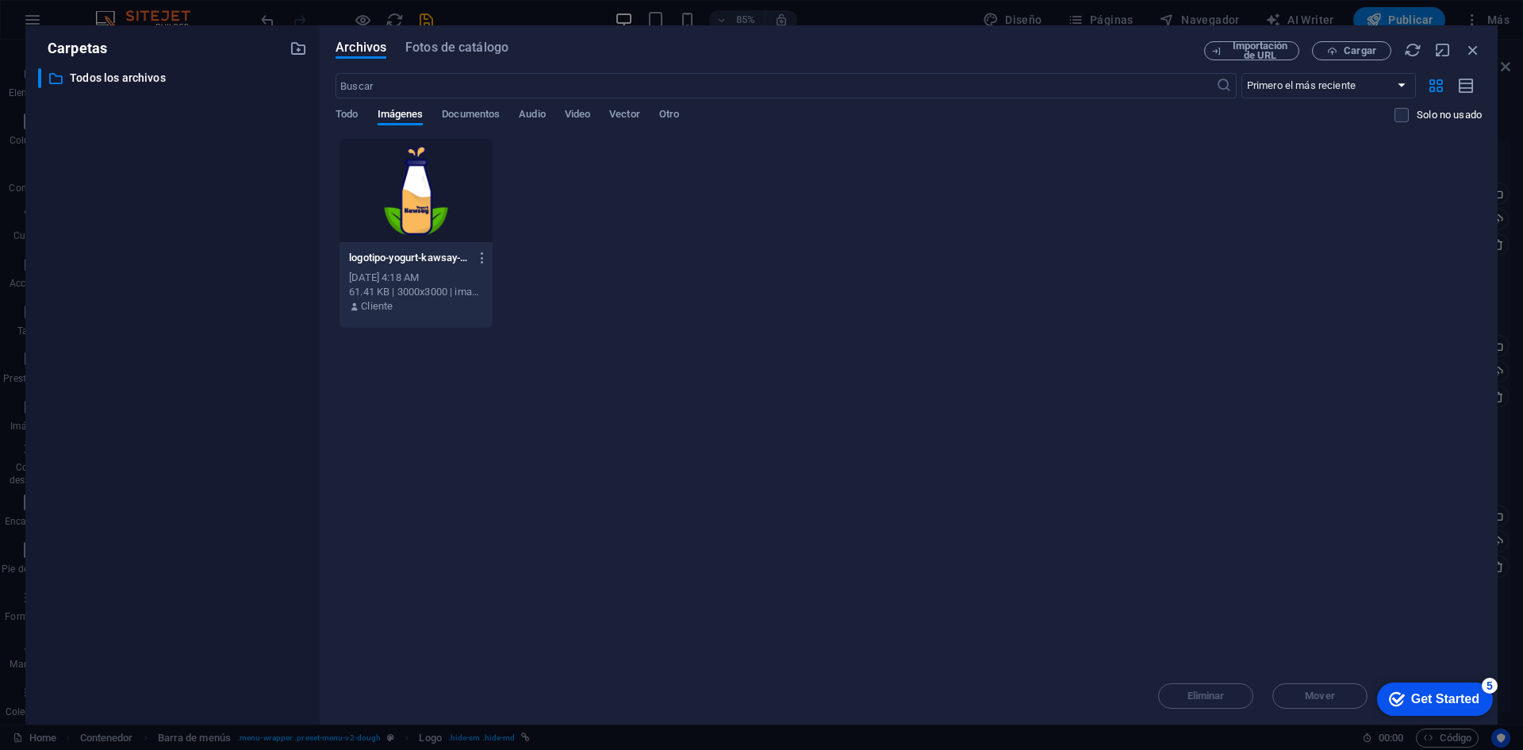
click at [442, 236] on div at bounding box center [416, 190] width 153 height 103
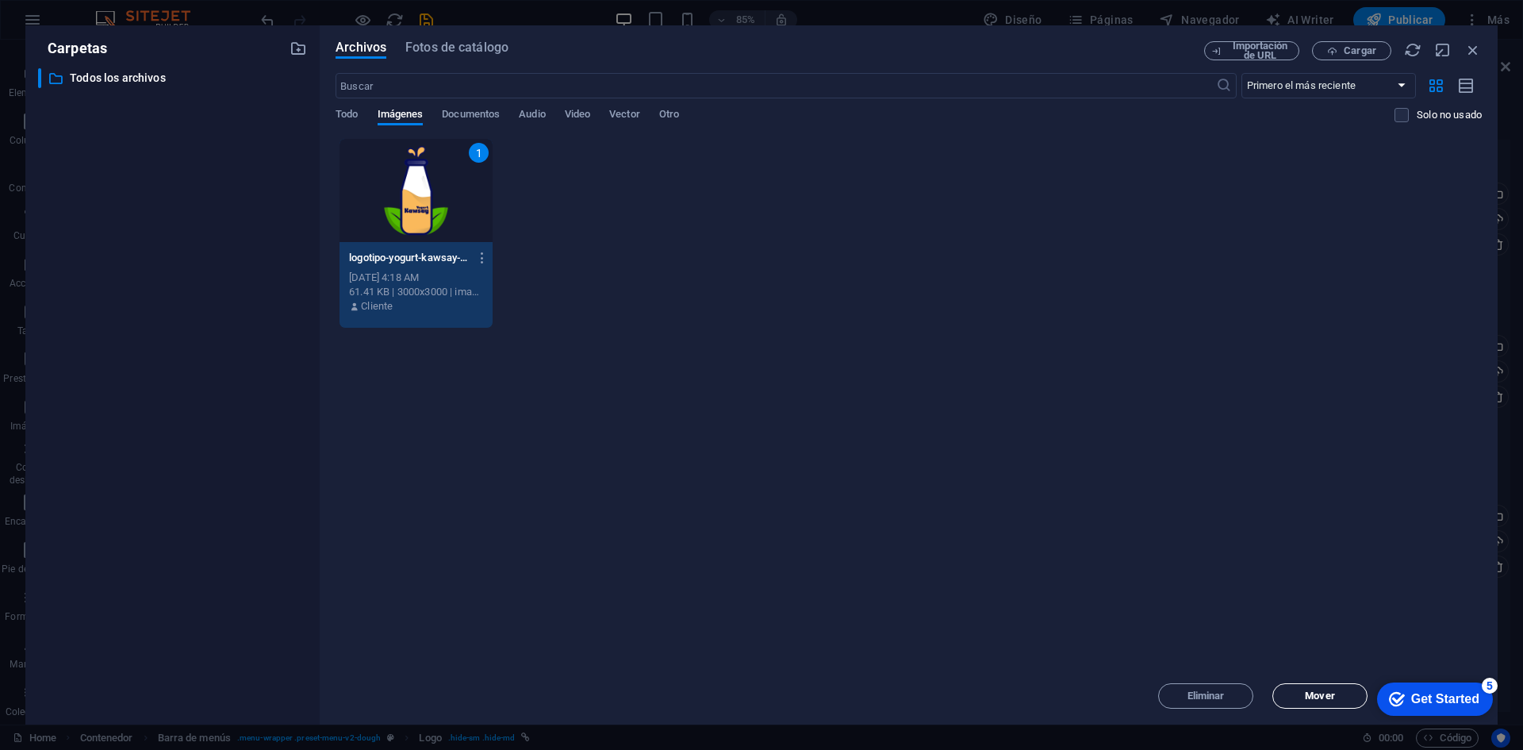
click at [1314, 697] on span "Mover" at bounding box center [1319, 696] width 29 height 10
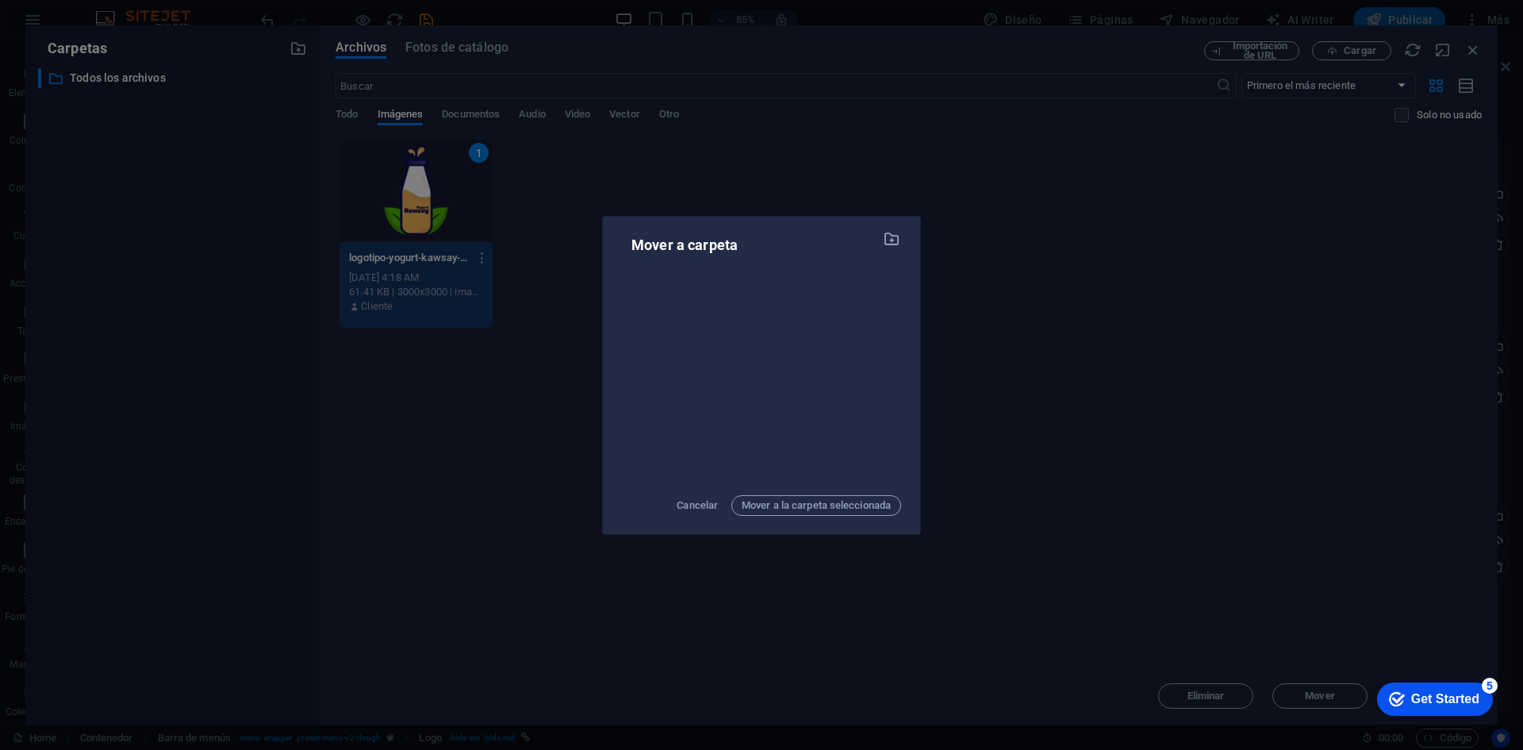
click at [1038, 262] on div "Mover a carpeta Cancelar Mover a la carpeta seleccionada" at bounding box center [761, 375] width 1523 height 750
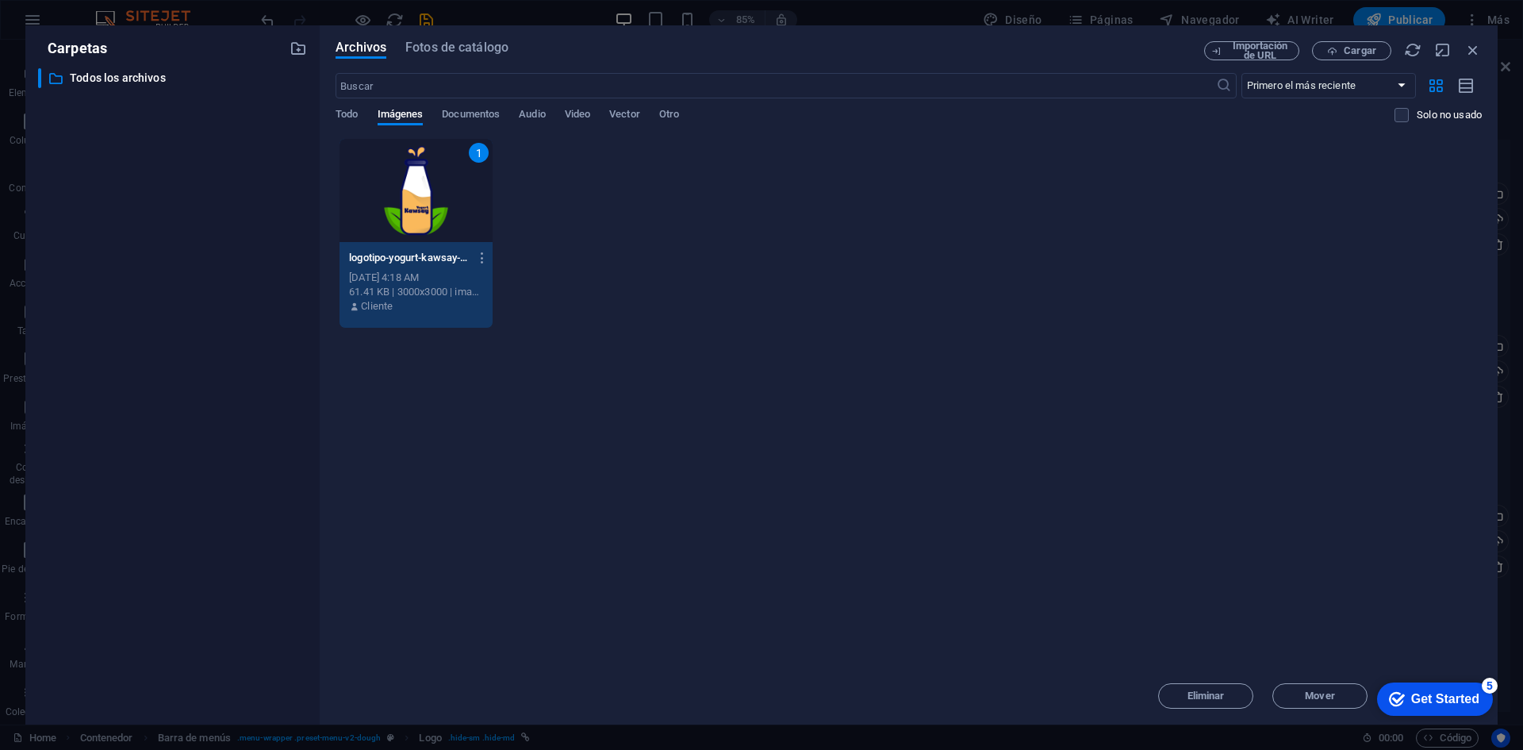
click at [1272, 683] on button "Mover" at bounding box center [1319, 695] width 95 height 25
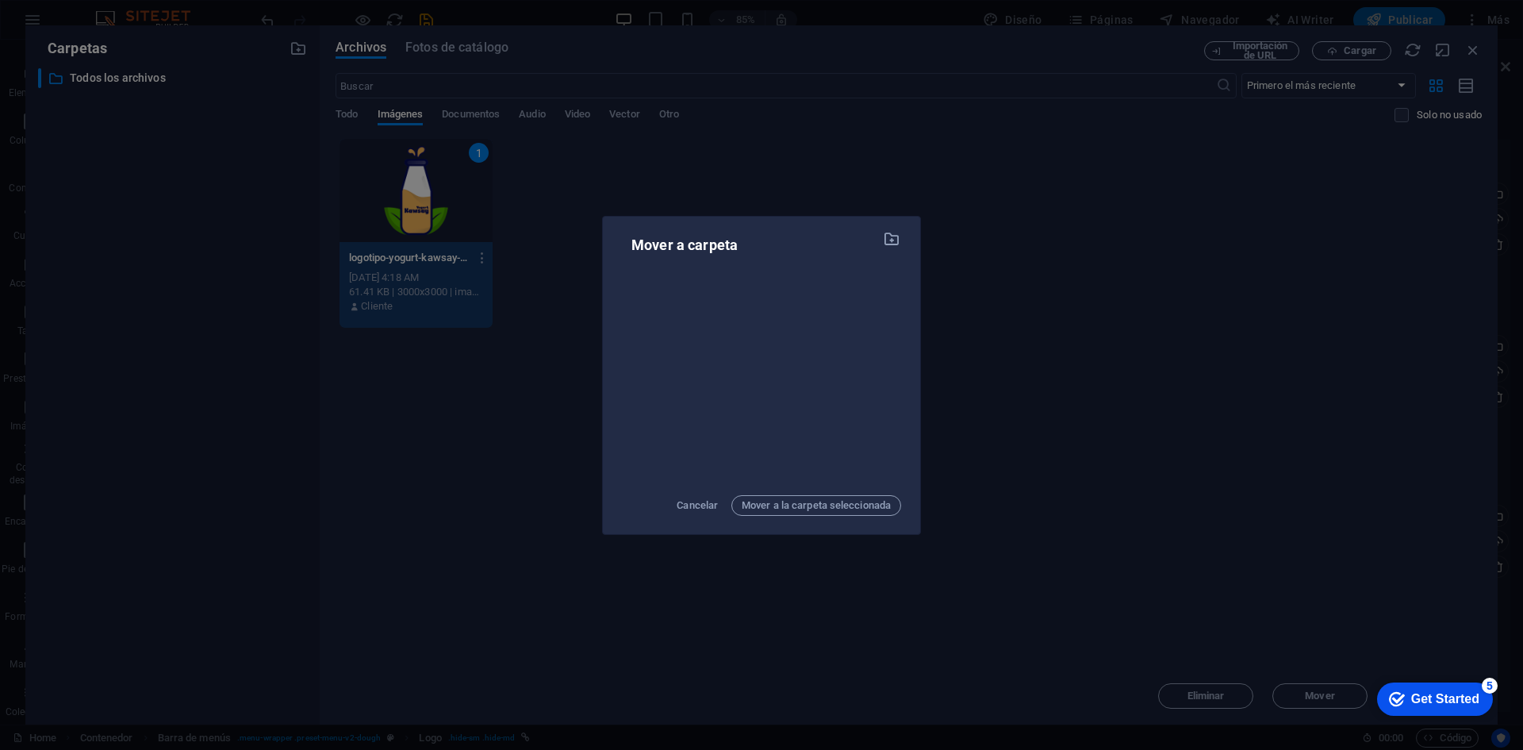
click at [1026, 286] on div "Mover a carpeta Cancelar Mover a la carpeta seleccionada" at bounding box center [761, 375] width 1523 height 750
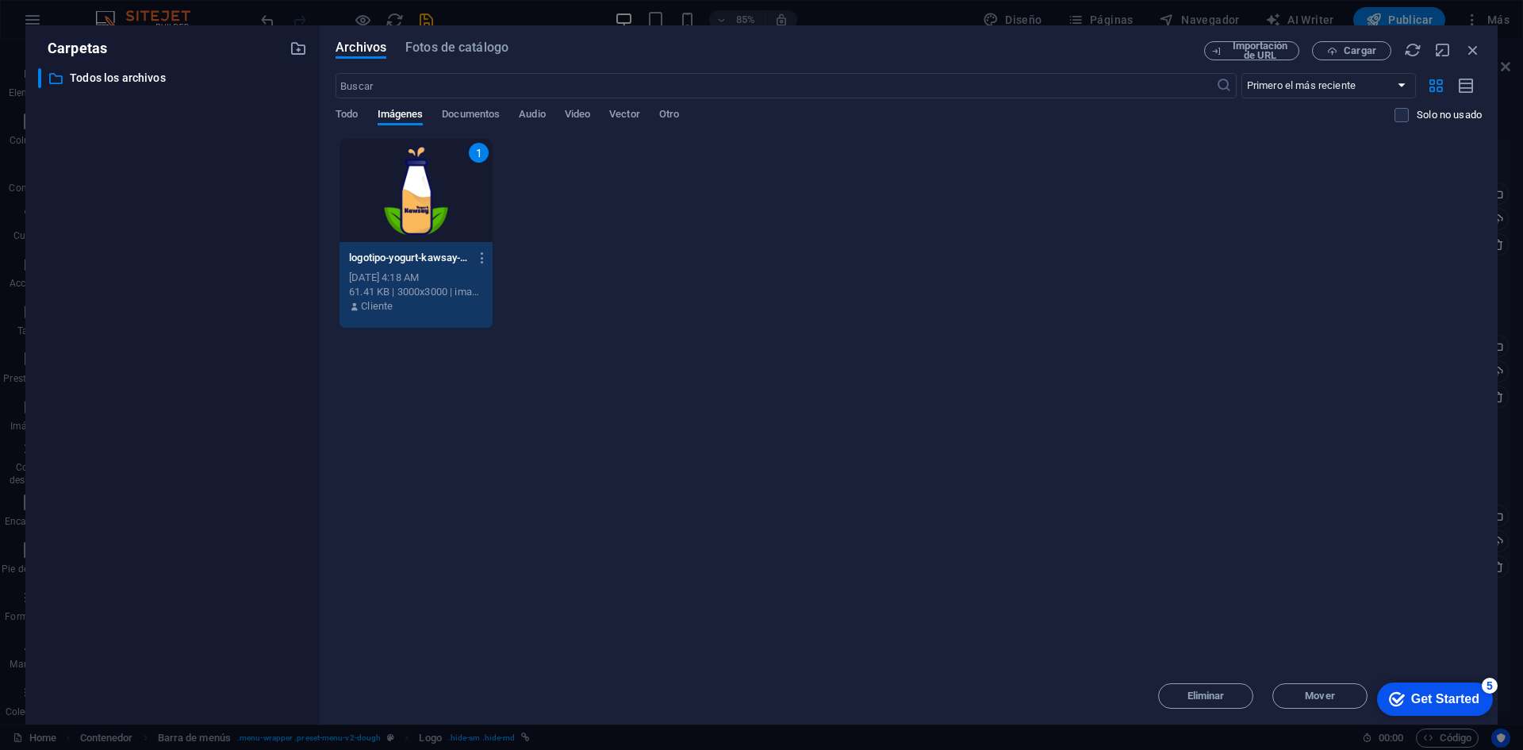
click button "Insertar" at bounding box center [1434, 695] width 95 height 25
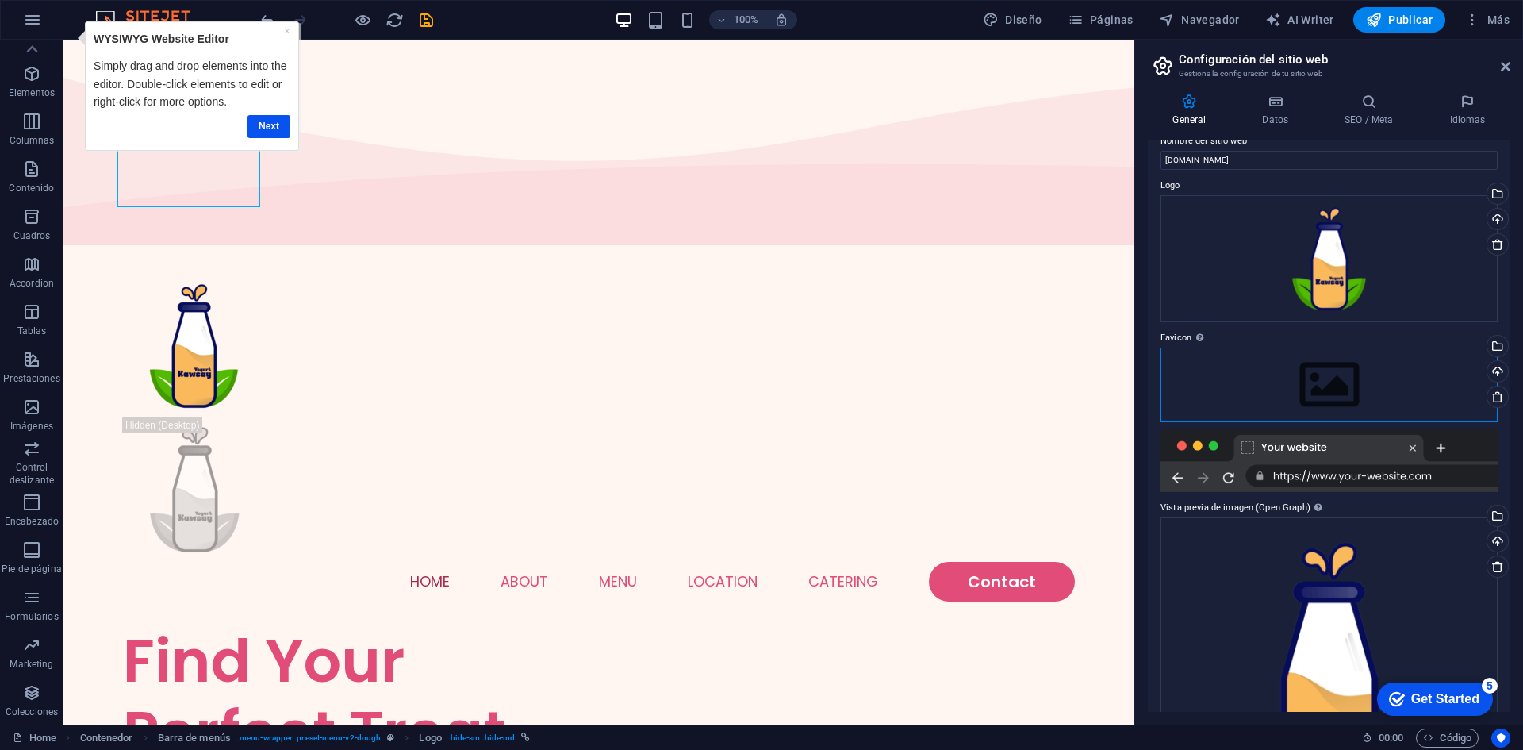
click at [1266, 386] on div "Arrastra archivos aquí, haz clic para escoger archivos o selecciona archivos de…" at bounding box center [1328, 384] width 337 height 75
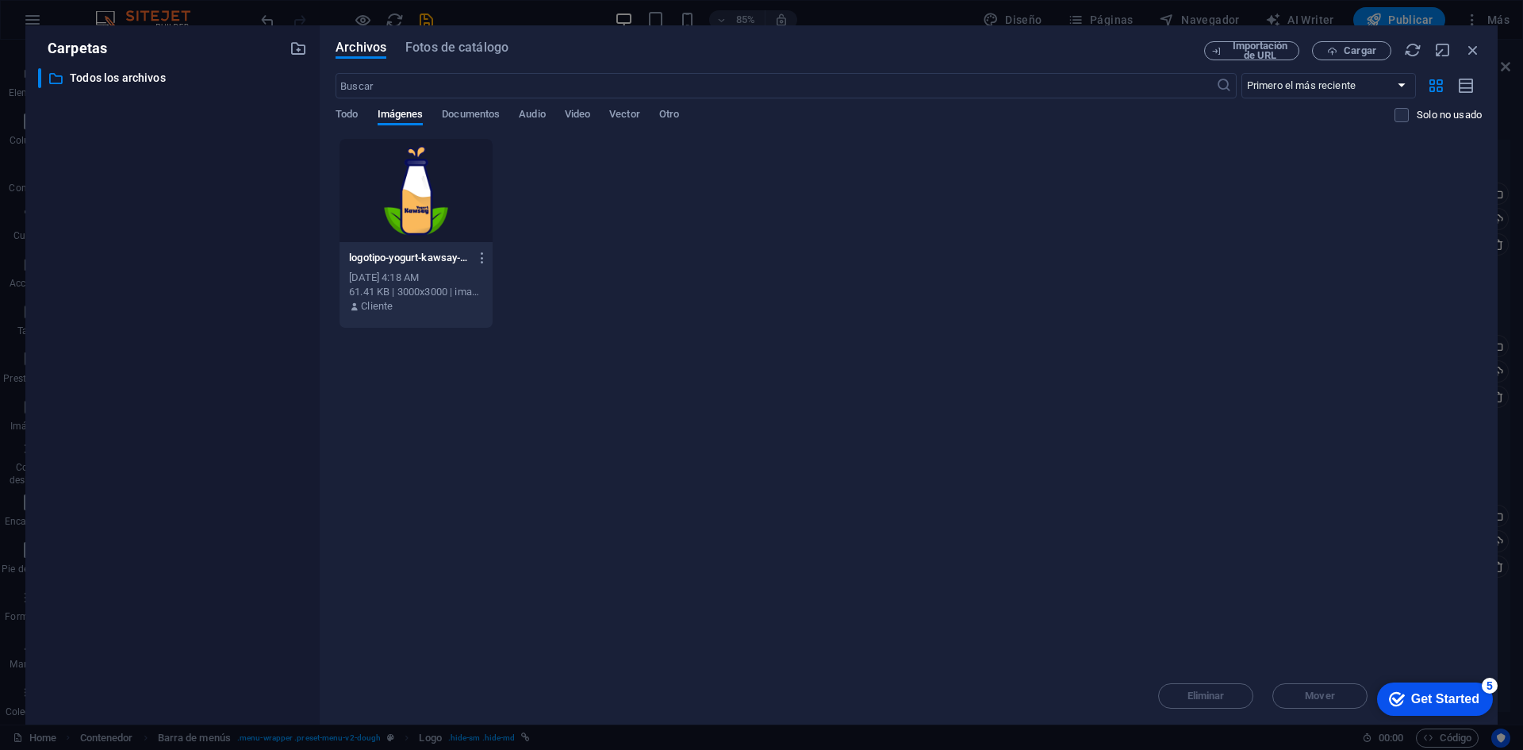
click at [451, 190] on div at bounding box center [416, 190] width 153 height 103
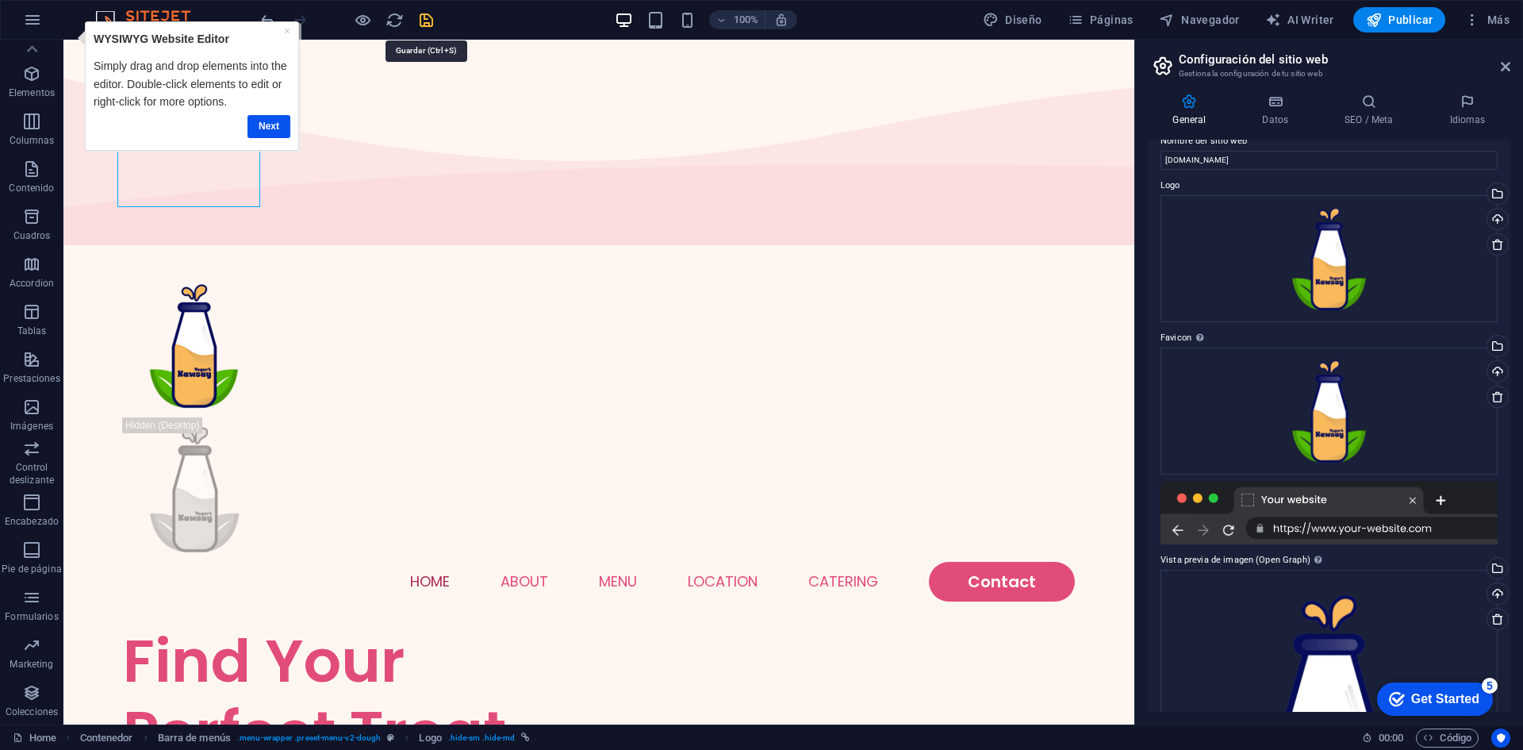
click at [432, 21] on icon "save" at bounding box center [426, 20] width 18 height 18
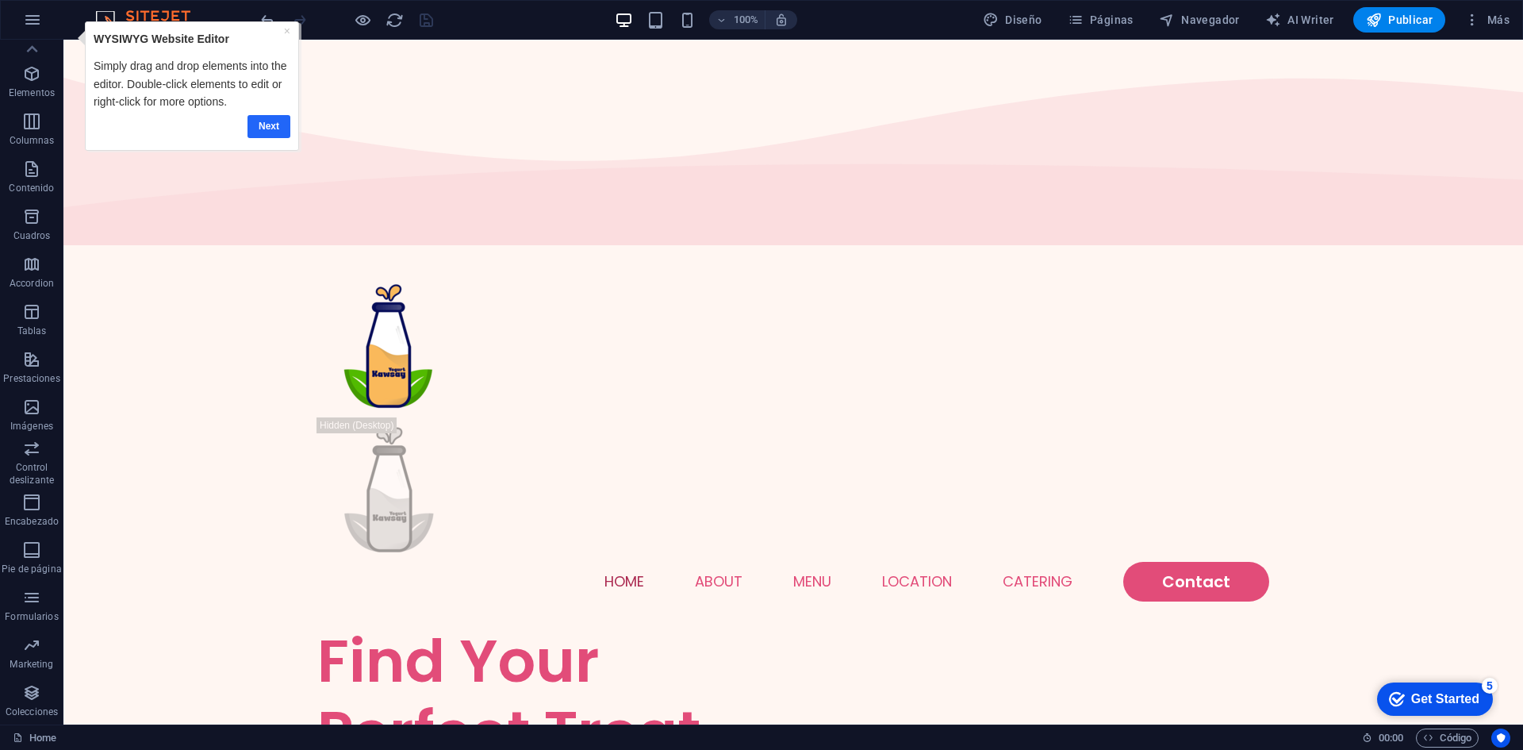
click at [279, 132] on link "Next" at bounding box center [268, 126] width 43 height 23
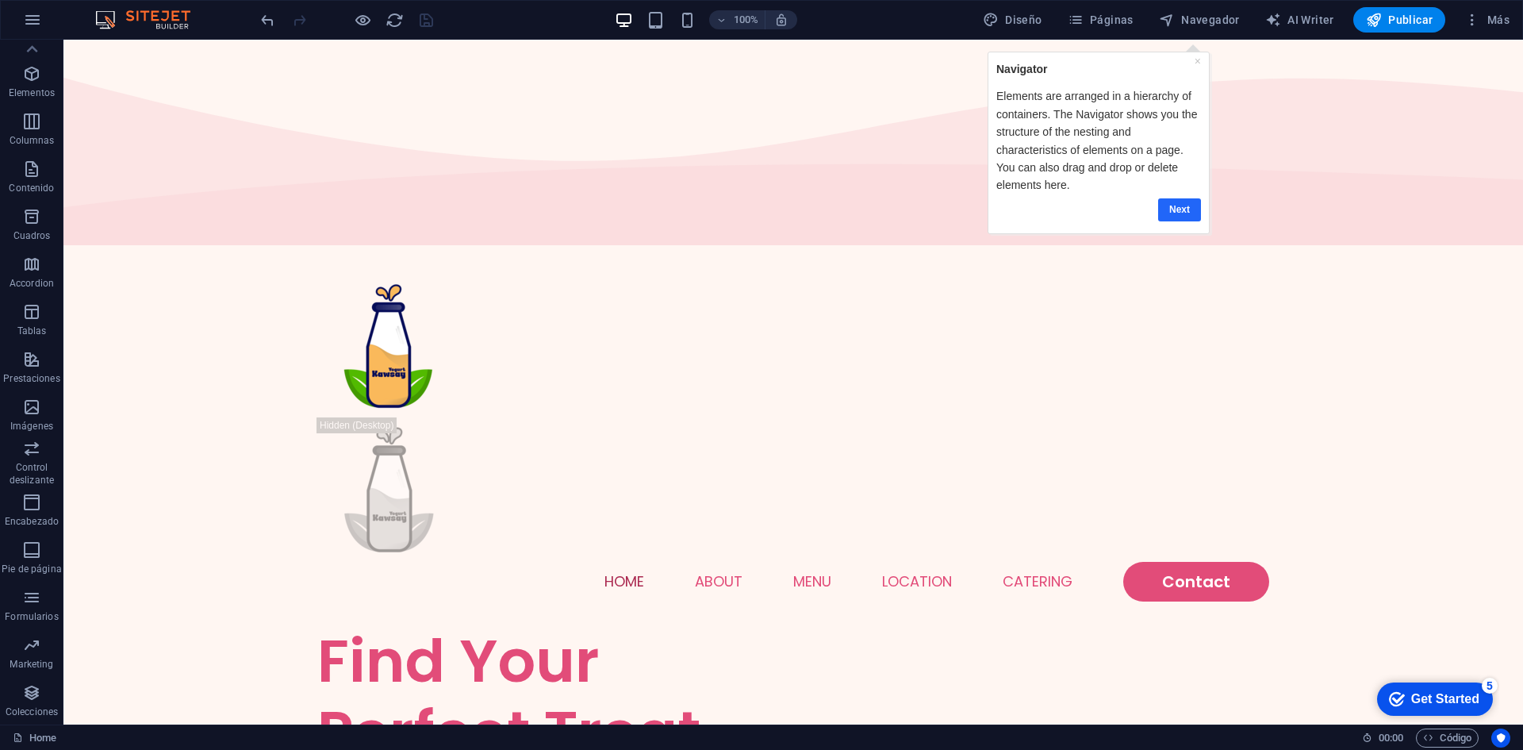
click at [1183, 205] on link "Next" at bounding box center [1178, 209] width 43 height 23
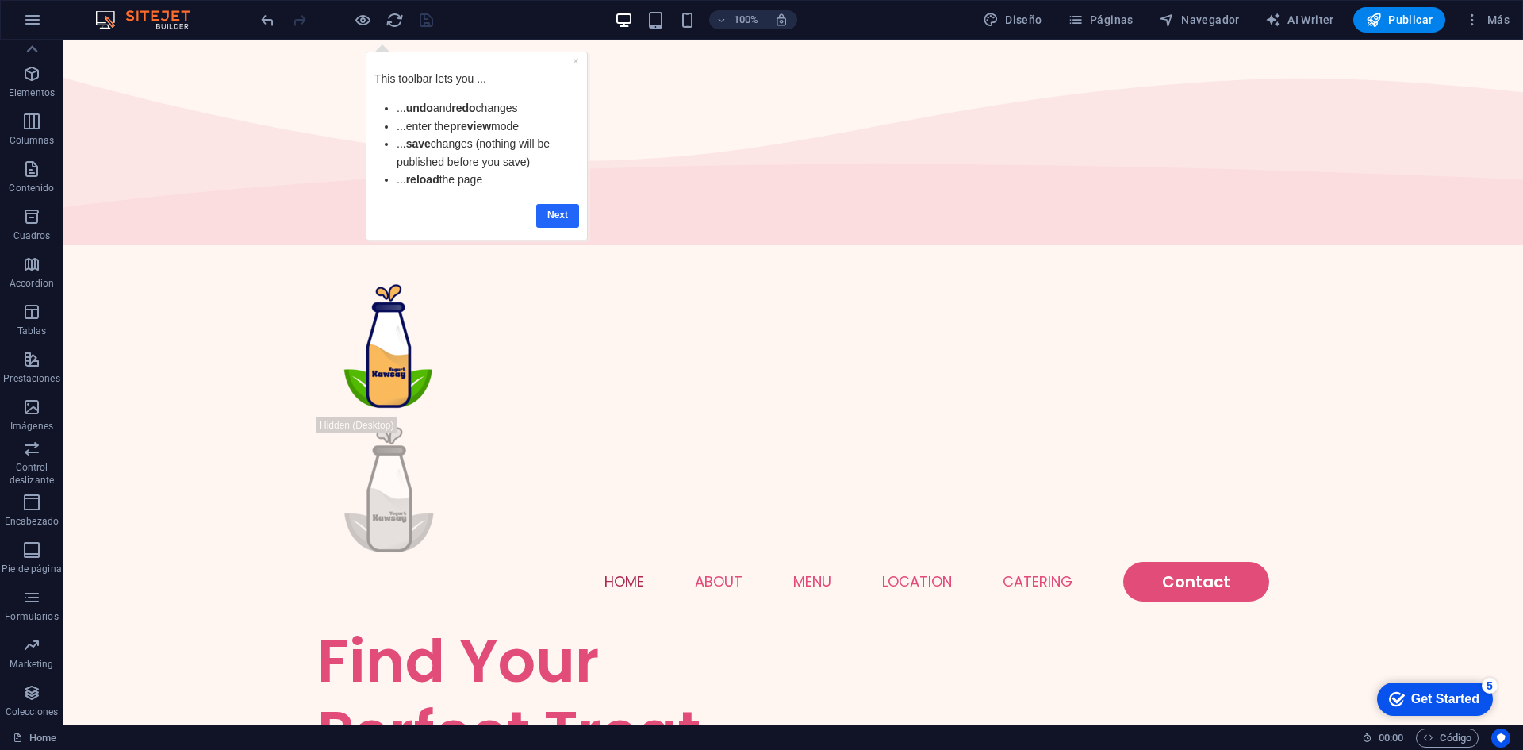
click at [570, 225] on link "Next" at bounding box center [557, 215] width 43 height 23
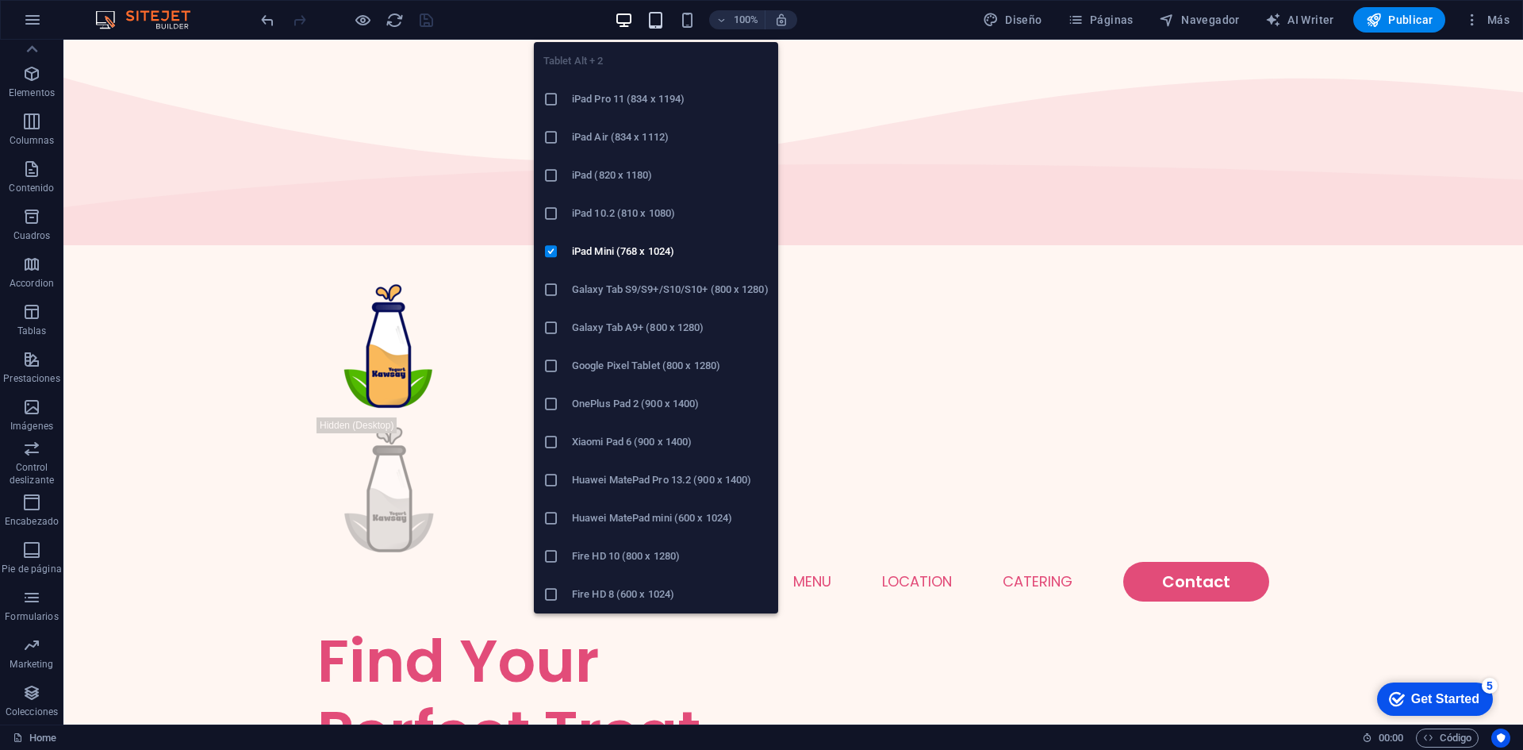
click at [659, 22] on icon "button" at bounding box center [655, 20] width 18 height 18
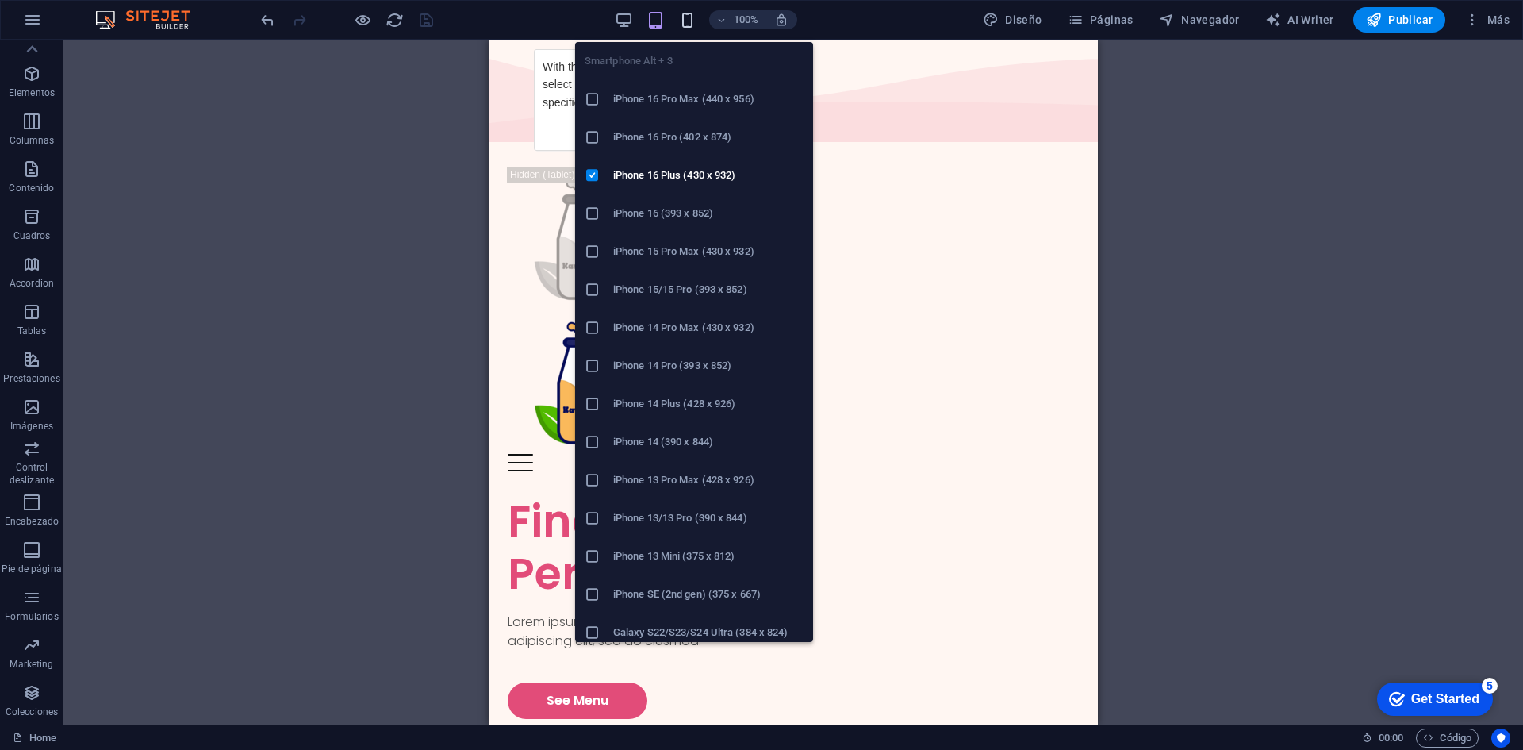
click at [696, 19] on icon "button" at bounding box center [687, 20] width 18 height 18
